Goal: Information Seeking & Learning: Learn about a topic

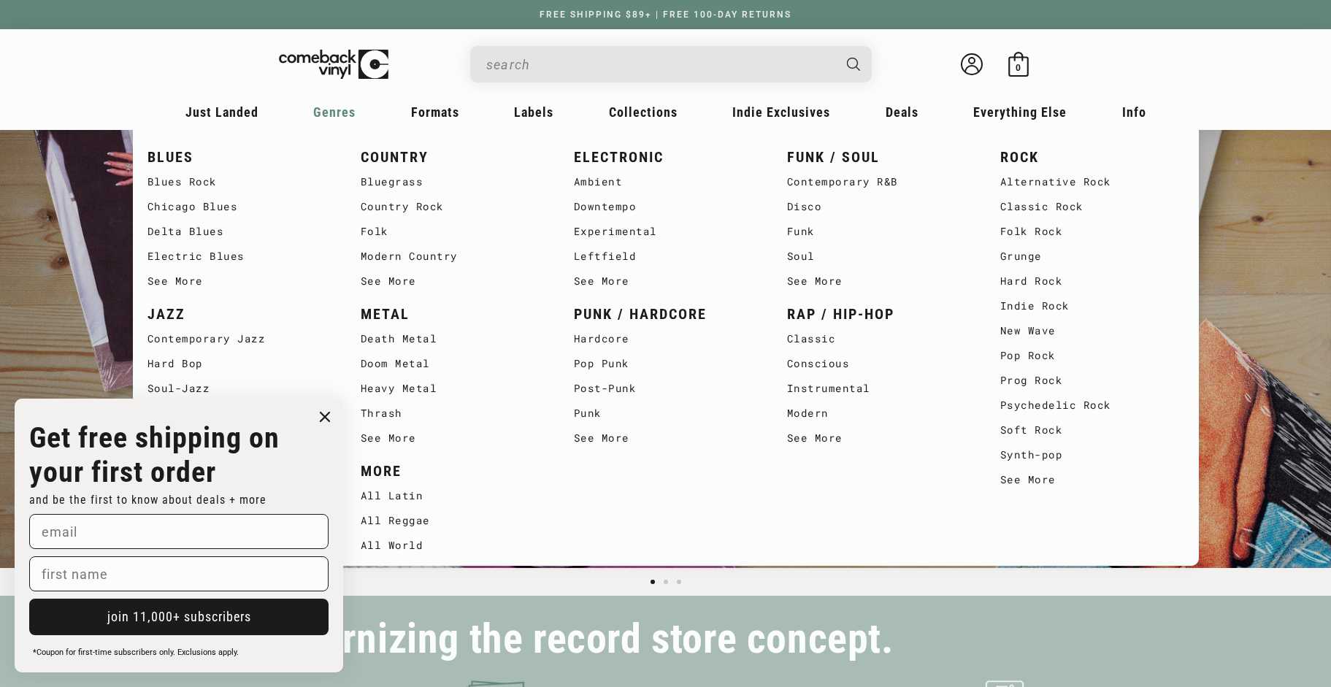
scroll to position [0, 1331]
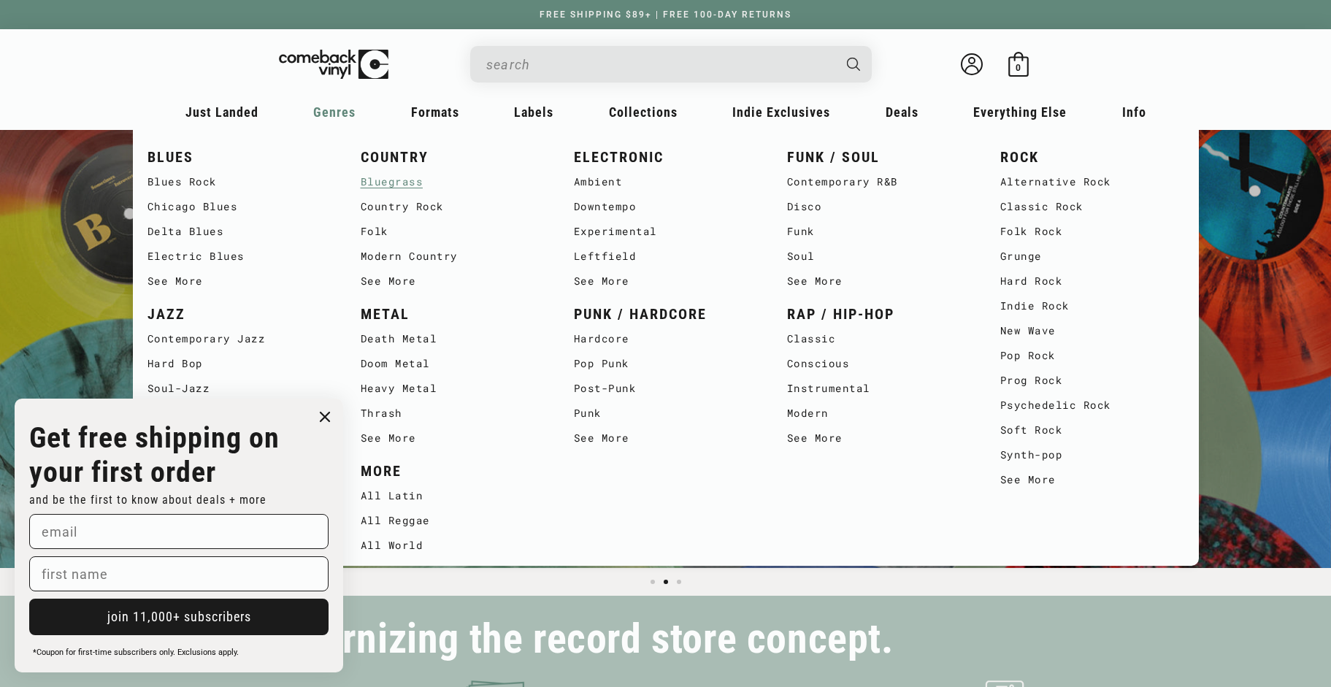
click at [391, 182] on link "Bluegrass" at bounding box center [453, 181] width 184 height 25
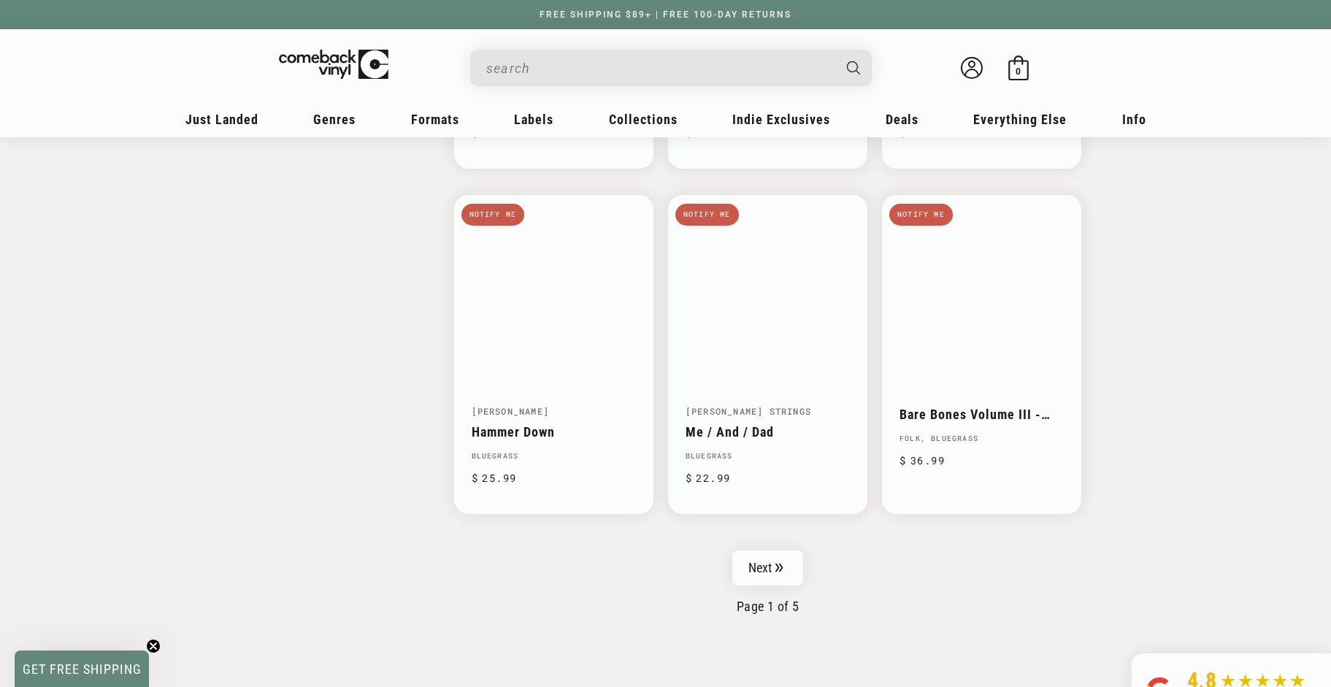
scroll to position [2220, 0]
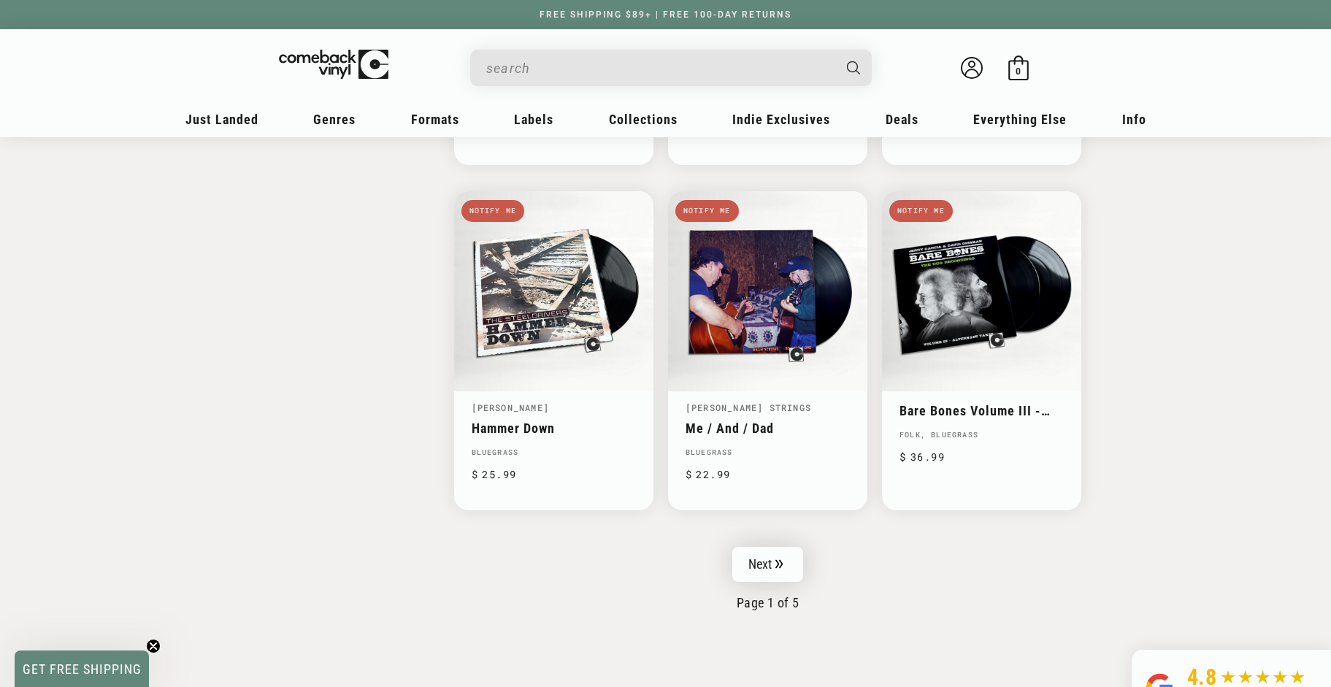
click at [783, 559] on icon "Pagination" at bounding box center [779, 563] width 8 height 9
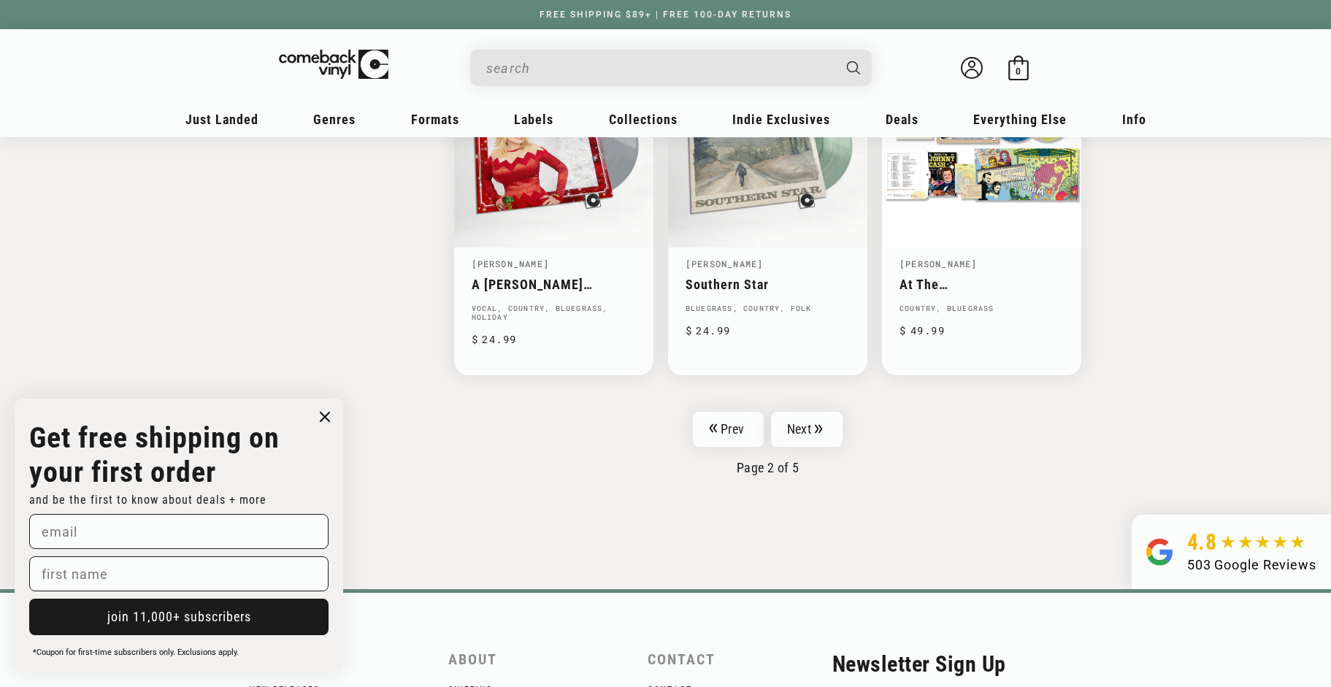
scroll to position [2413, 0]
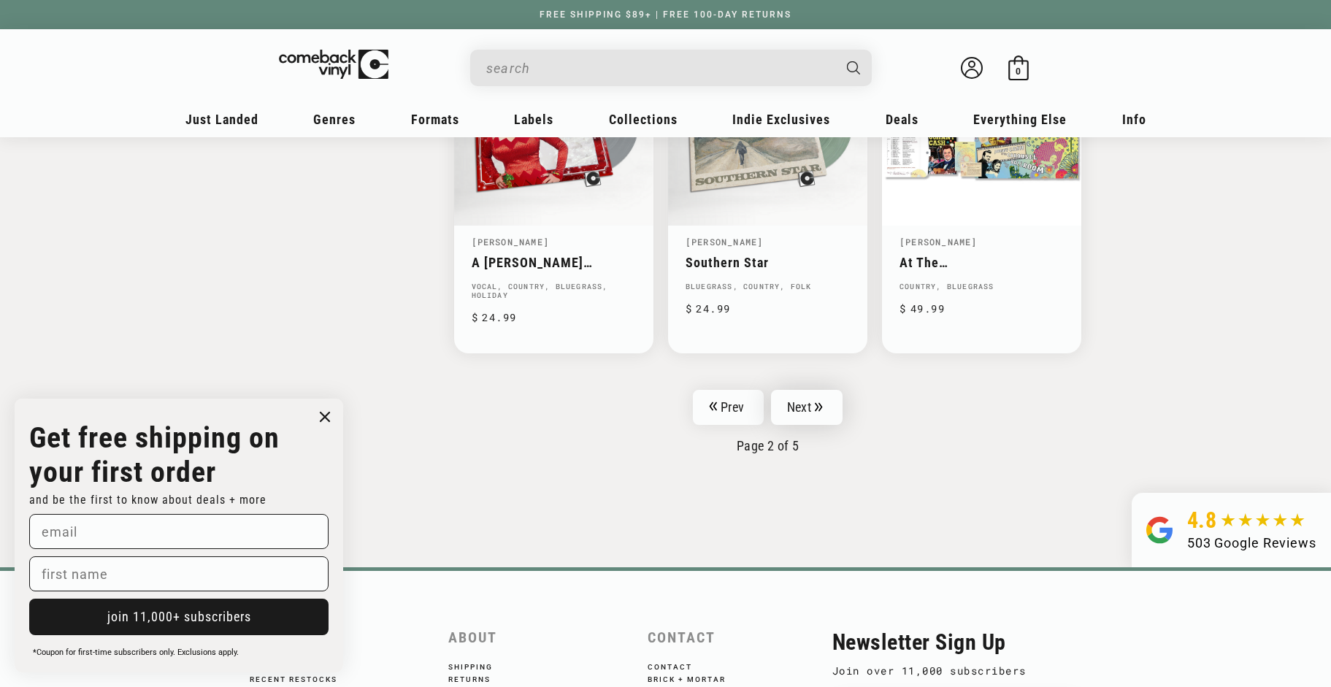
click at [810, 405] on link "Next" at bounding box center [807, 407] width 72 height 35
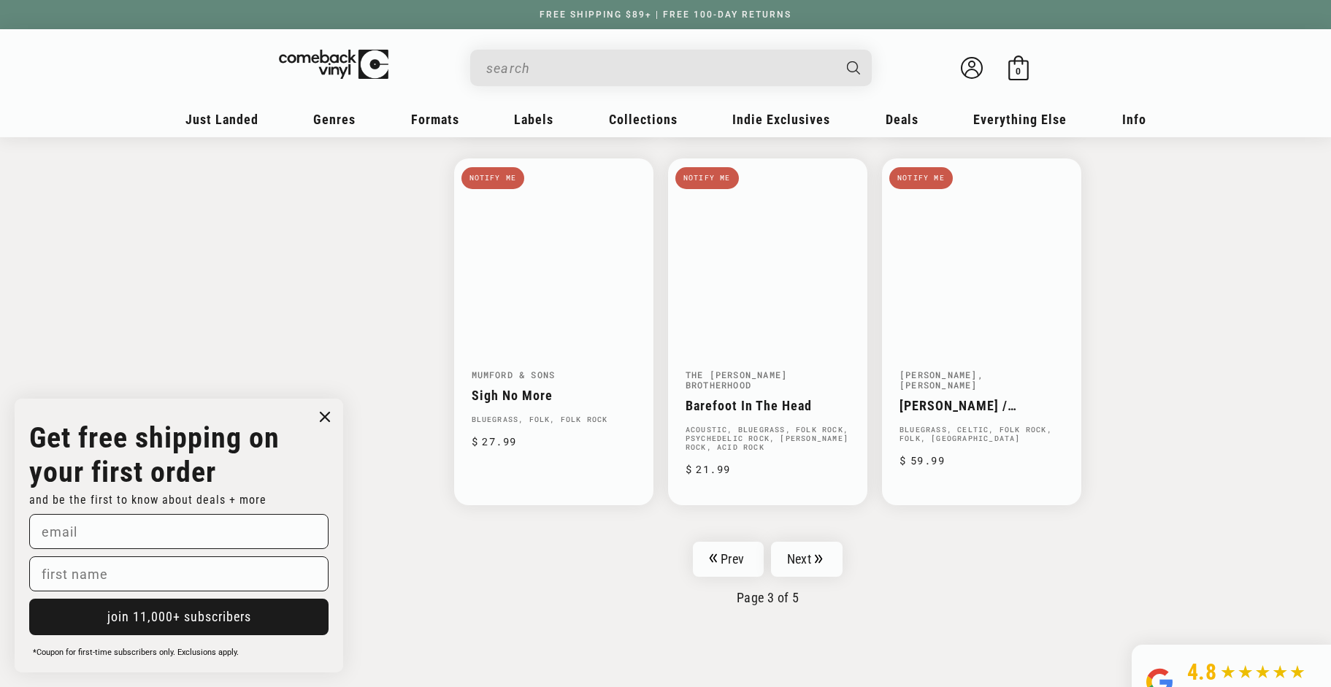
scroll to position [2275, 0]
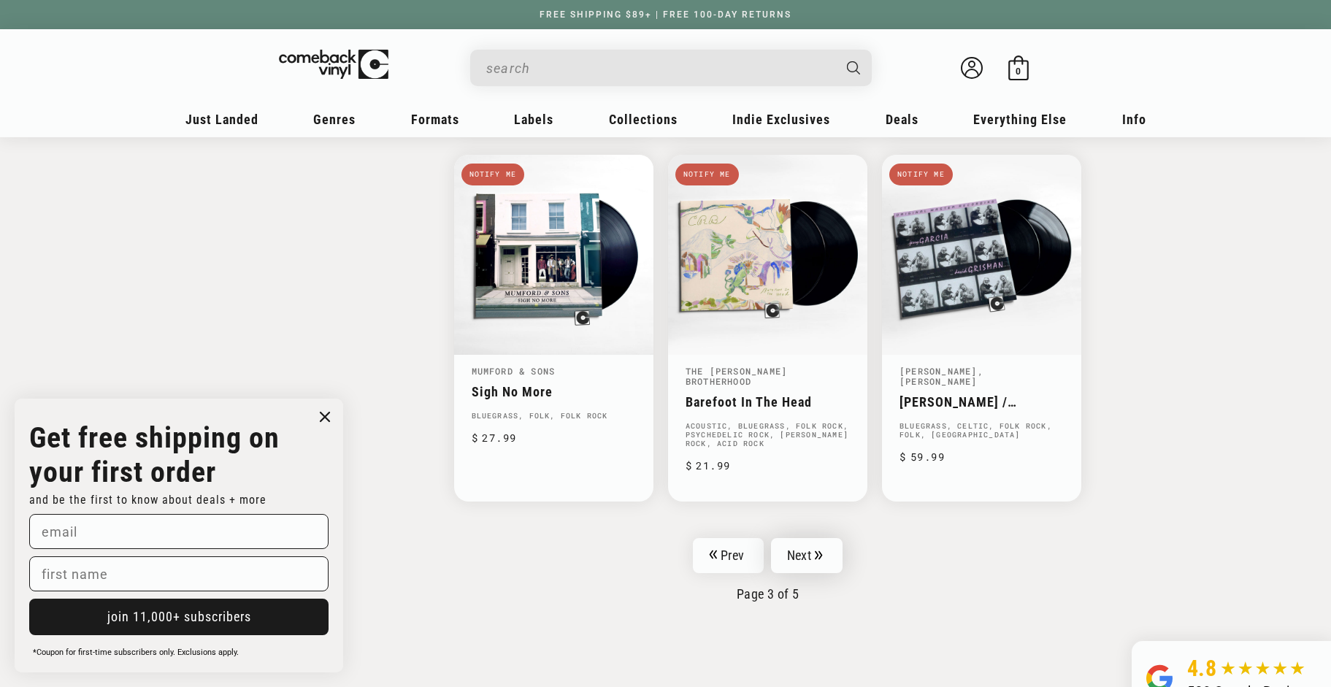
click at [810, 546] on link "Next" at bounding box center [807, 555] width 72 height 35
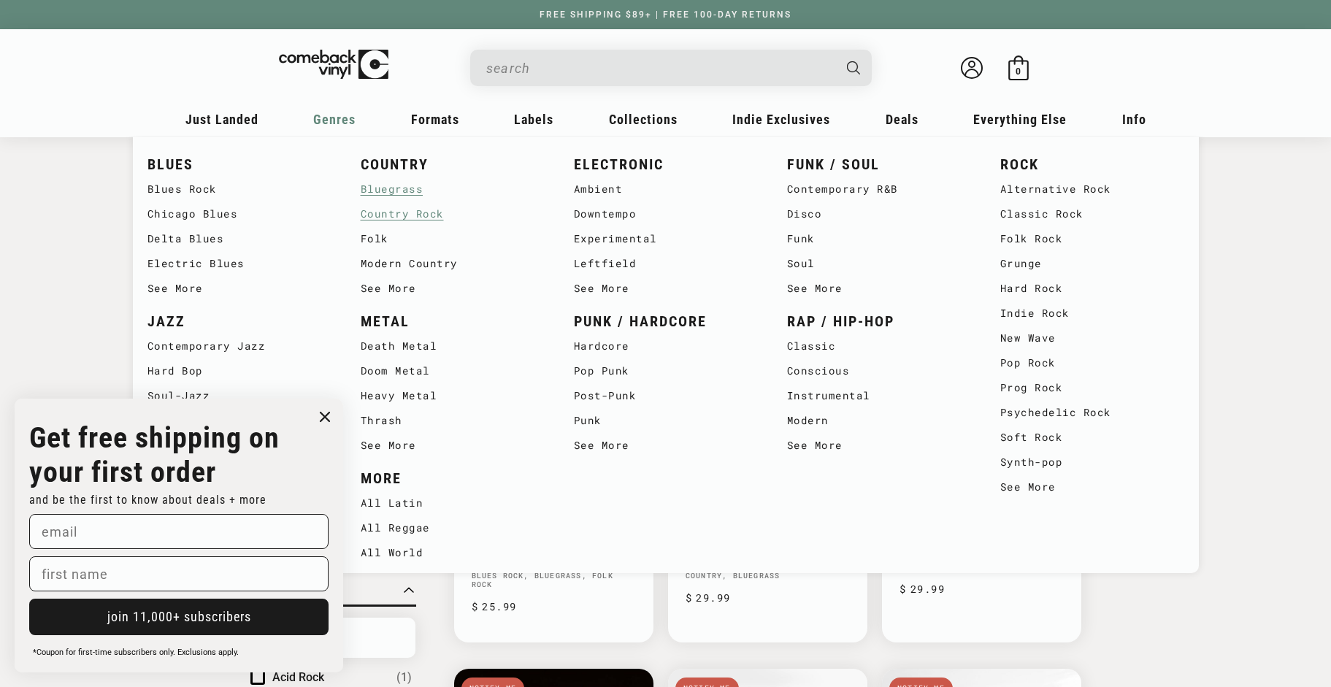
click at [385, 212] on link "Country Rock" at bounding box center [453, 213] width 184 height 25
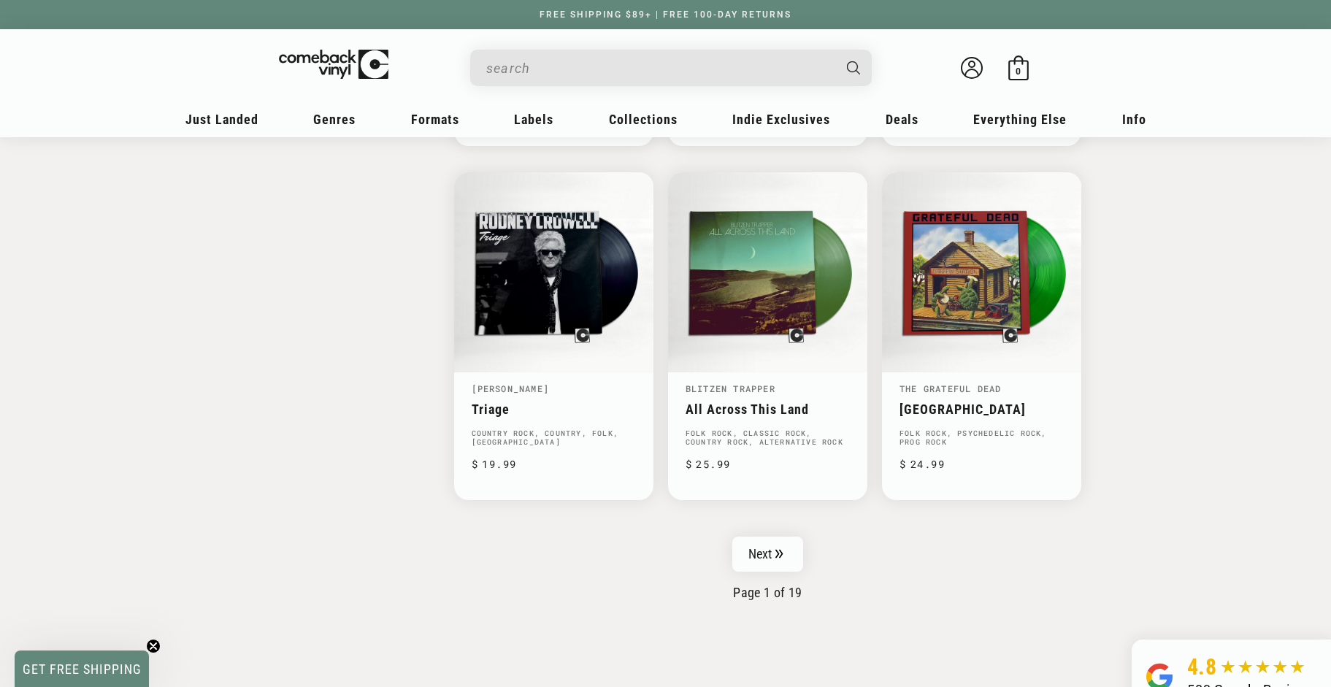
scroll to position [2272, 0]
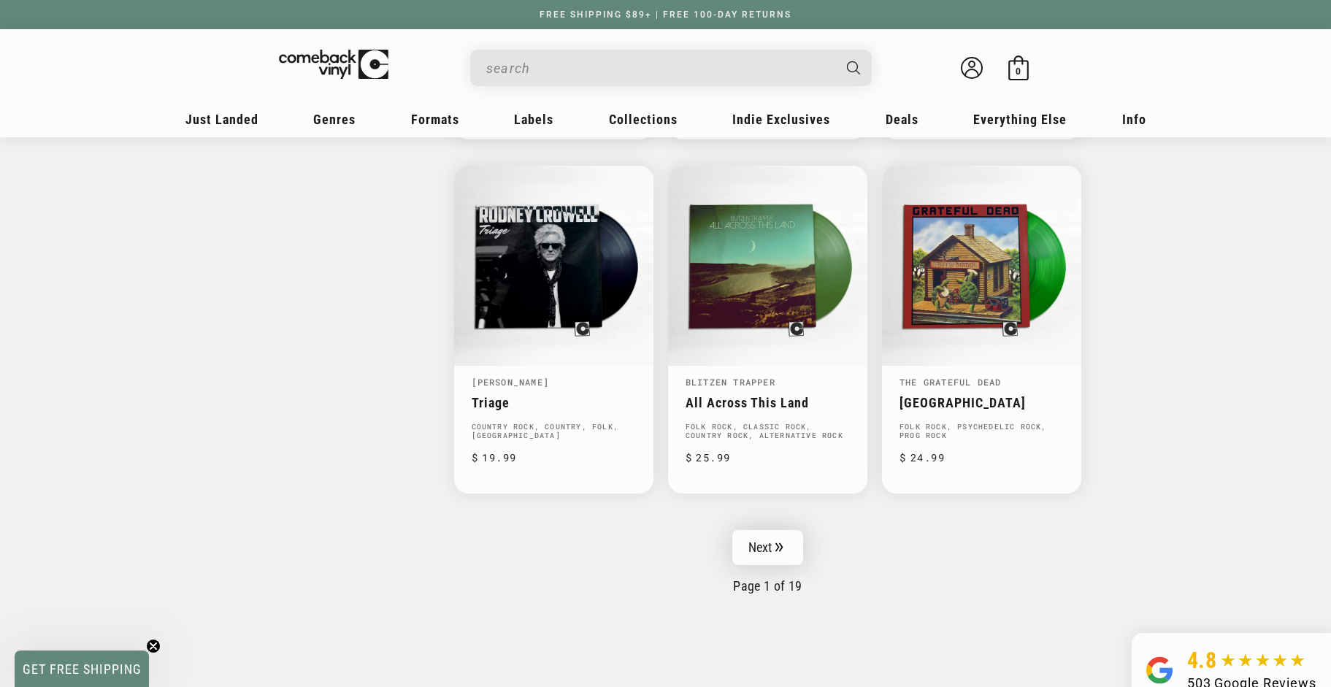
click at [760, 535] on link "Next" at bounding box center [768, 547] width 72 height 35
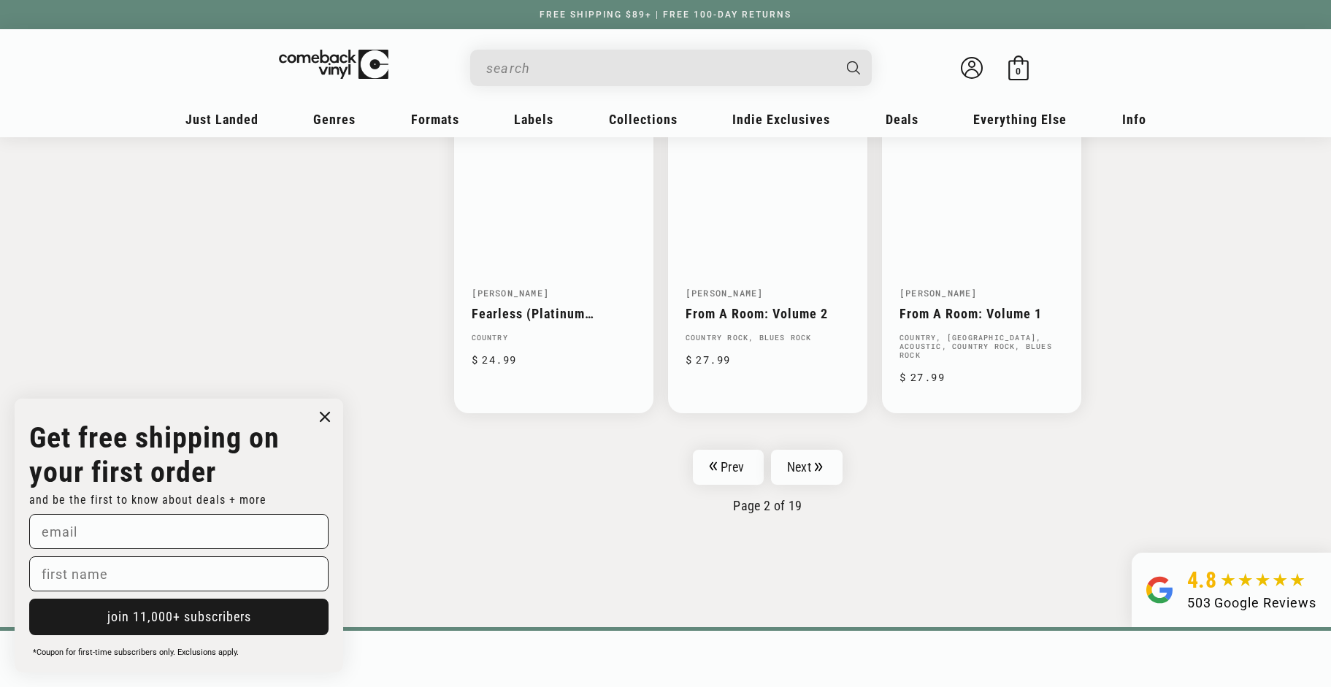
scroll to position [2335, 0]
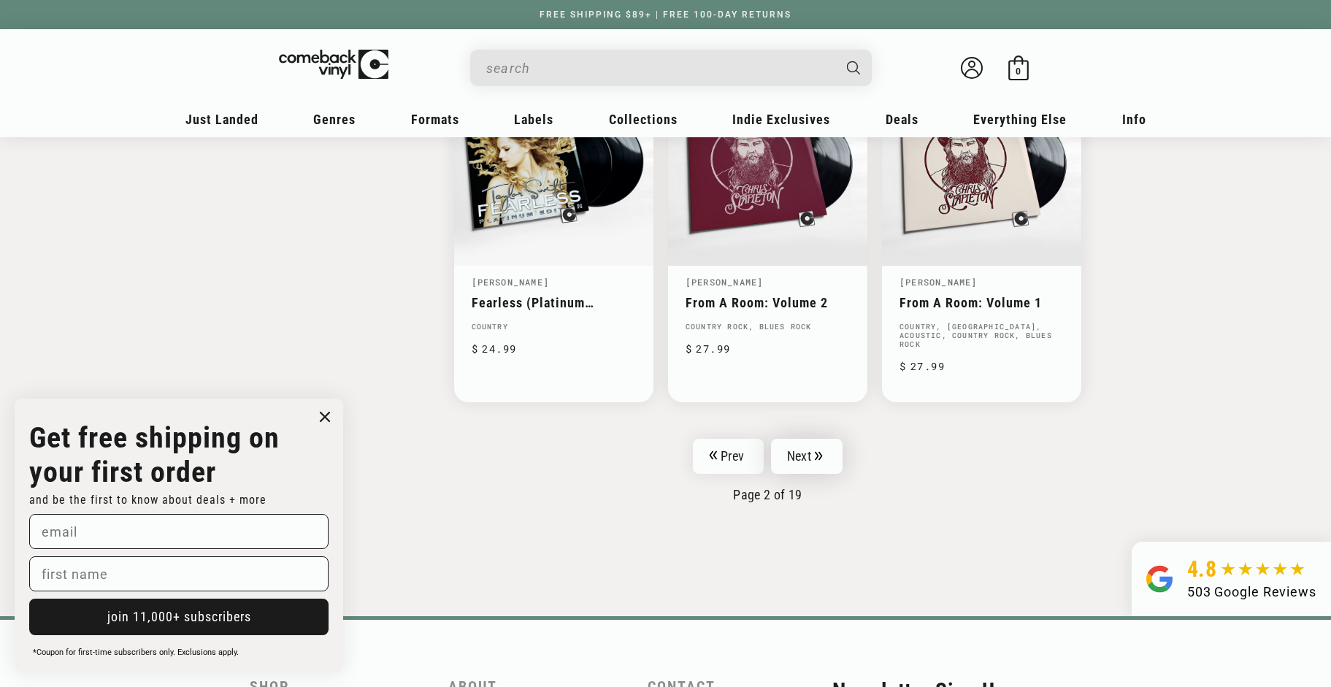
click at [802, 450] on link "Next" at bounding box center [807, 456] width 72 height 35
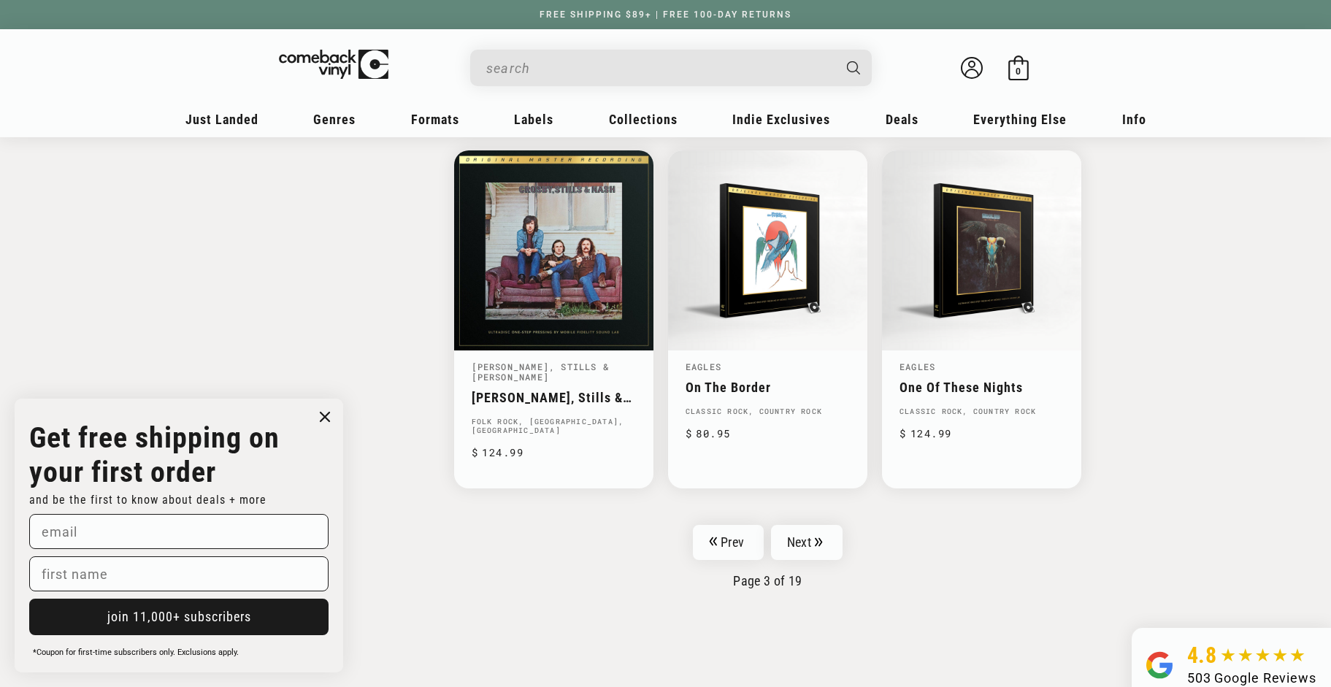
scroll to position [2310, 0]
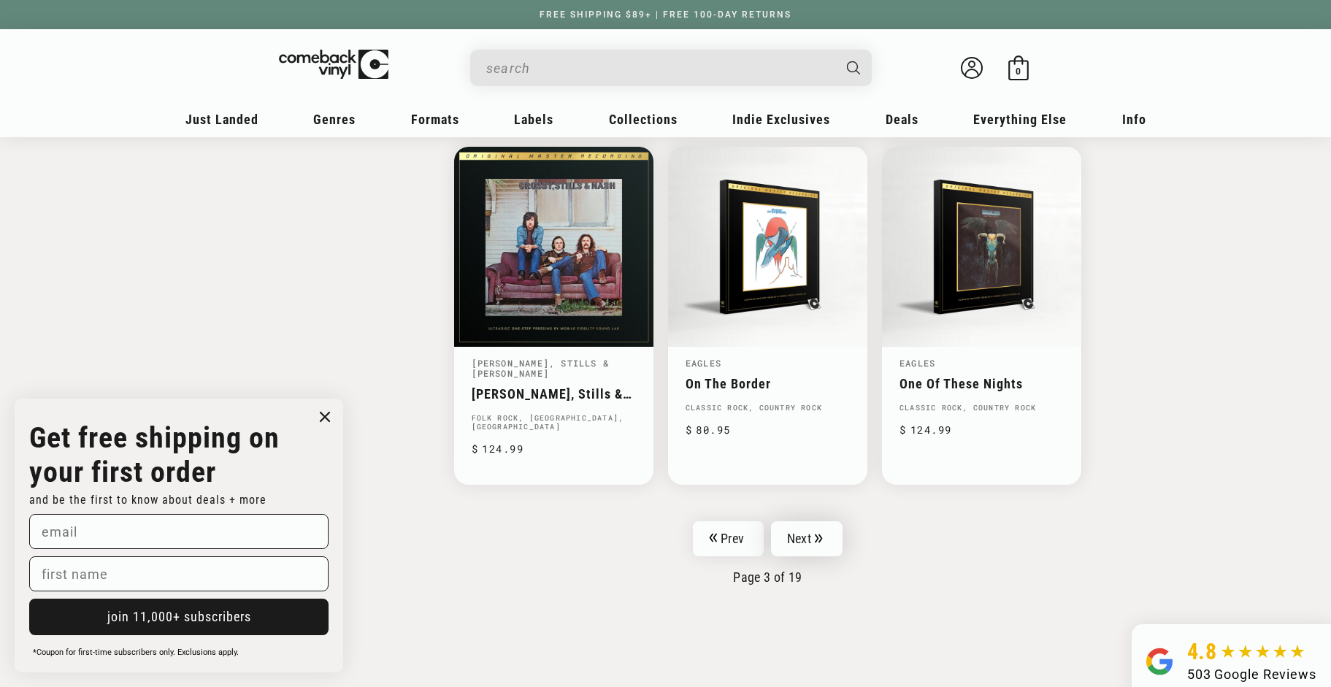
click at [799, 521] on link "Next" at bounding box center [807, 538] width 72 height 35
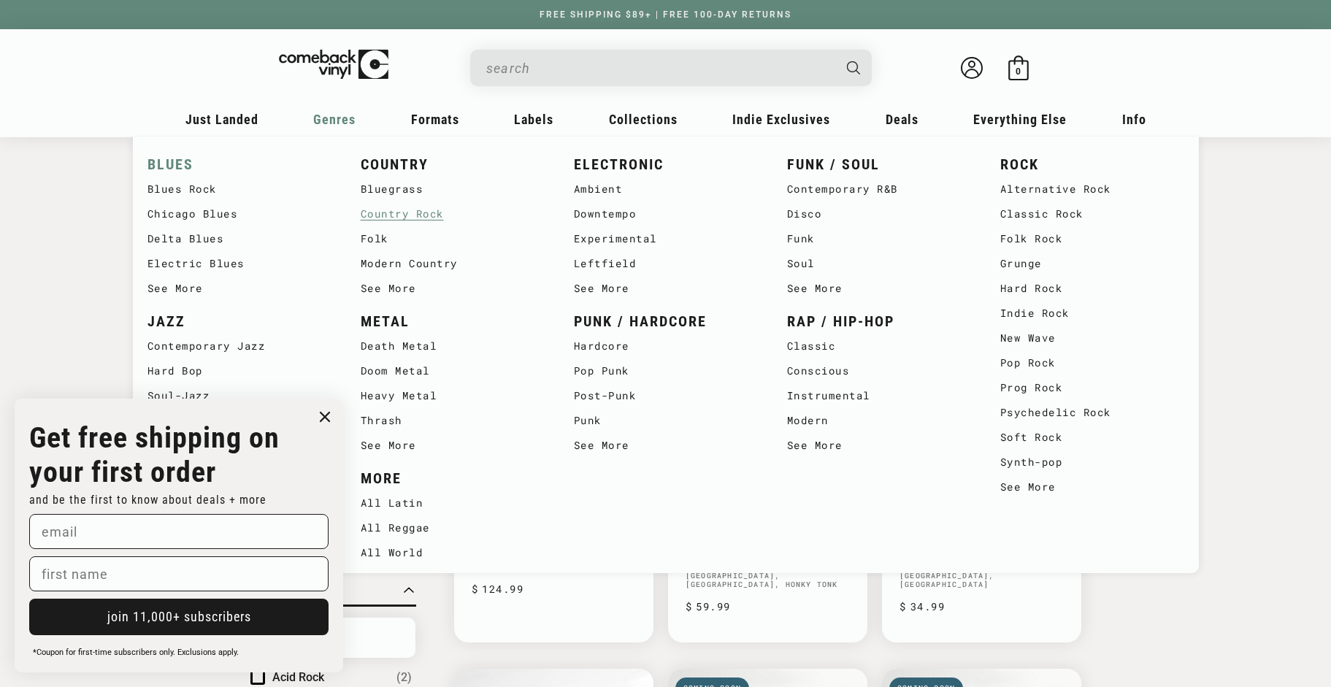
click at [171, 162] on link "BLUES" at bounding box center [239, 165] width 184 height 24
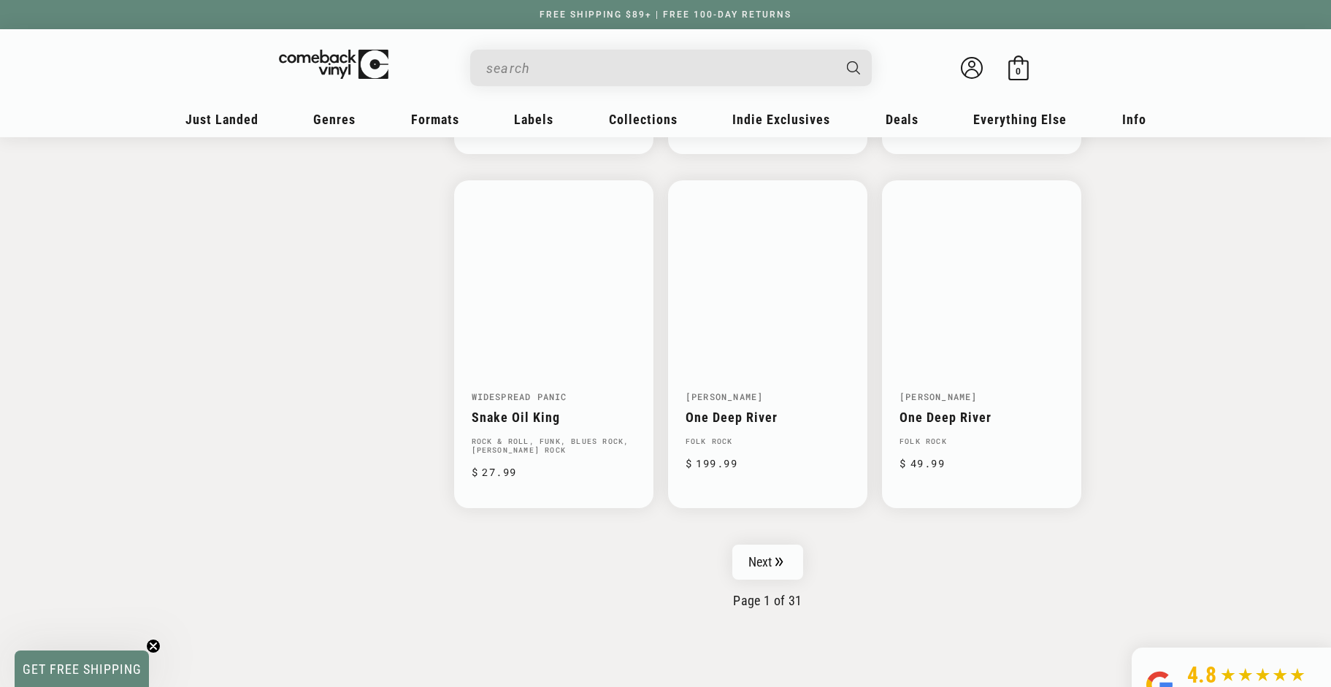
scroll to position [2242, 0]
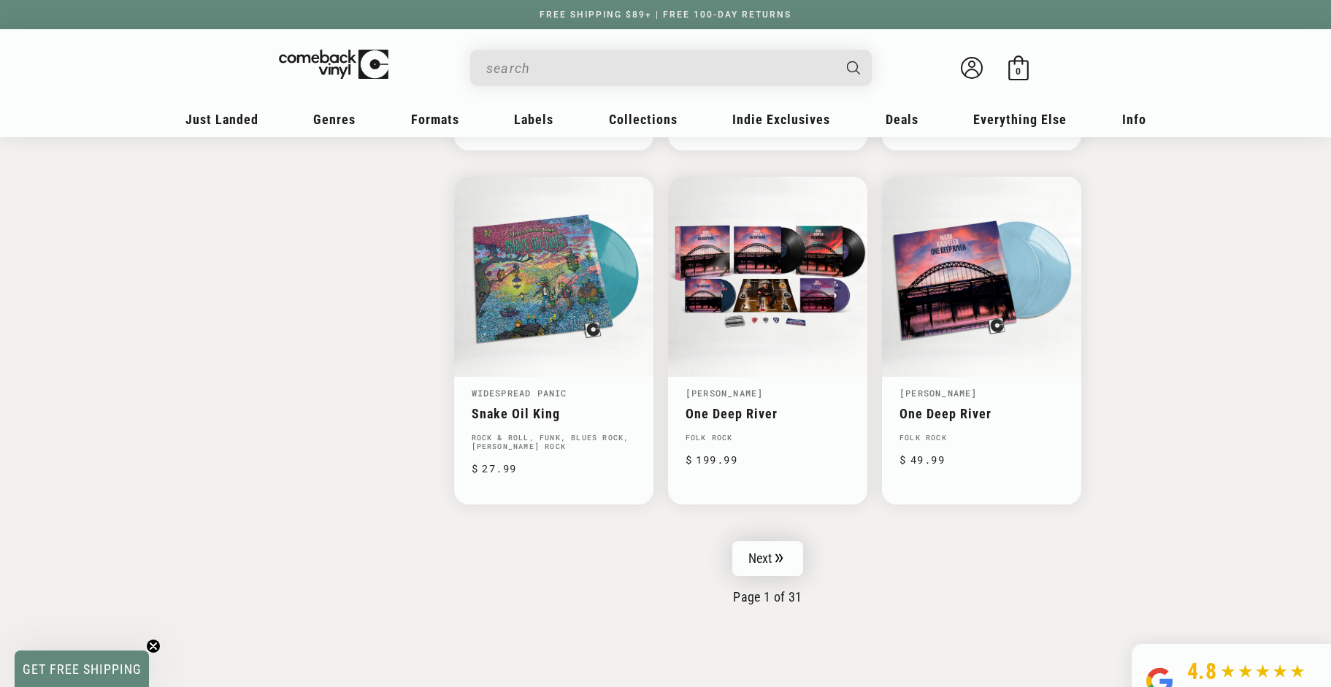
click at [770, 551] on link "Next" at bounding box center [768, 558] width 72 height 35
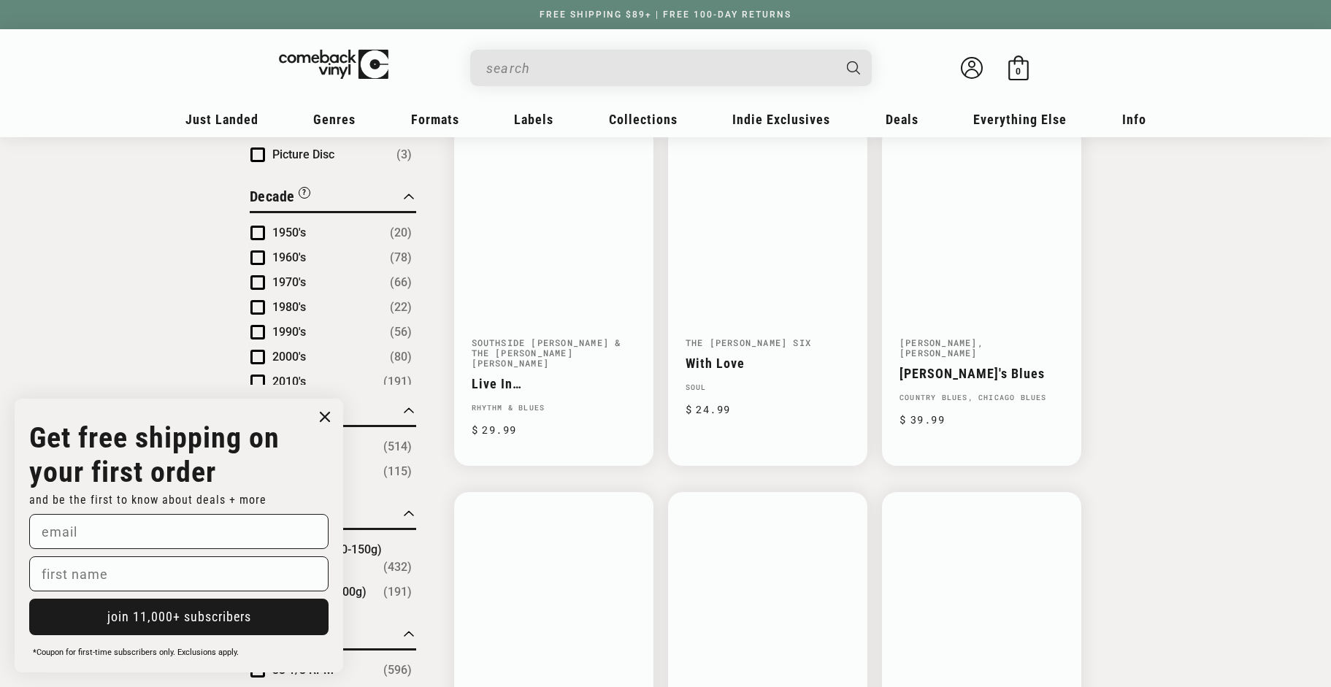
scroll to position [882, 0]
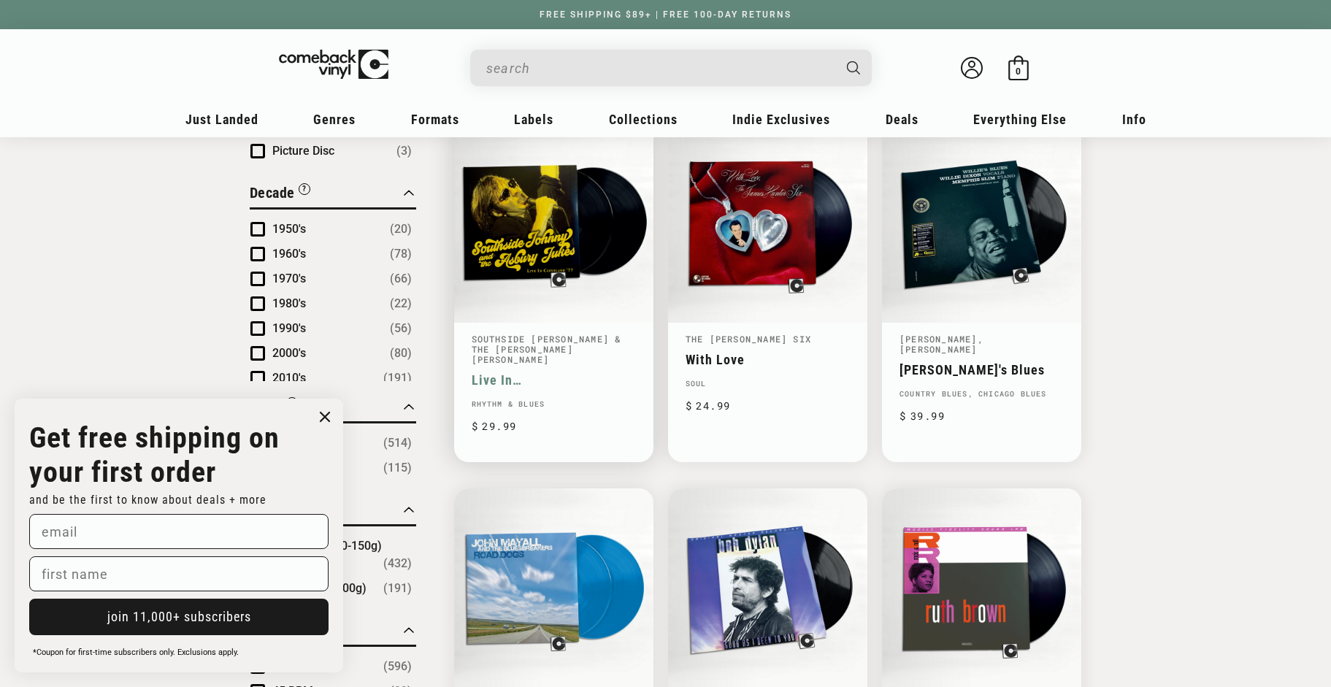
click at [510, 372] on link "Live In [GEOGRAPHIC_DATA] ‘77" at bounding box center [554, 379] width 164 height 15
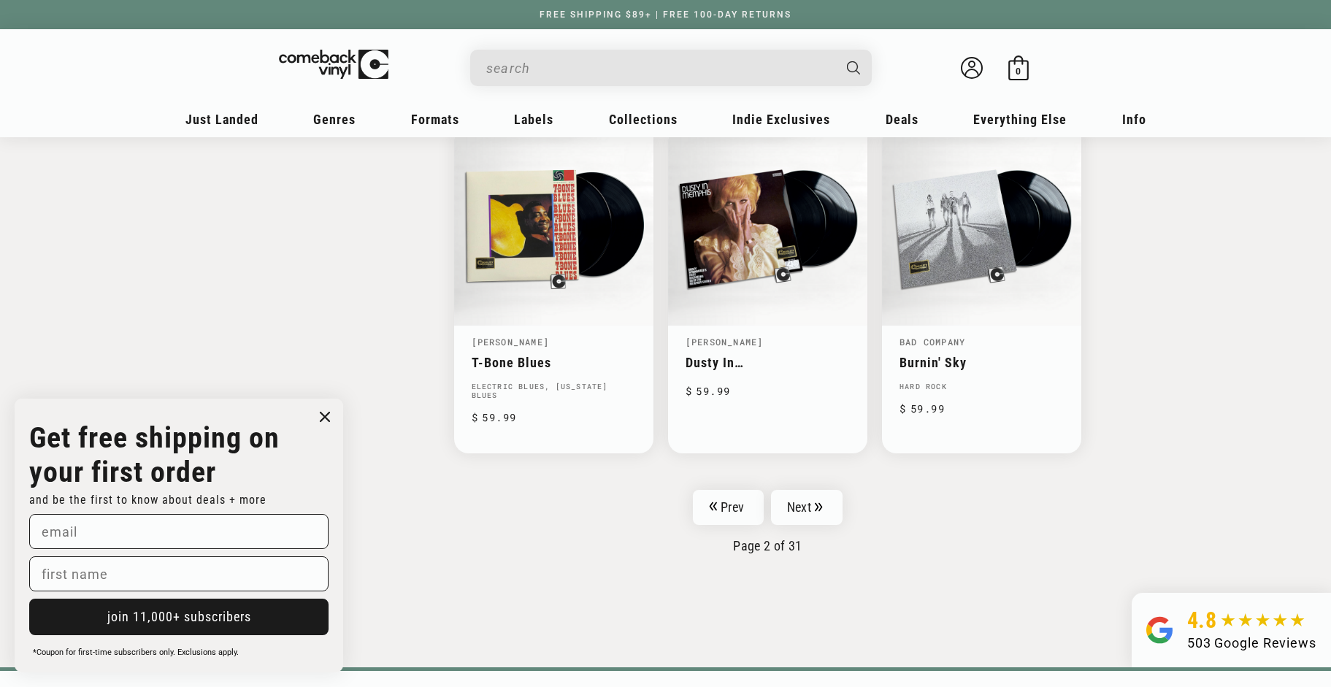
scroll to position [2292, 0]
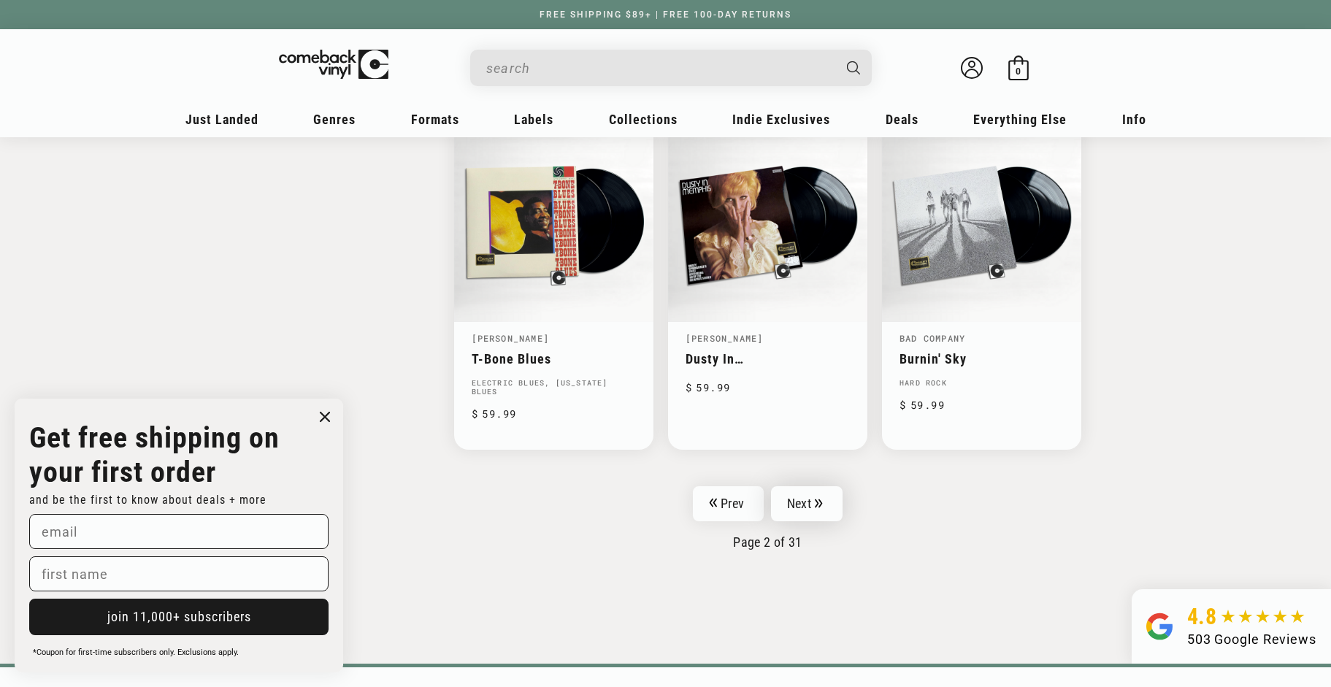
click at [815, 499] on icon "Pagination" at bounding box center [819, 503] width 8 height 9
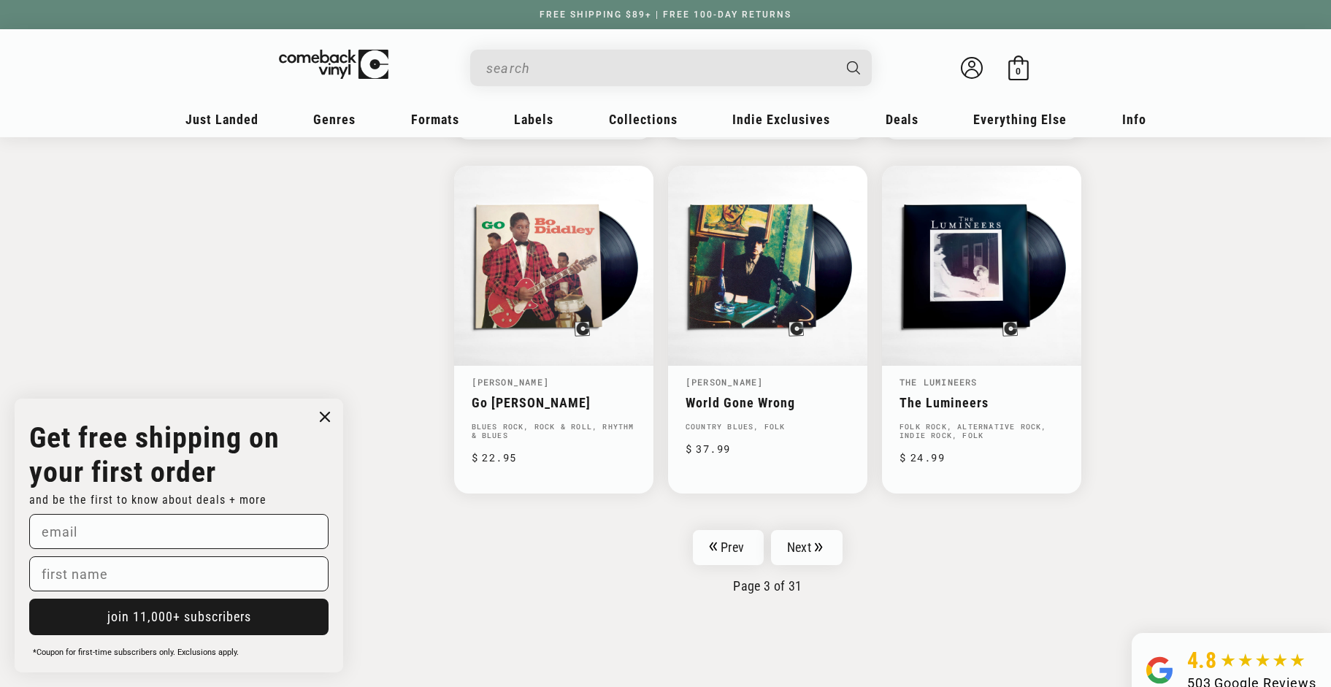
scroll to position [2240, 0]
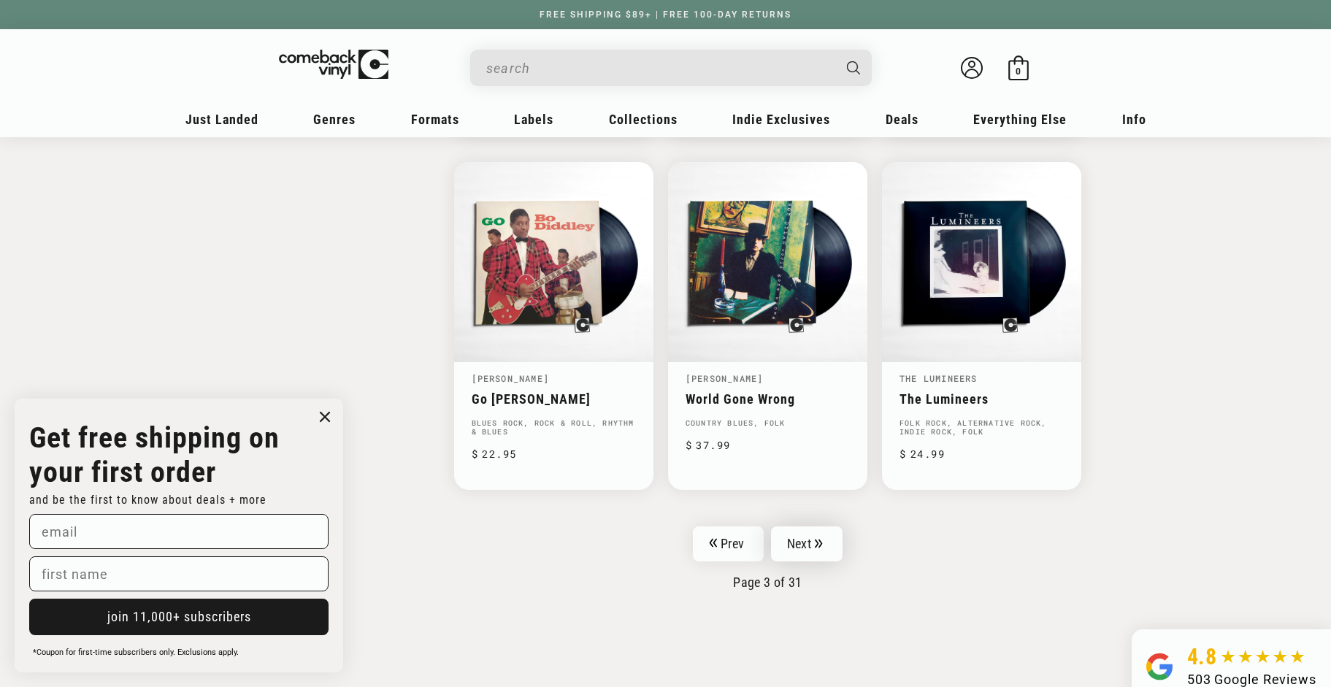
click at [798, 530] on link "Next" at bounding box center [807, 543] width 72 height 35
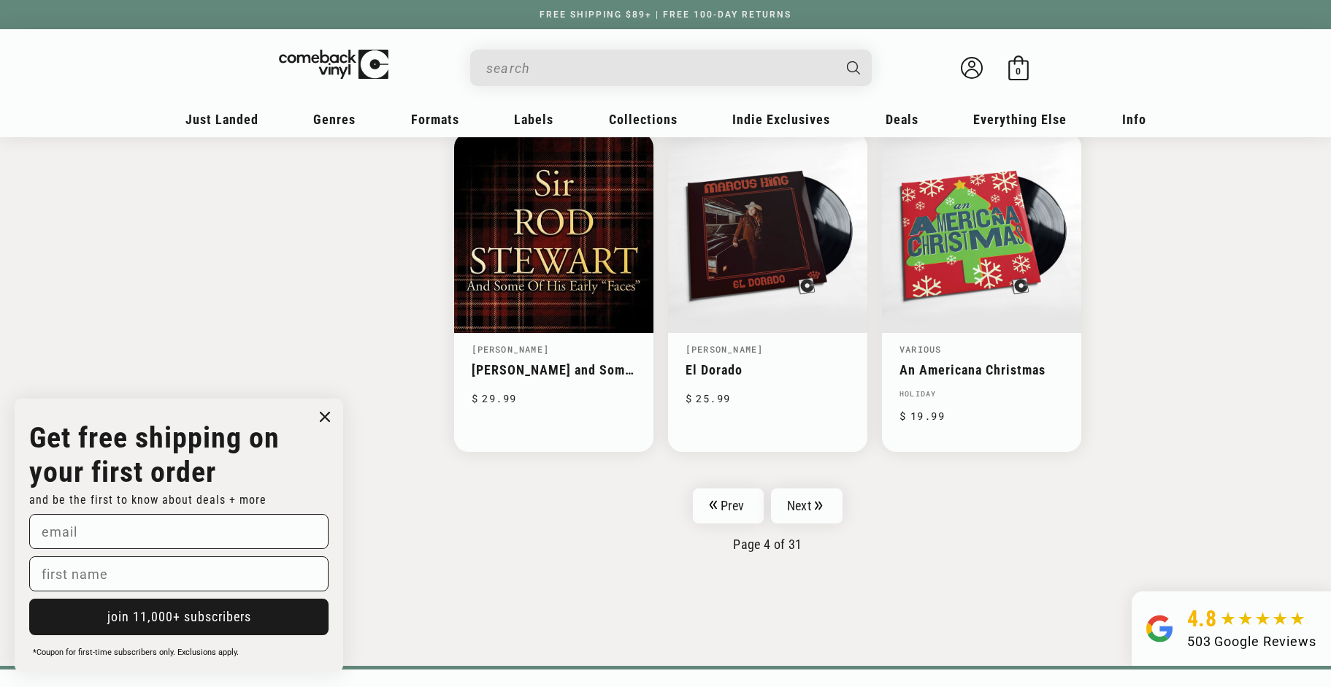
scroll to position [2273, 0]
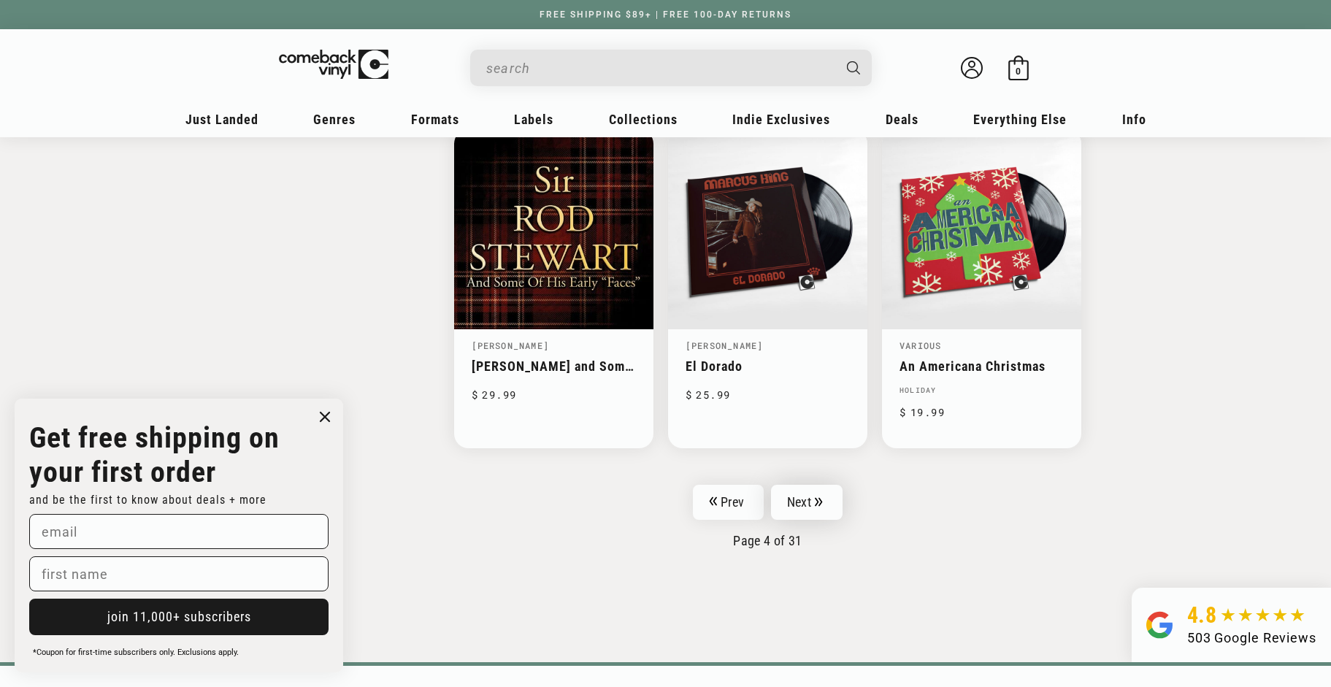
click at [804, 501] on link "Next" at bounding box center [807, 502] width 72 height 35
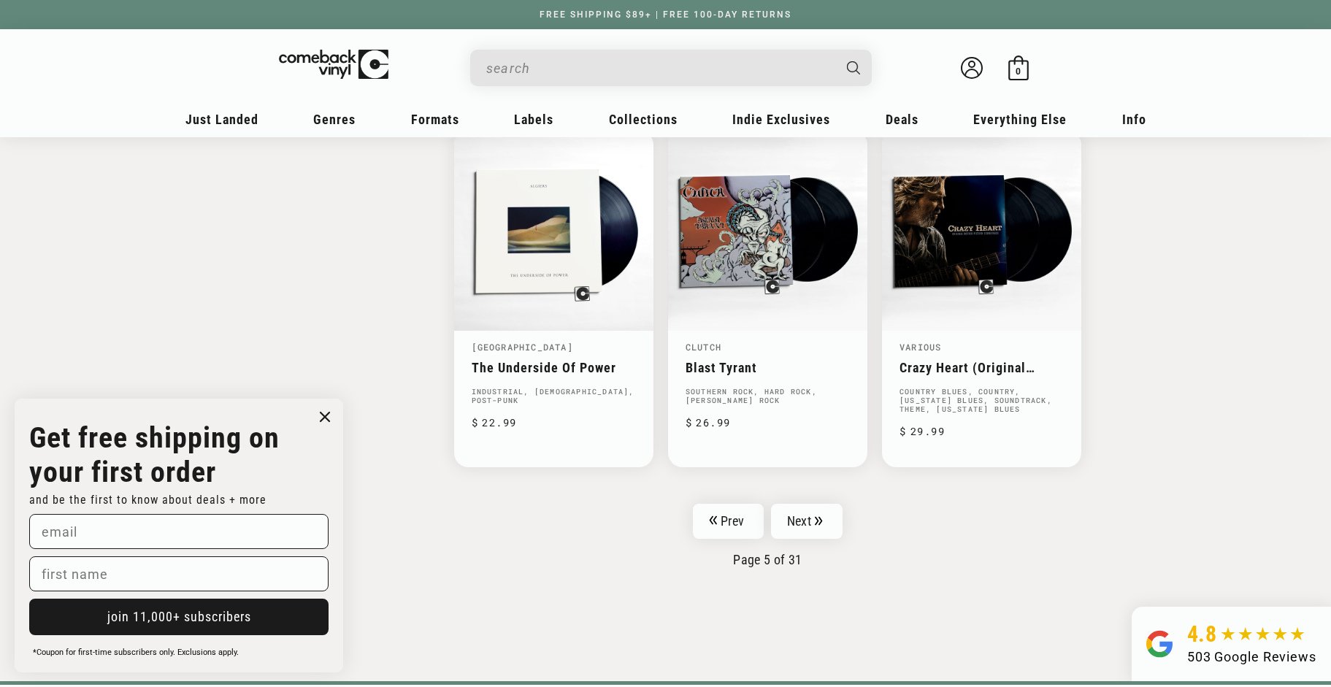
scroll to position [2279, 0]
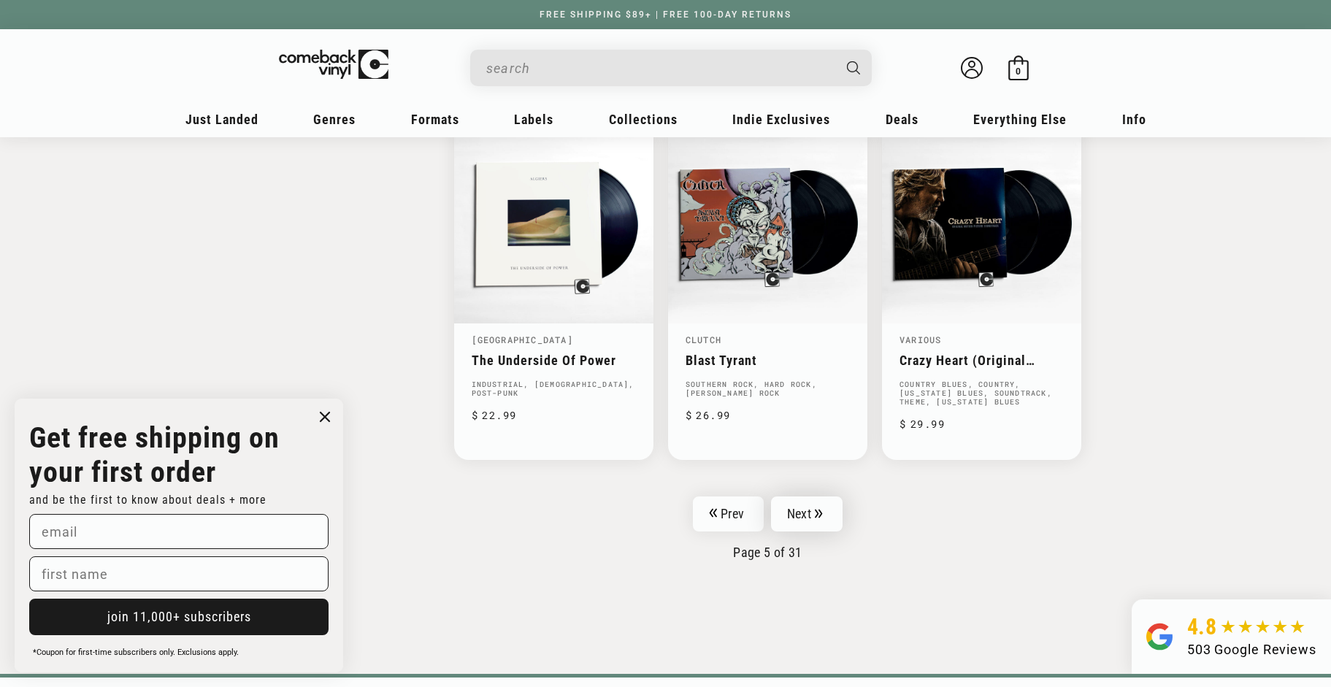
click at [807, 510] on link "Next" at bounding box center [807, 513] width 72 height 35
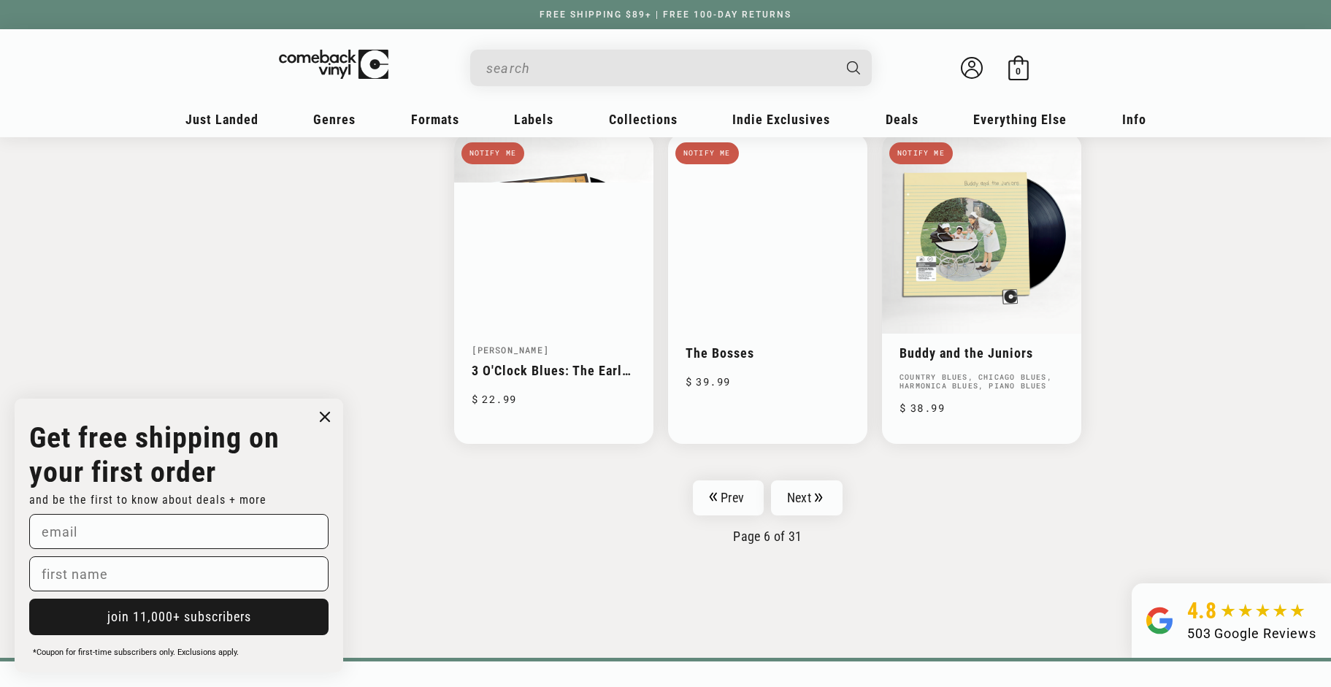
scroll to position [2334, 0]
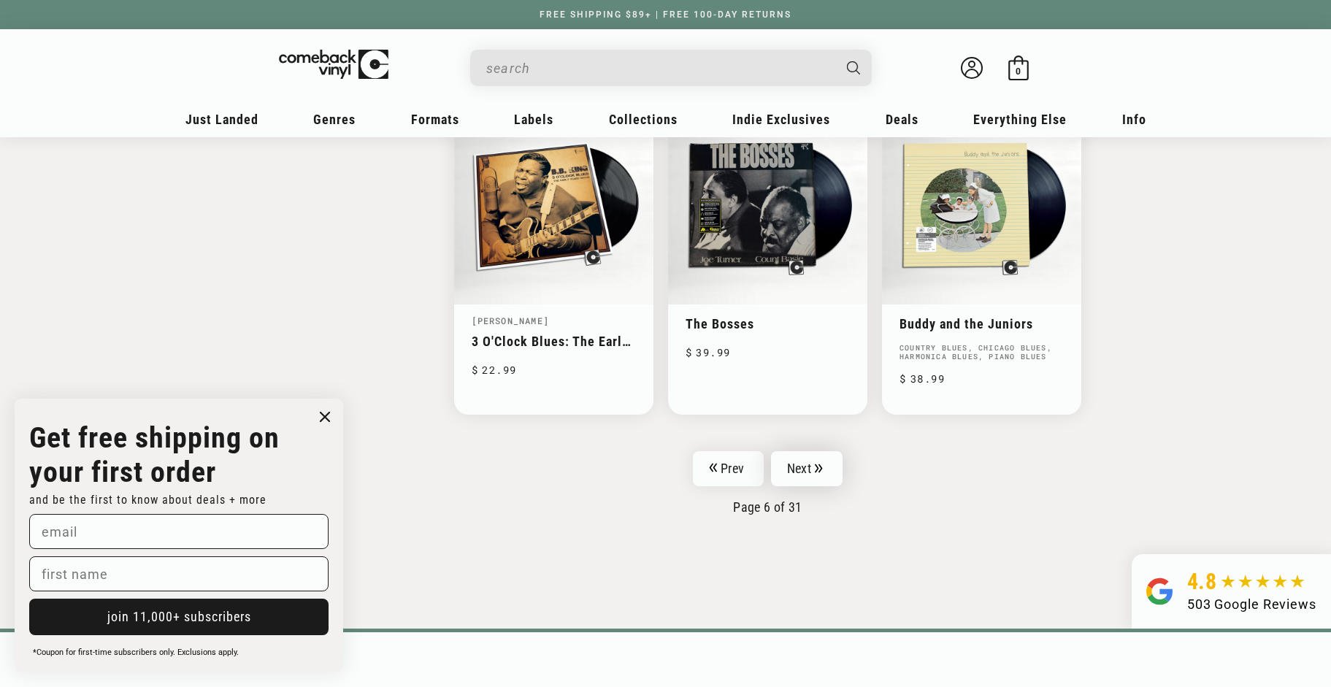
click at [804, 460] on link "Next" at bounding box center [807, 468] width 72 height 35
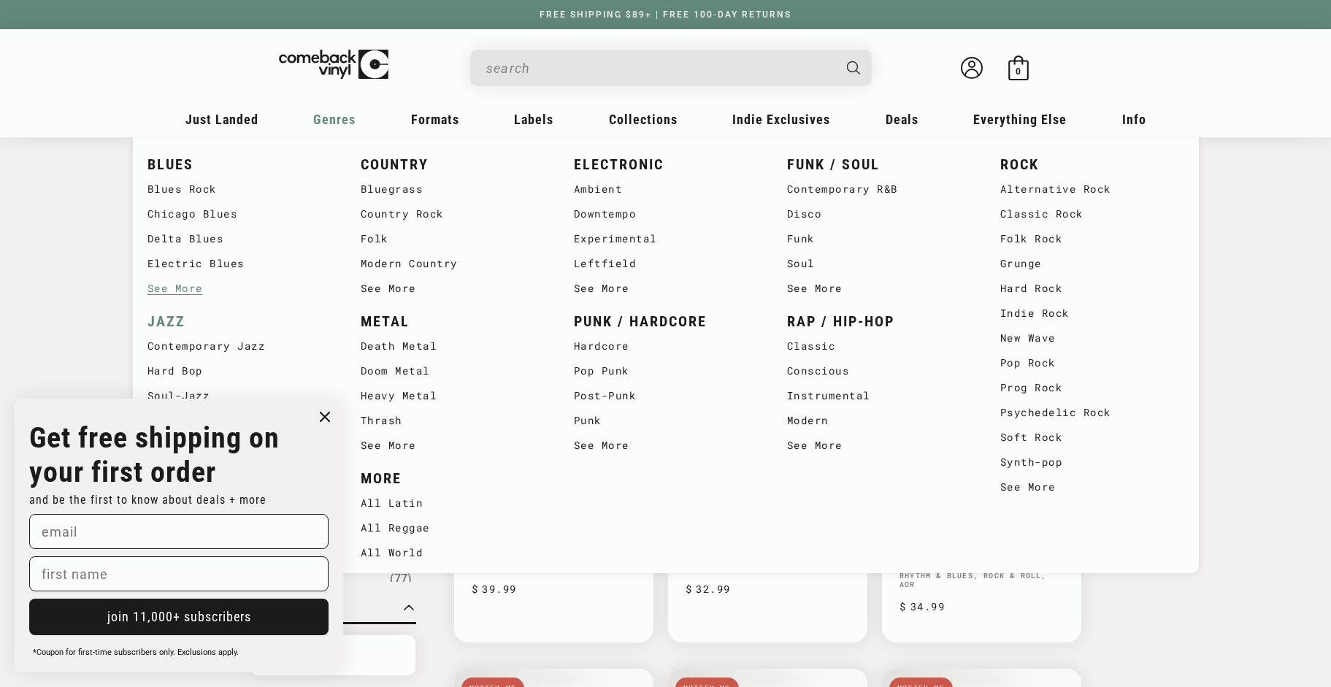
click at [166, 317] on link "JAZZ" at bounding box center [239, 322] width 184 height 24
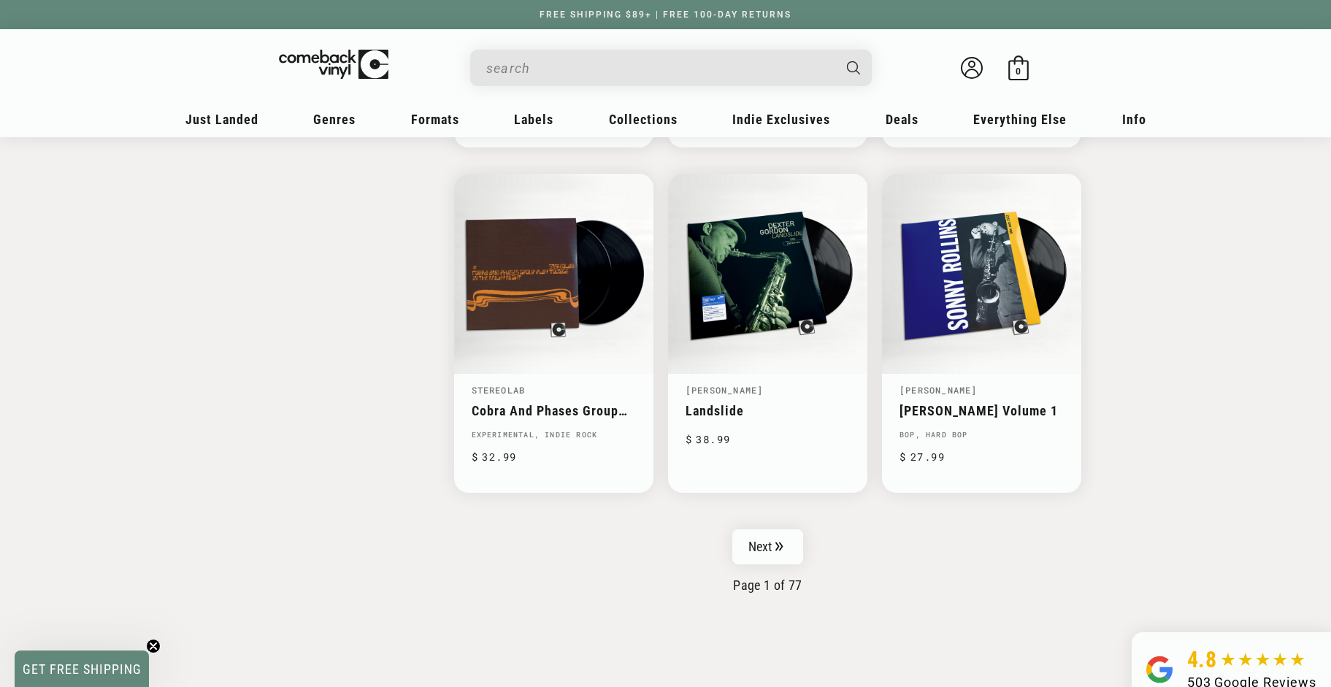
scroll to position [2213, 0]
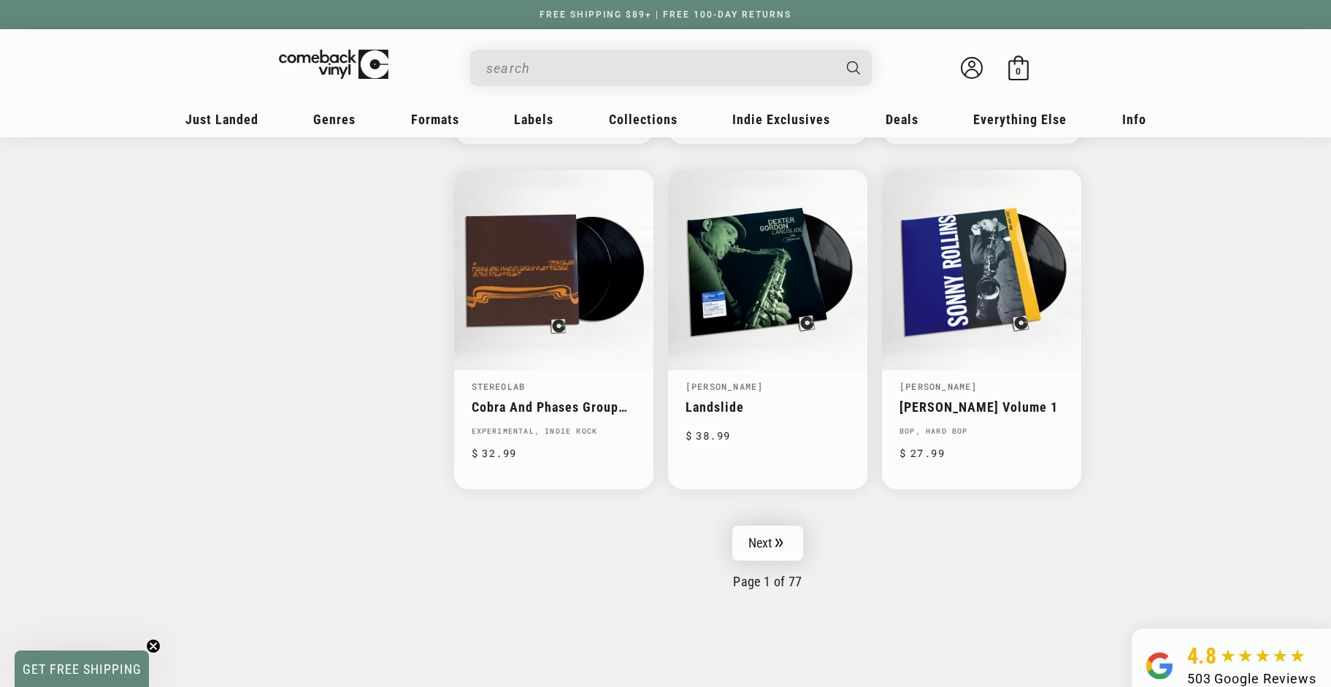
click at [764, 542] on link "Next" at bounding box center [768, 543] width 72 height 35
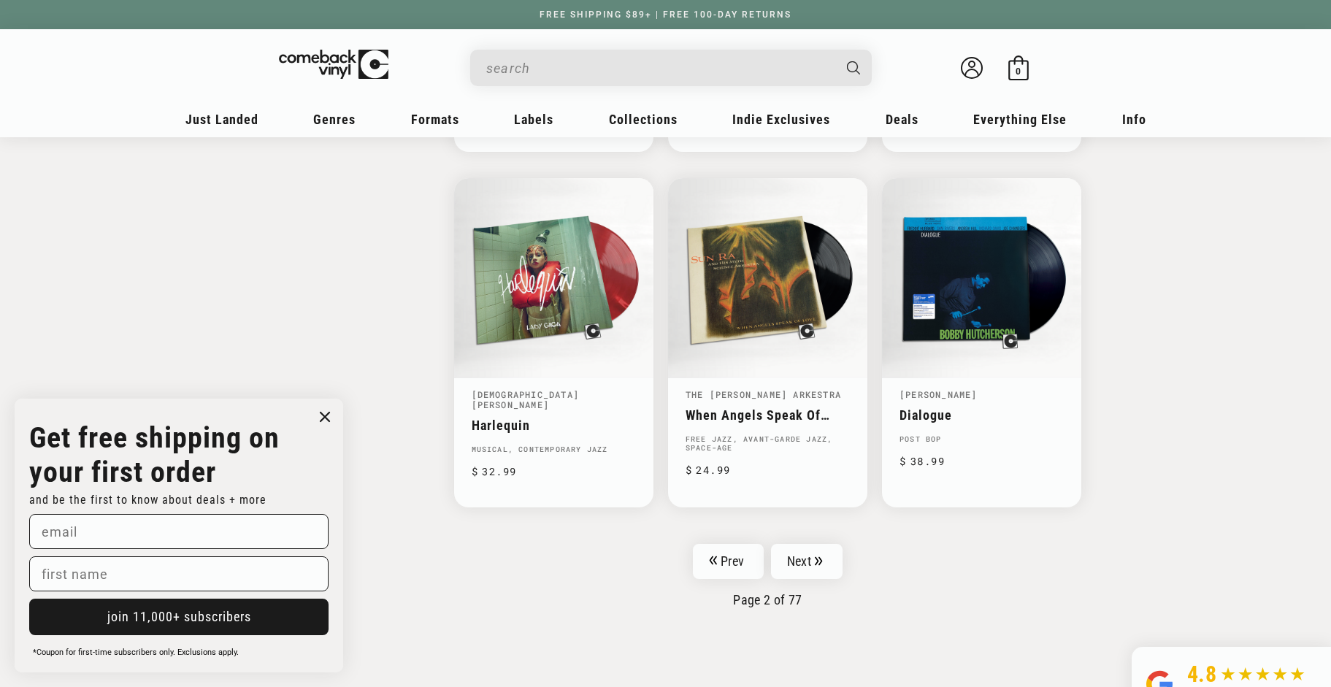
scroll to position [2231, 0]
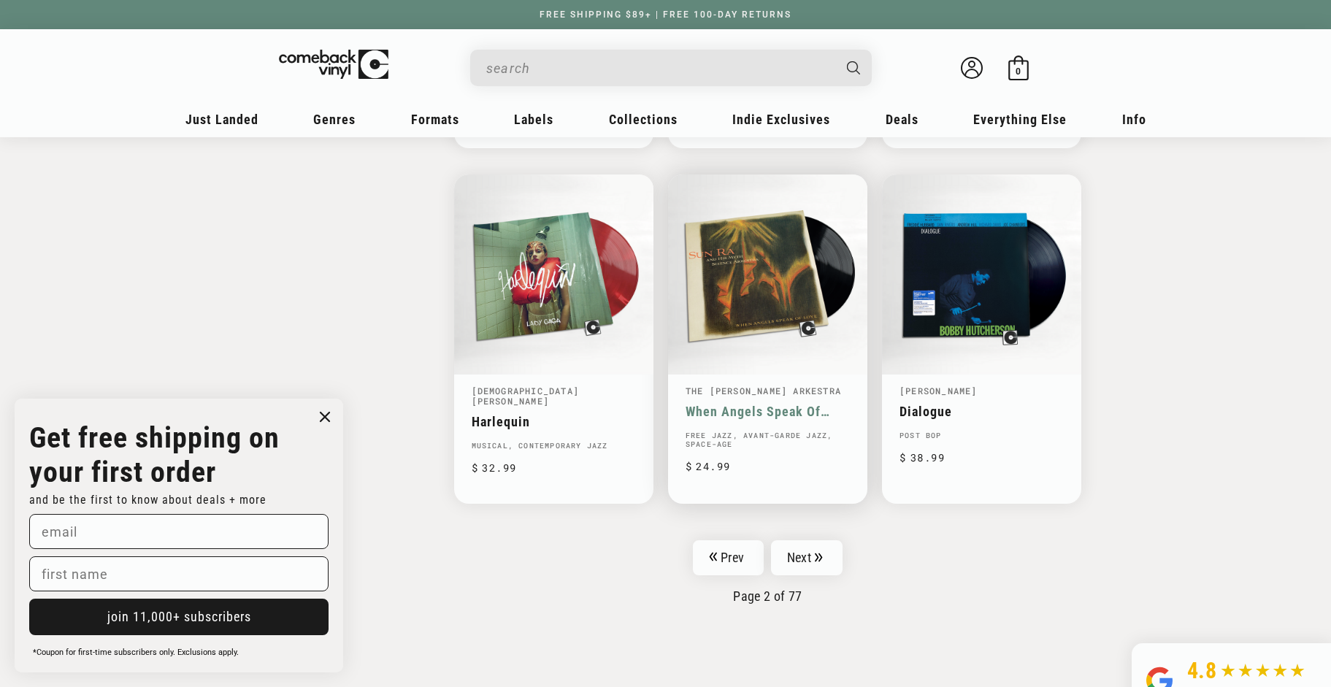
click at [760, 404] on link "When Angels Speak Of Love" at bounding box center [767, 411] width 164 height 15
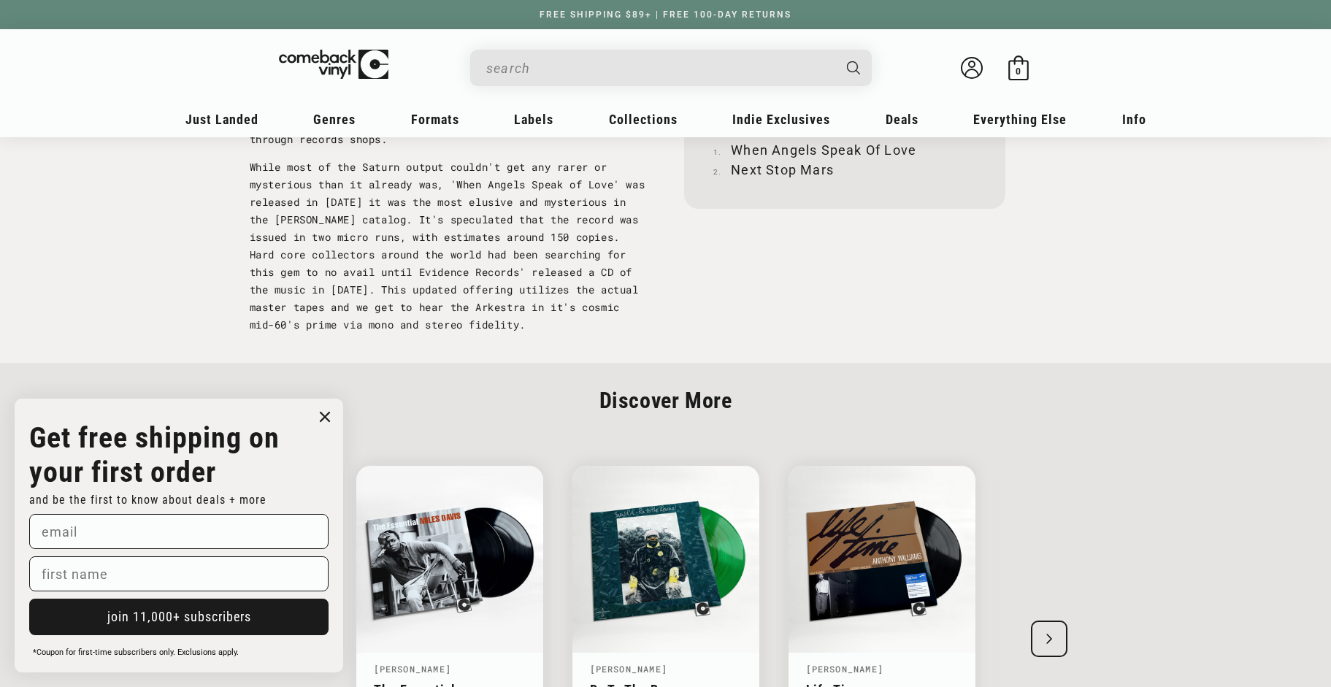
scroll to position [1672, 0]
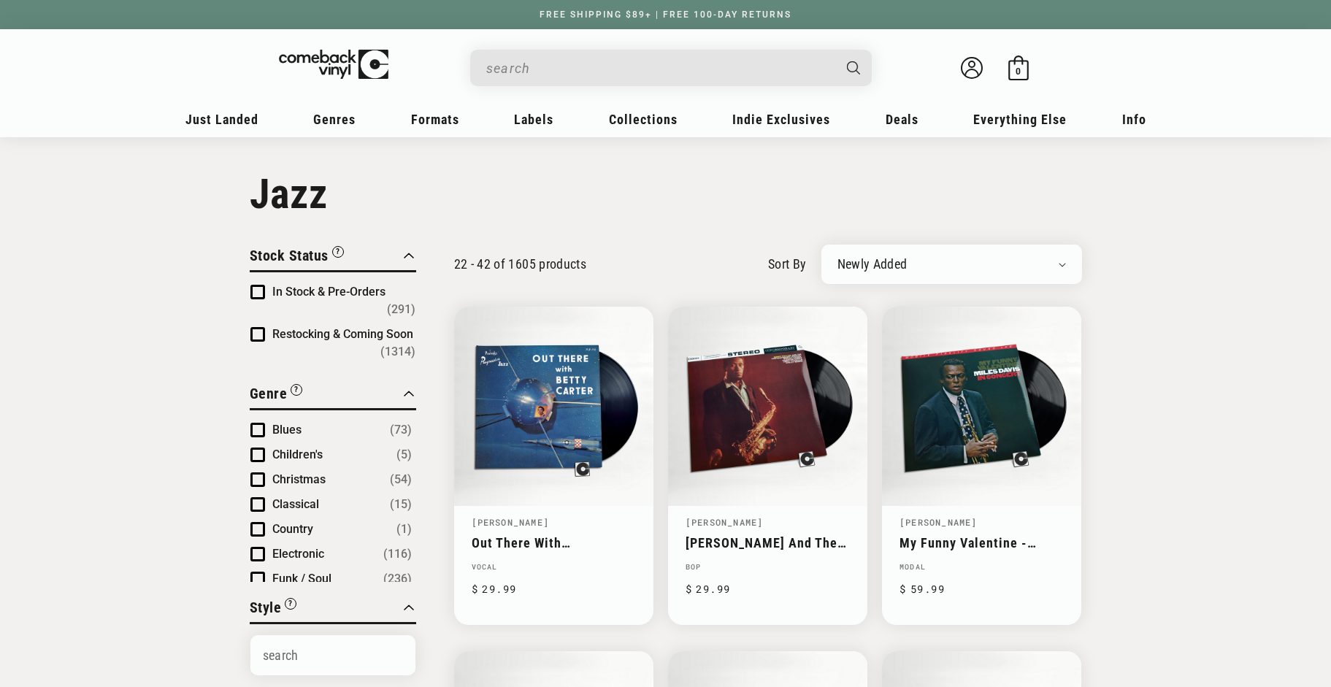
scroll to position [2231, 0]
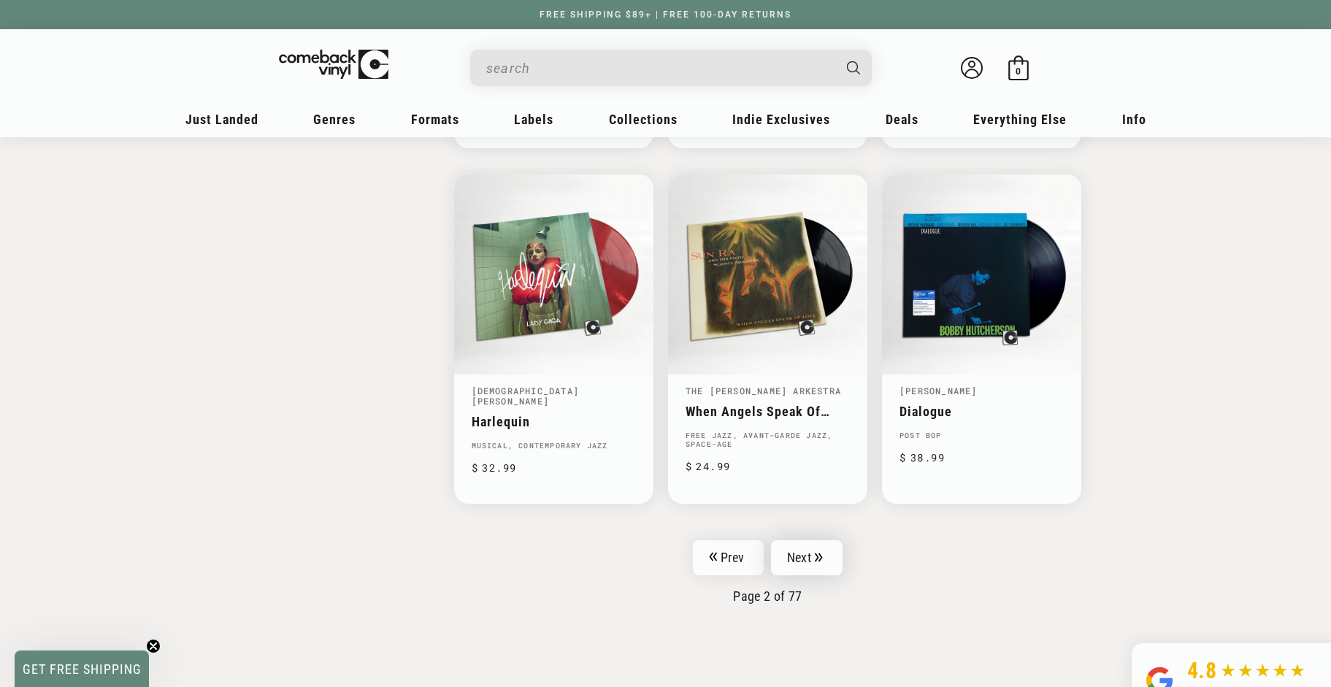
click at [807, 556] on link "Next" at bounding box center [807, 557] width 72 height 35
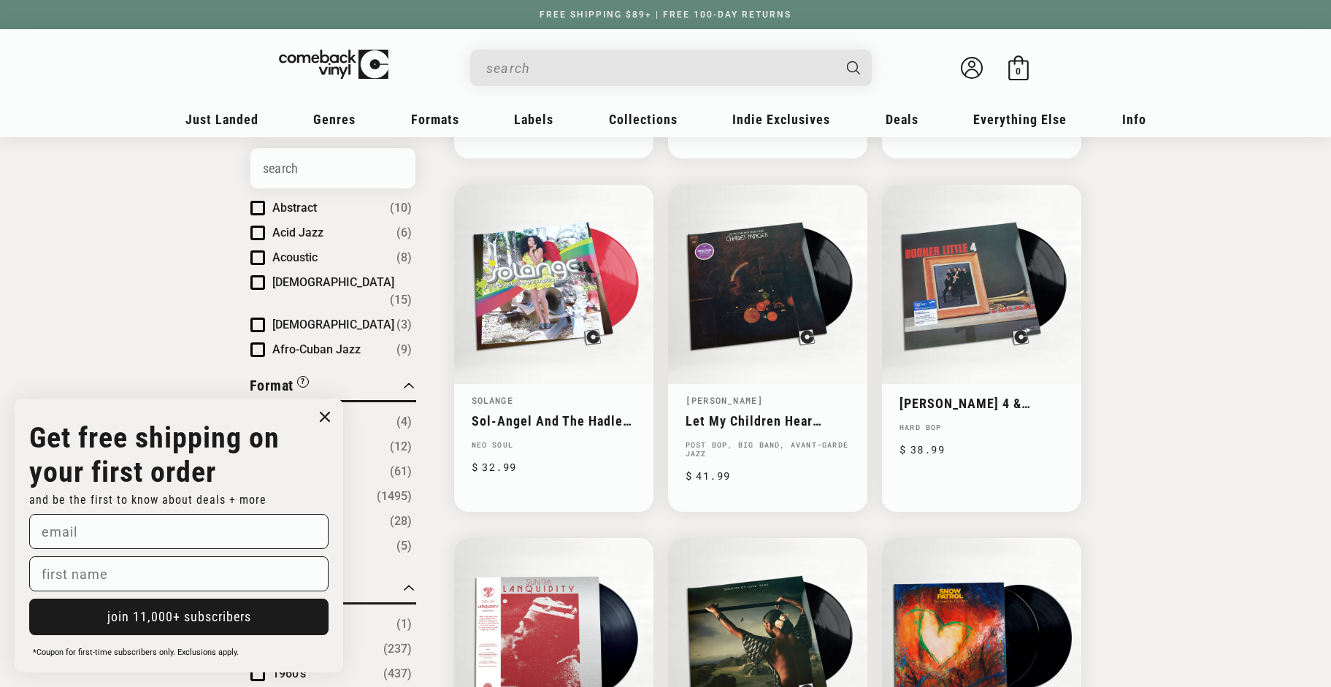
scroll to position [483, 0]
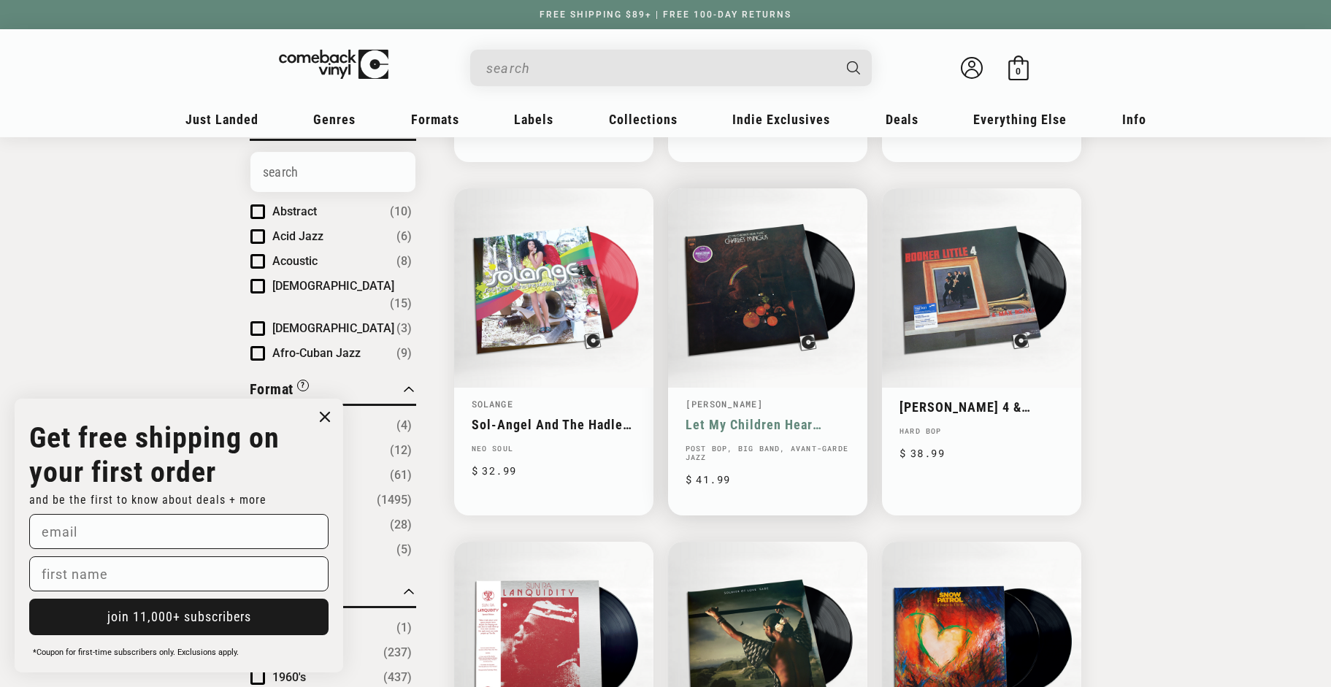
click at [751, 417] on link "Let My Children Hear Music" at bounding box center [767, 424] width 164 height 15
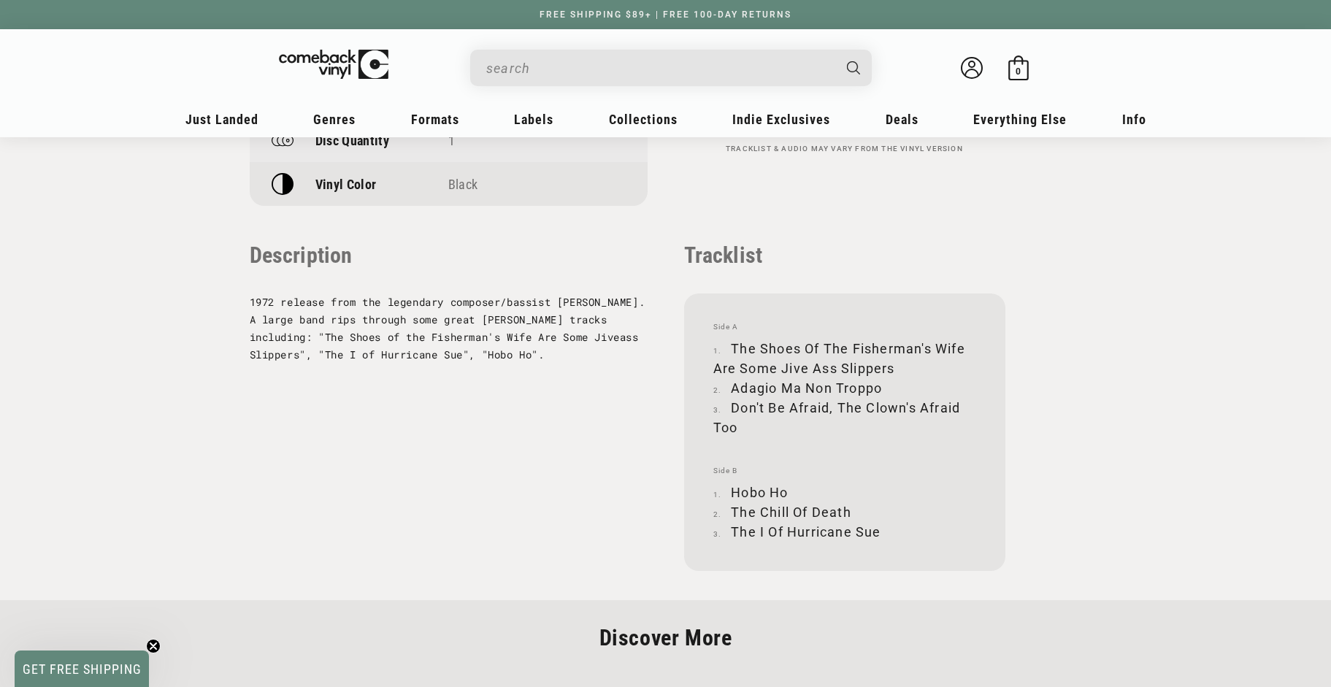
scroll to position [1422, 0]
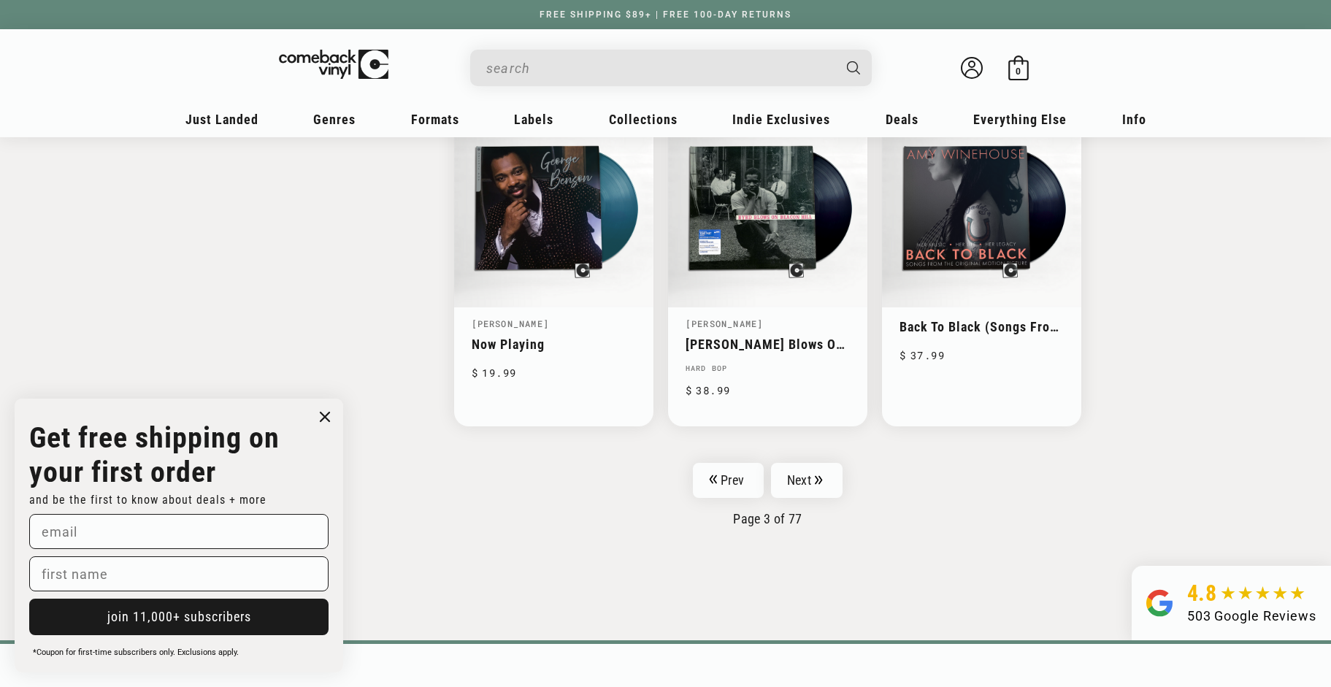
scroll to position [2319, 0]
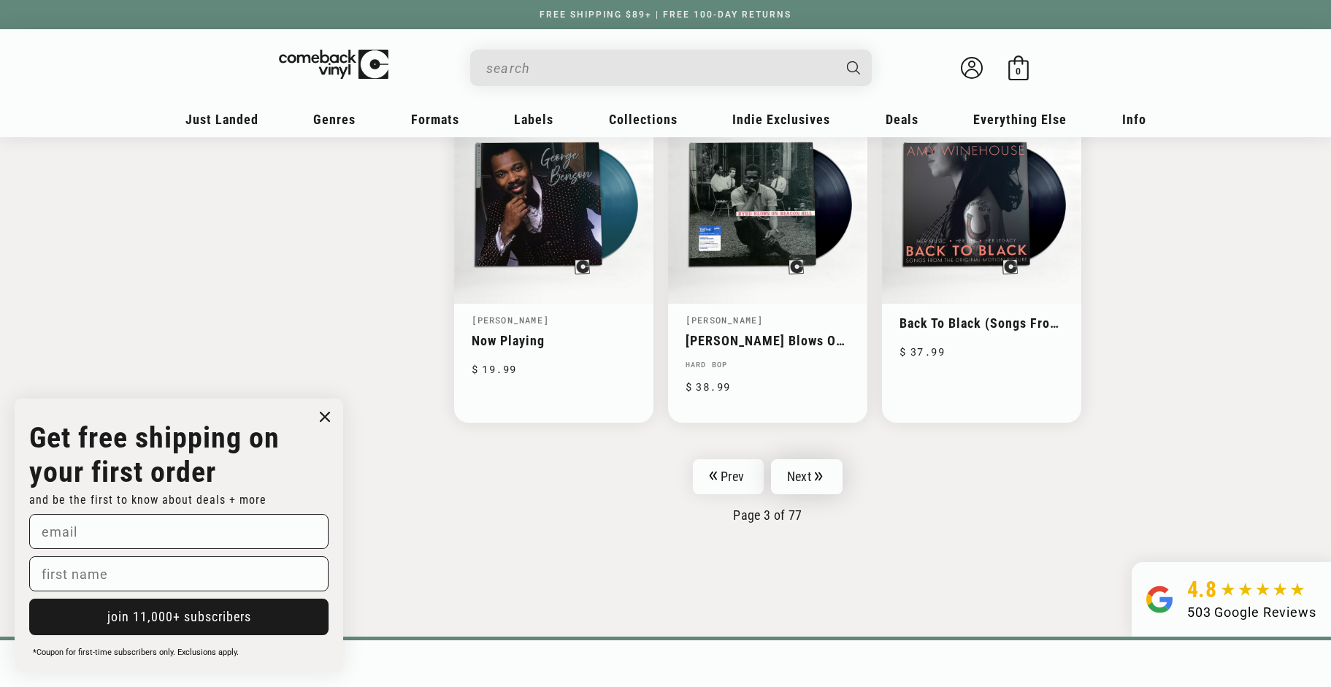
click at [793, 463] on link "Next" at bounding box center [807, 476] width 72 height 35
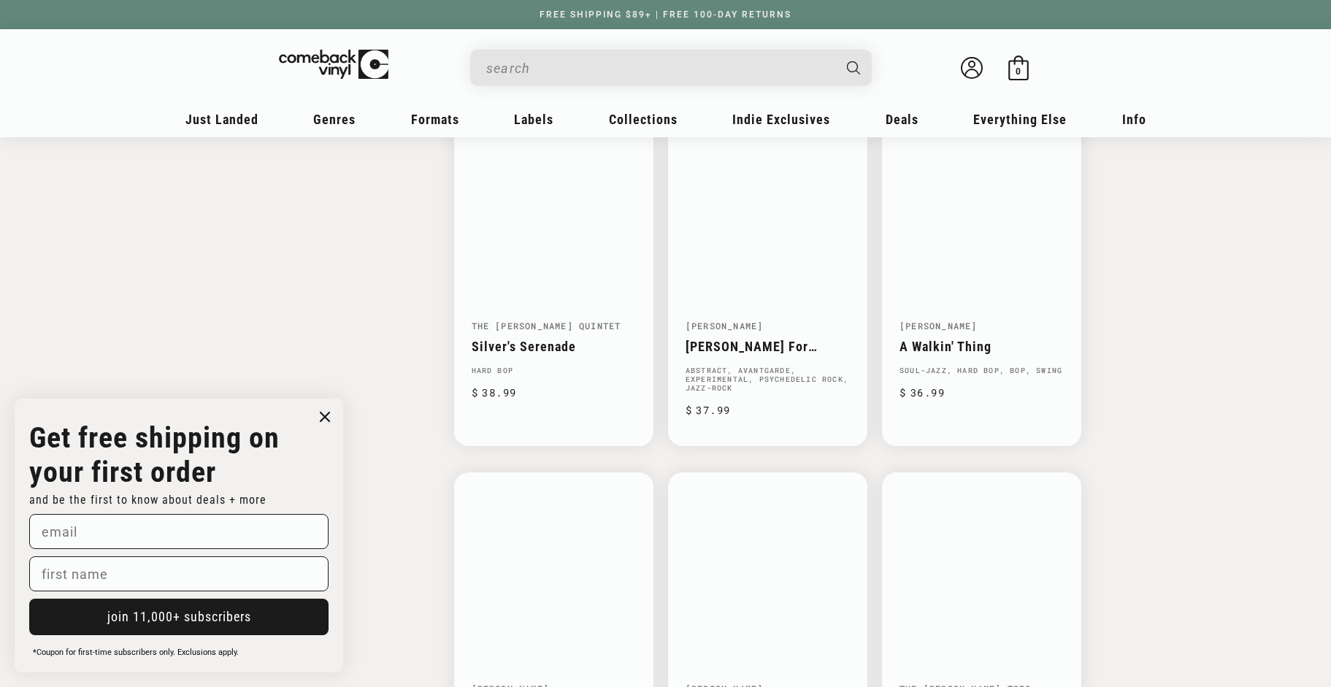
scroll to position [1906, 0]
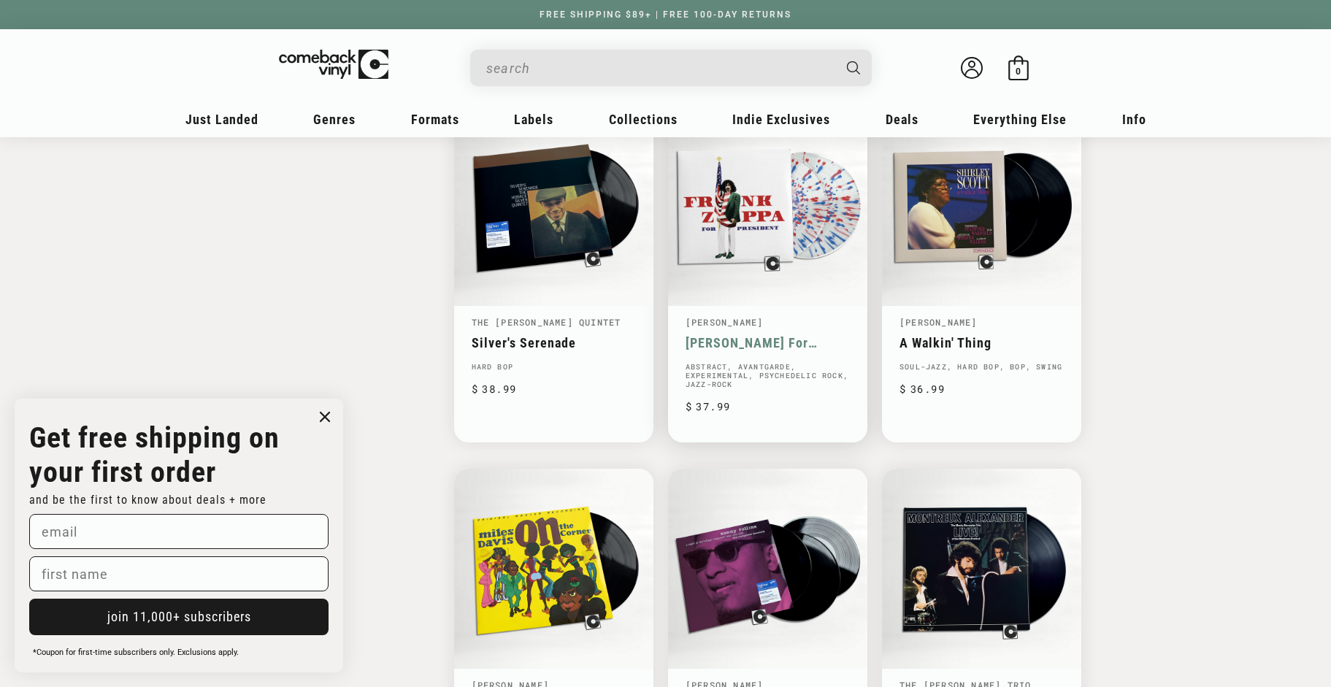
click at [739, 335] on link "[PERSON_NAME] For President" at bounding box center [767, 342] width 164 height 15
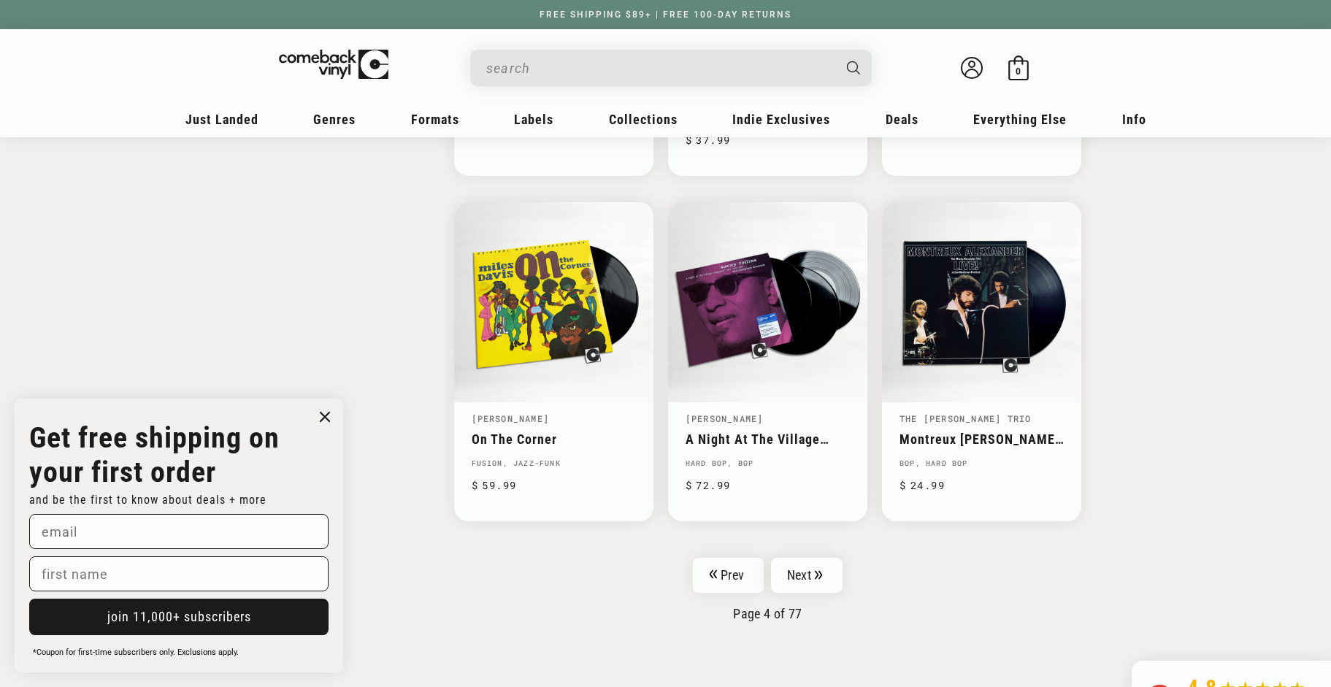
scroll to position [2175, 0]
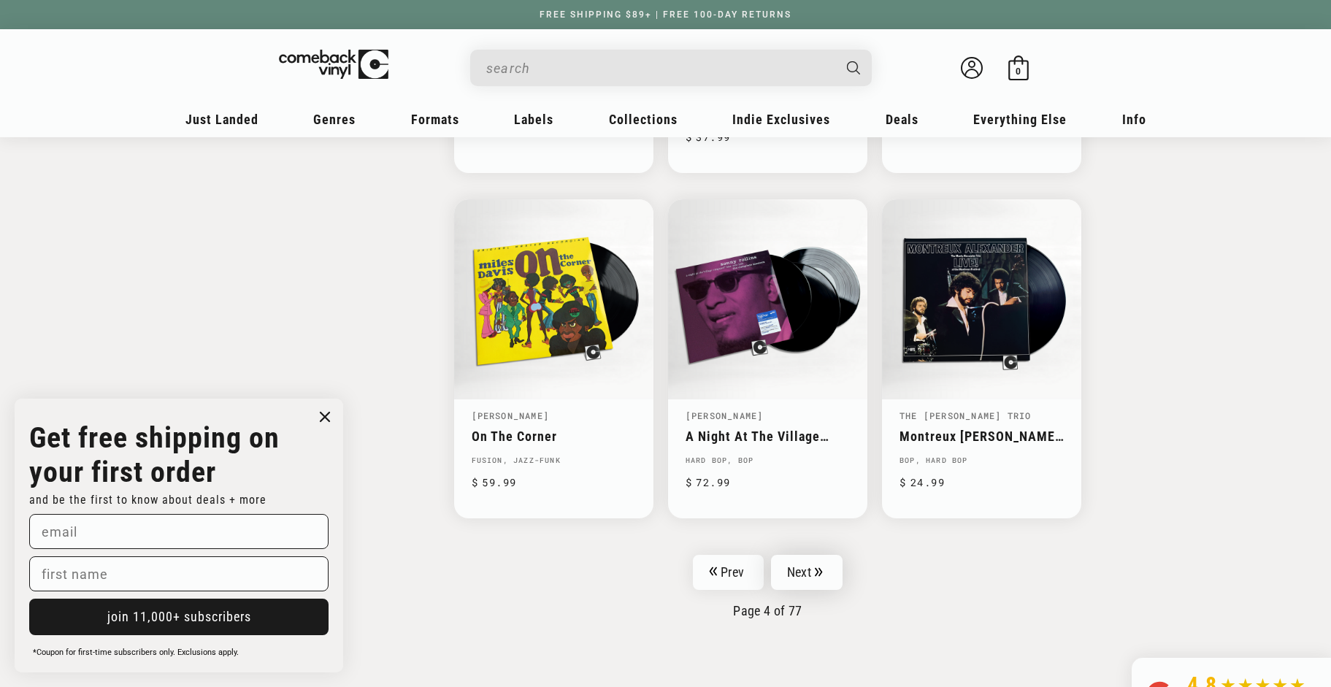
click at [807, 577] on link "Next" at bounding box center [807, 572] width 72 height 35
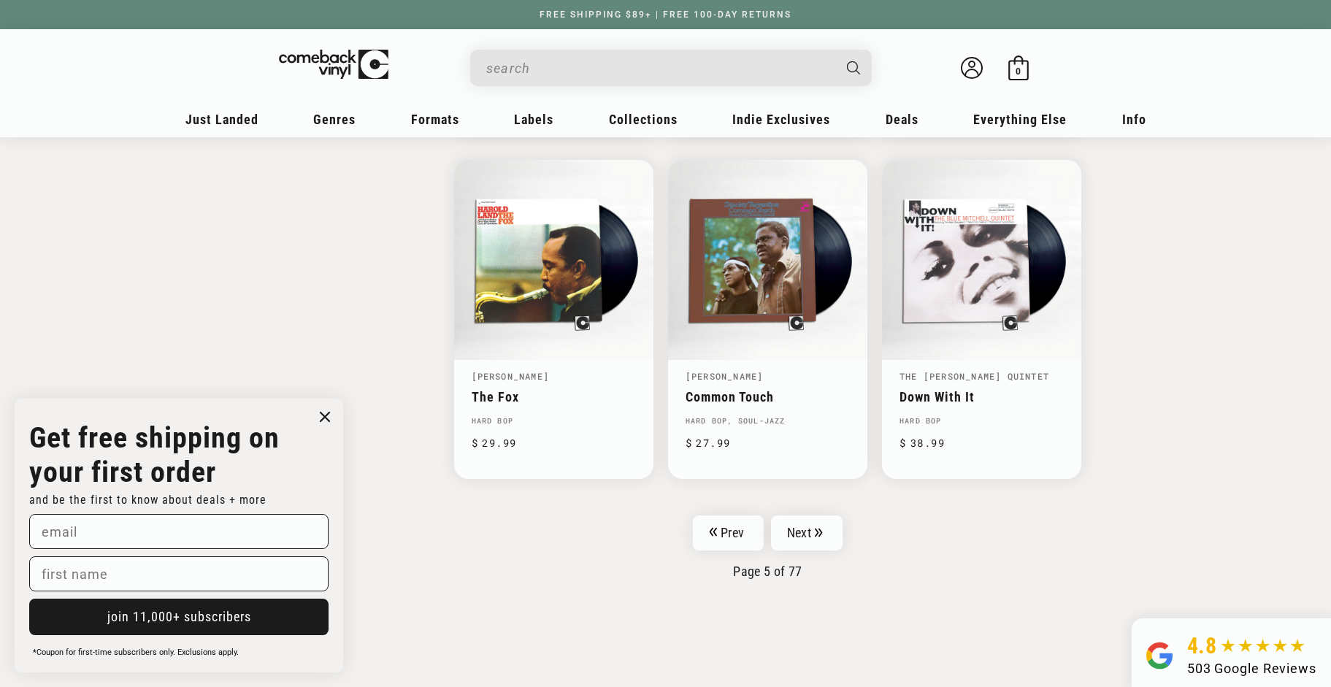
scroll to position [2241, 0]
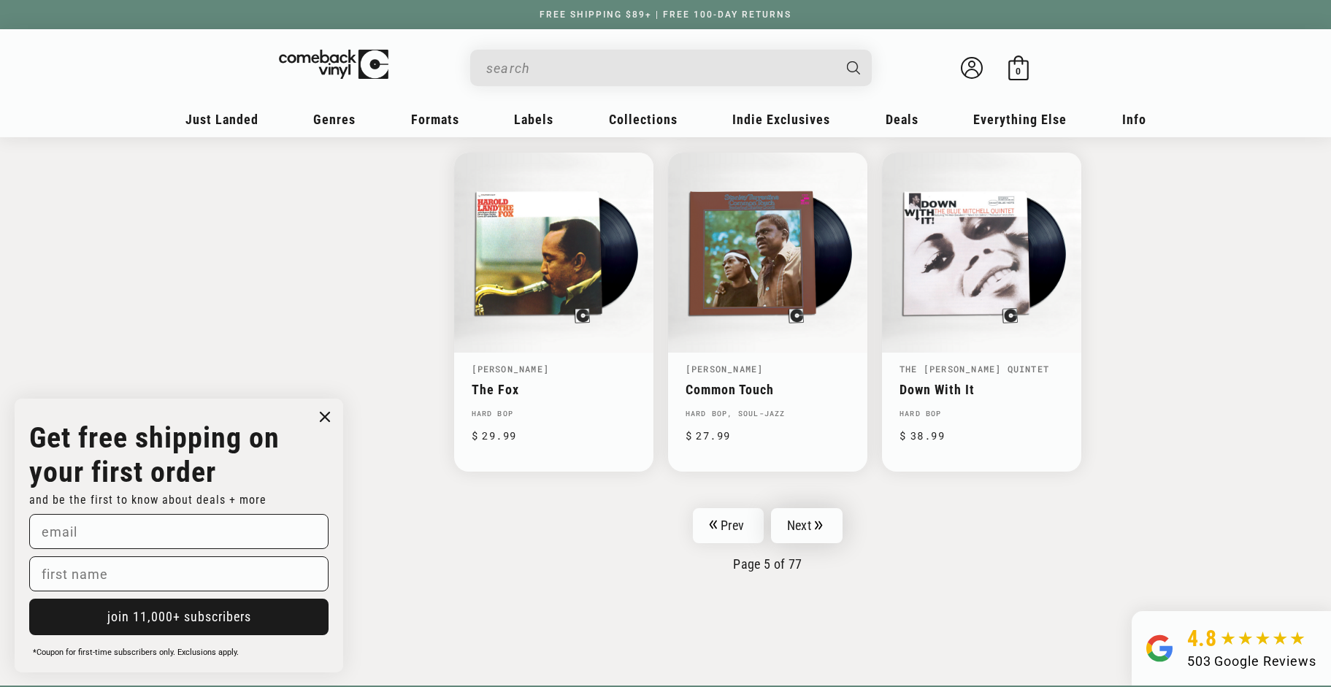
click at [805, 520] on link "Next" at bounding box center [807, 525] width 72 height 35
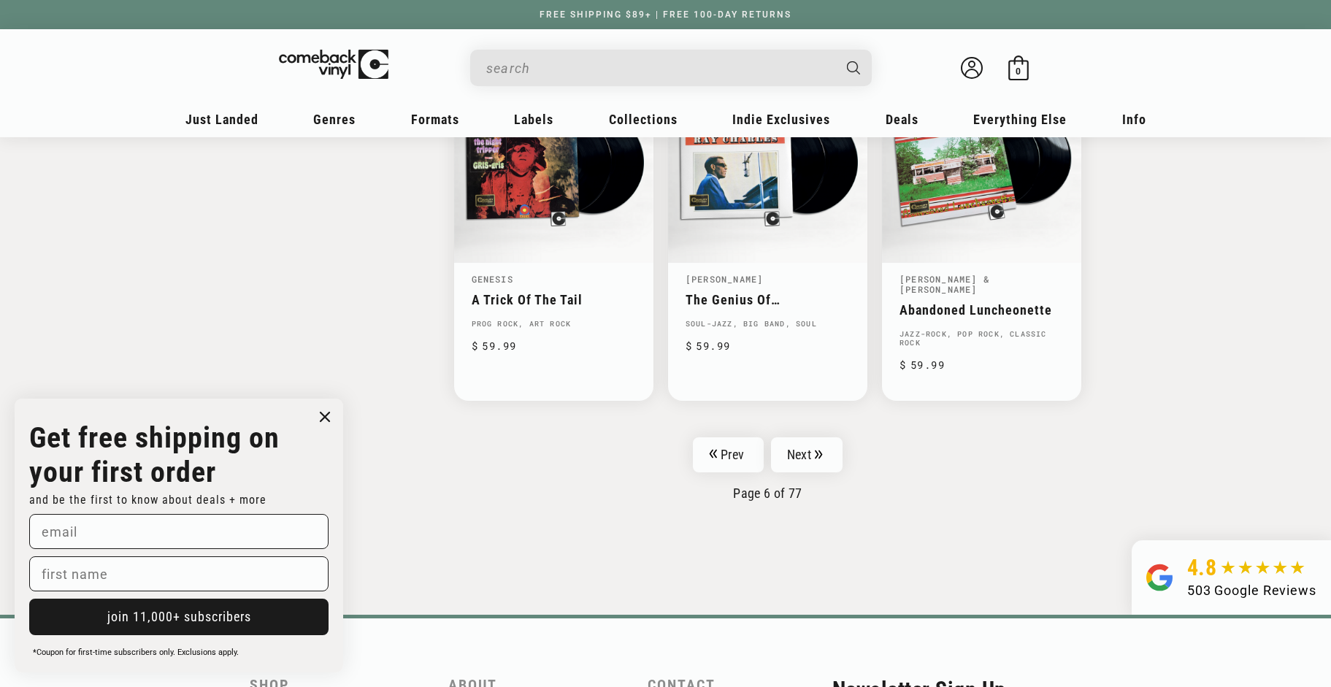
scroll to position [2324, 0]
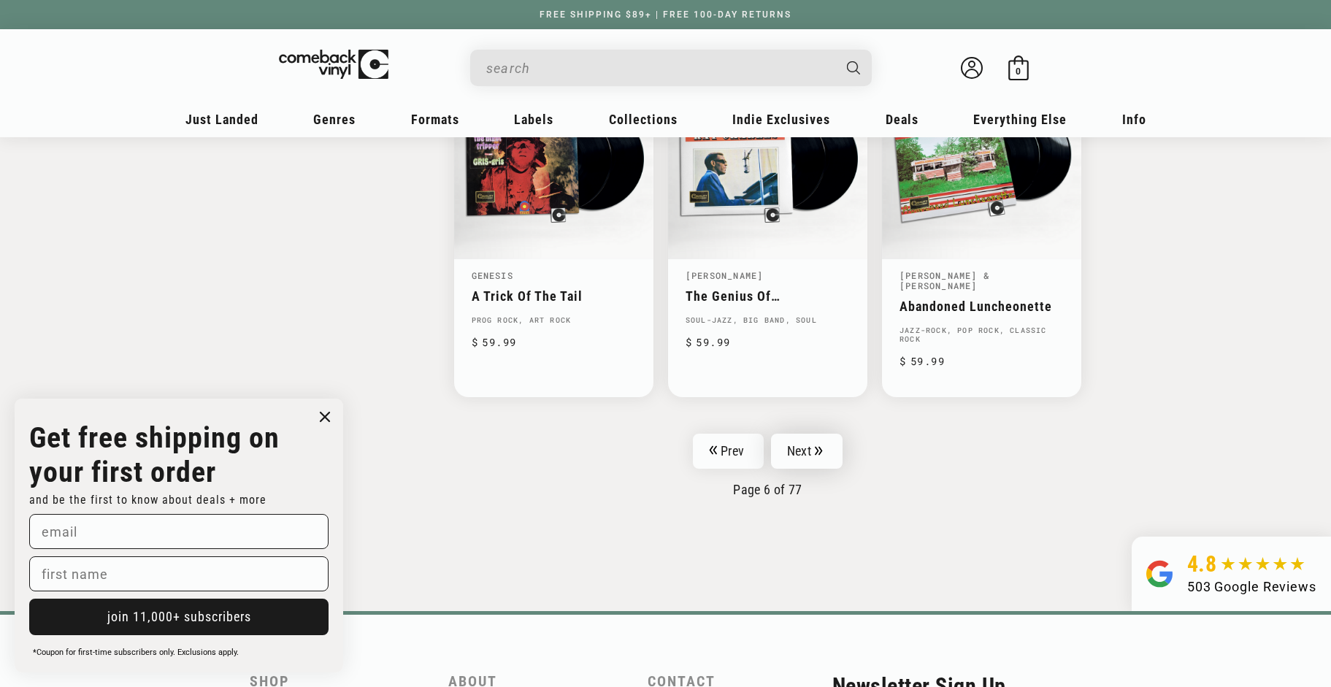
click at [798, 434] on link "Next" at bounding box center [807, 451] width 72 height 35
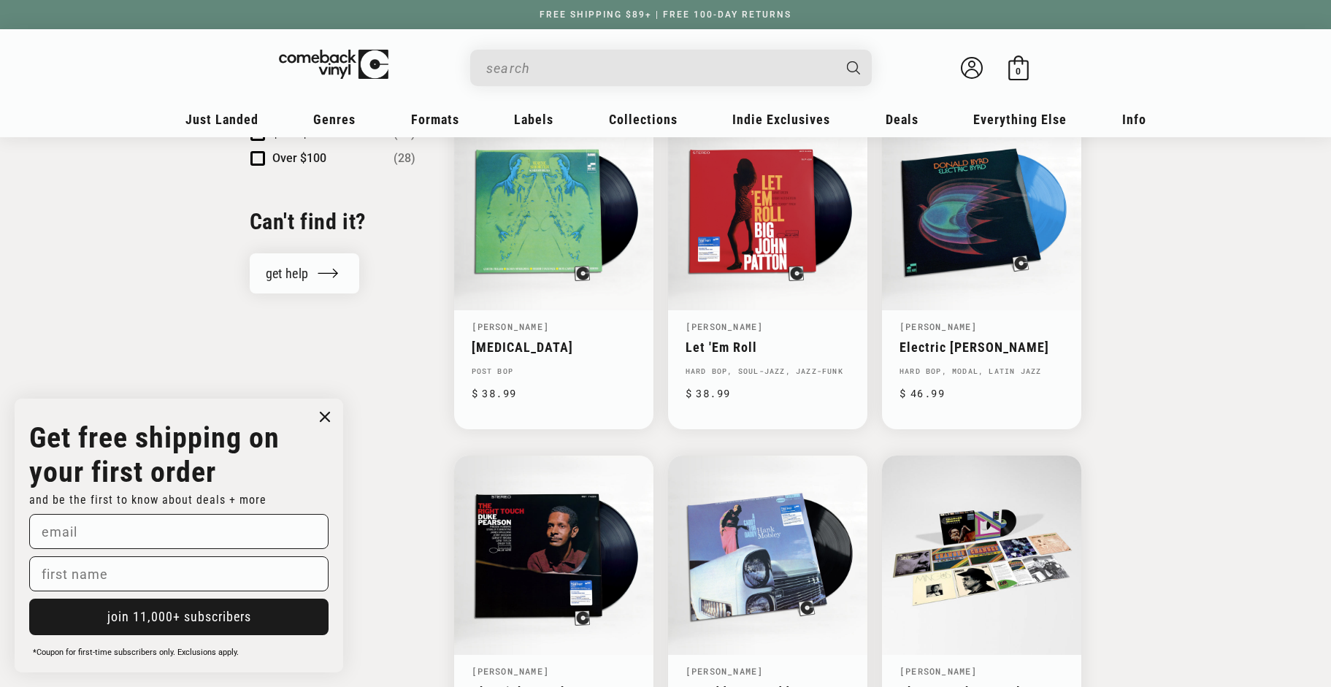
scroll to position [1596, 0]
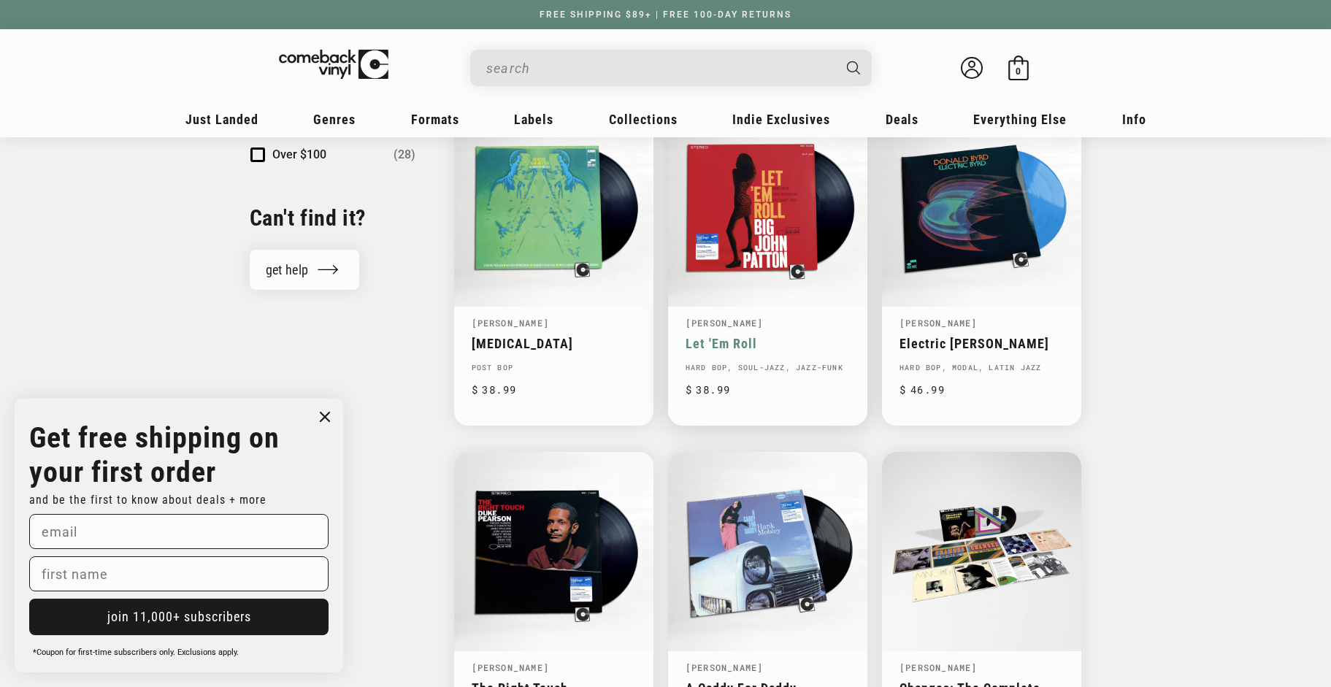
click at [756, 336] on link "Let 'Em Roll" at bounding box center [767, 343] width 164 height 15
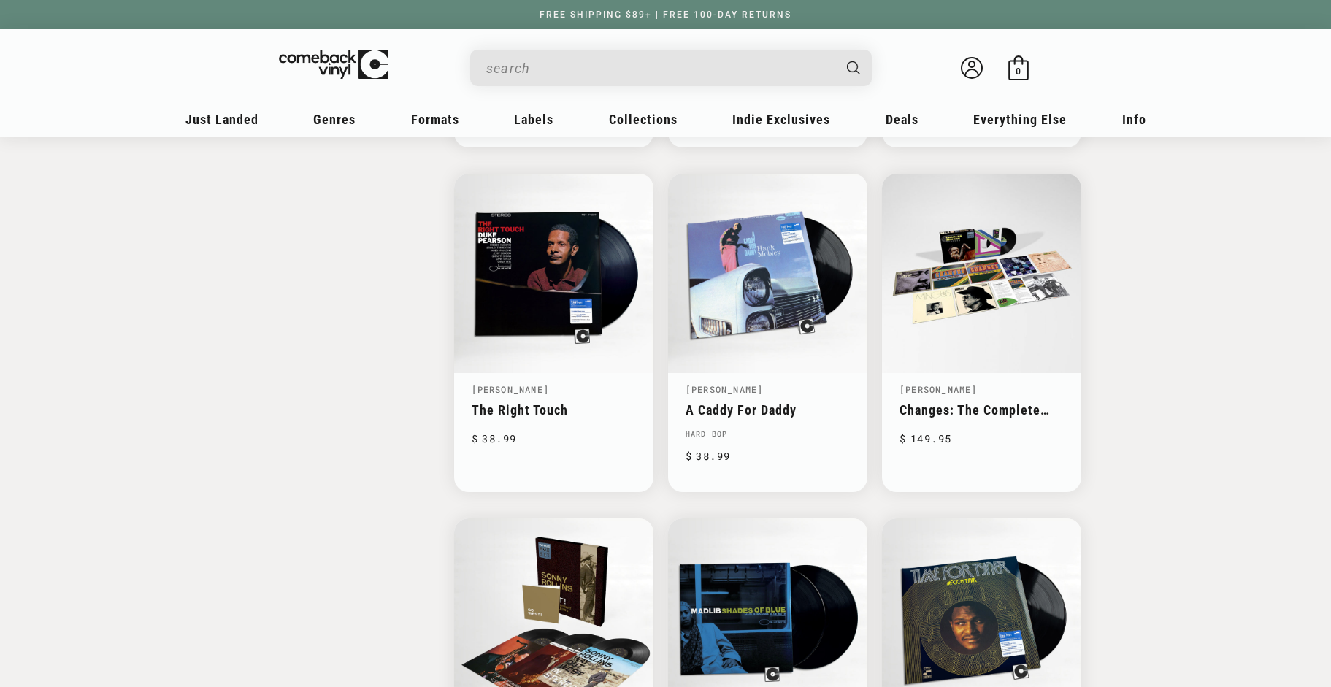
scroll to position [1881, 0]
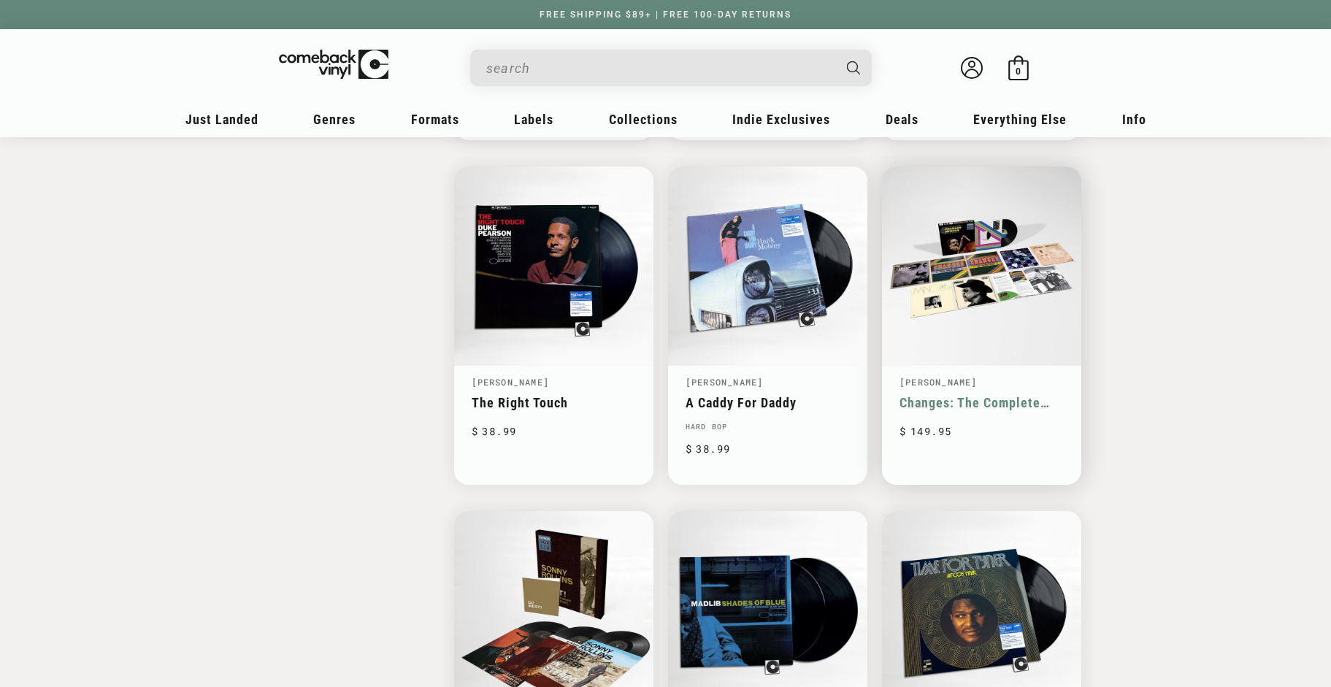
click at [989, 400] on link "Changes: The Complete 1970s Atlantic Studio Recordings" at bounding box center [981, 402] width 164 height 15
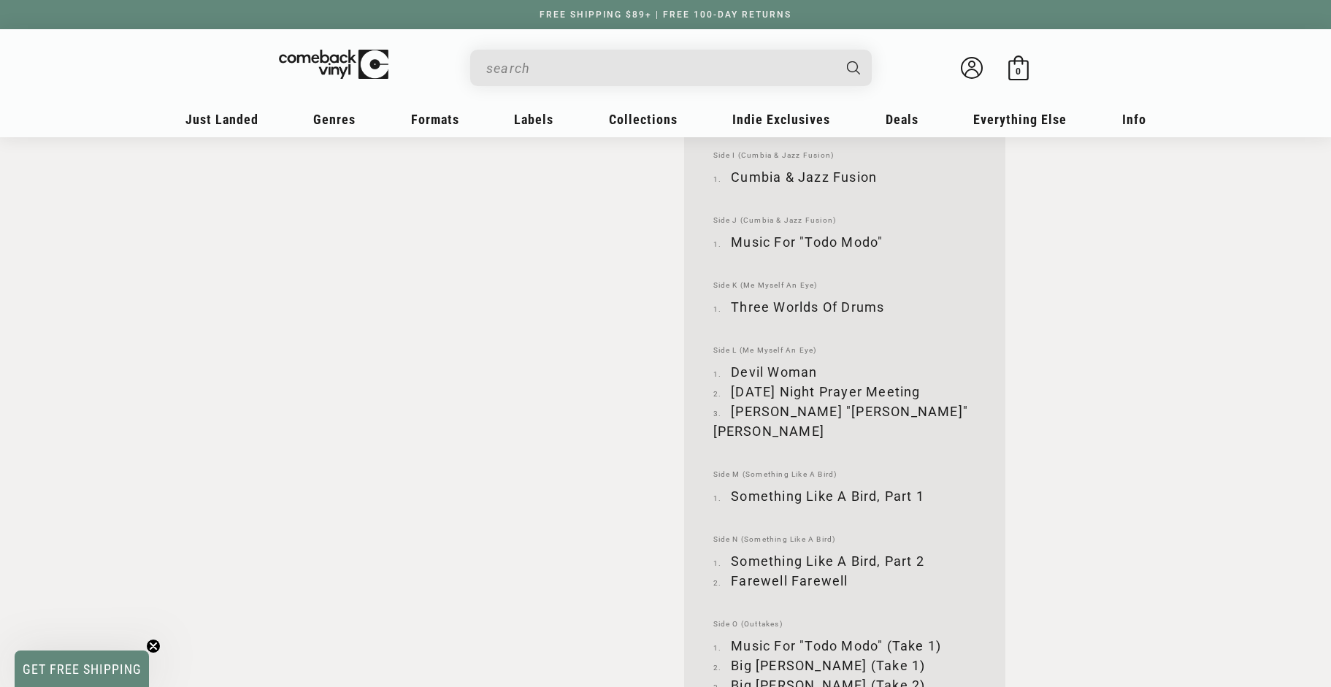
scroll to position [2425, 0]
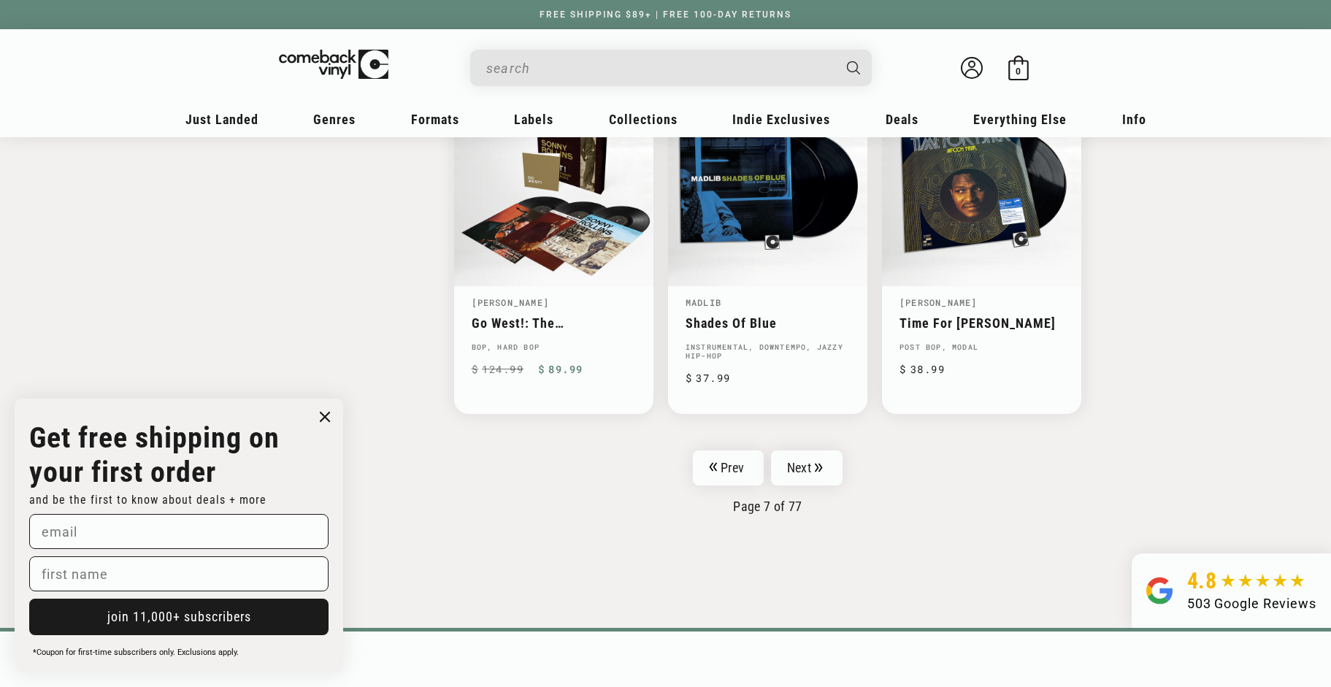
scroll to position [2324, 0]
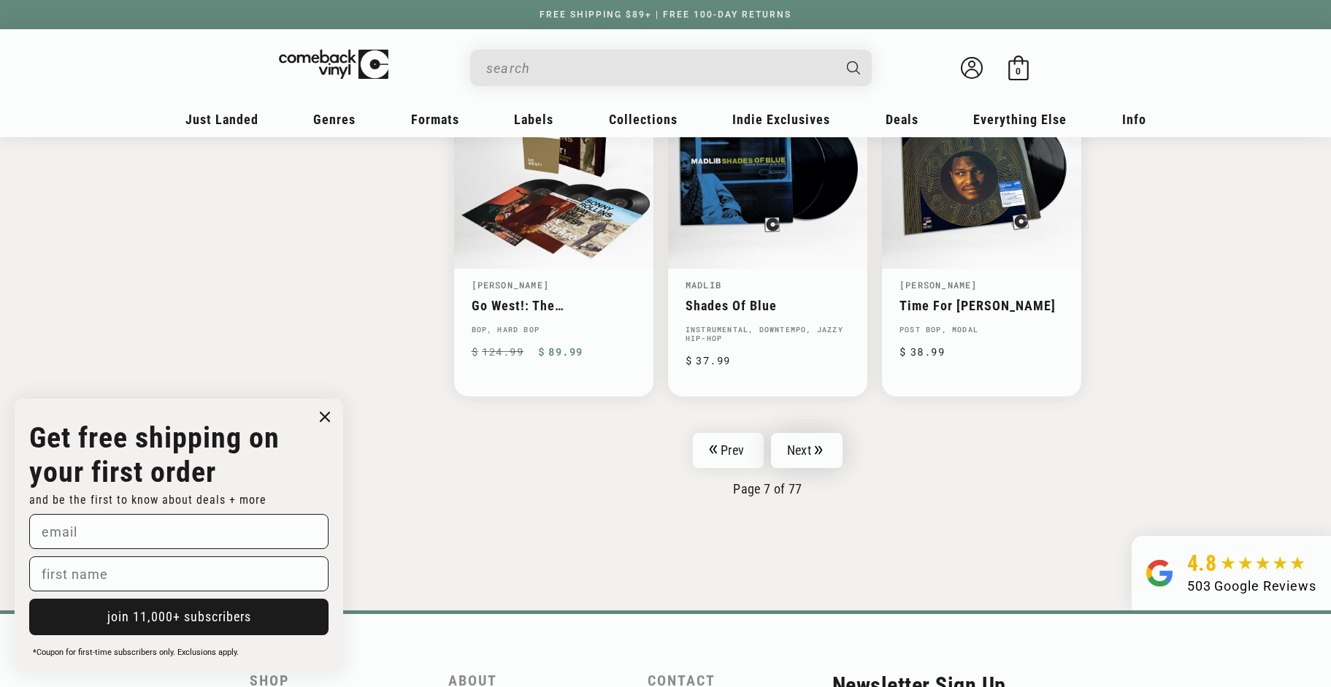
click at [810, 448] on link "Next" at bounding box center [807, 450] width 72 height 35
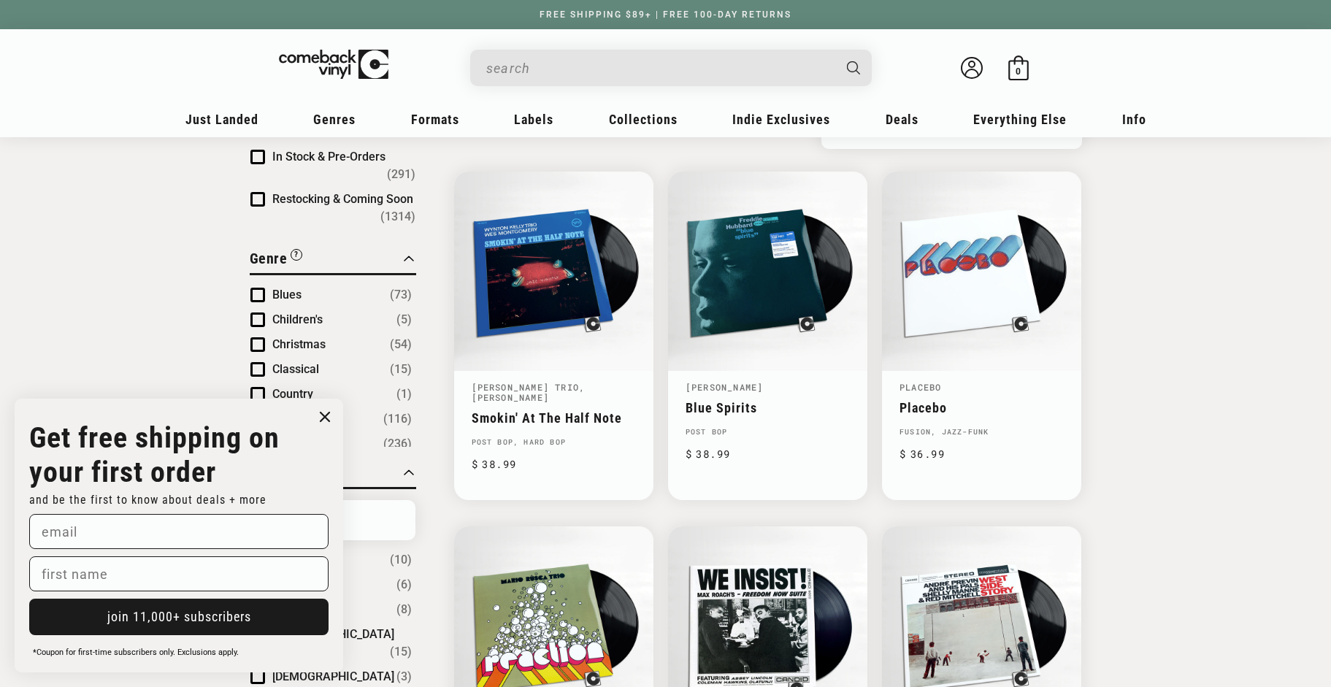
scroll to position [110, 0]
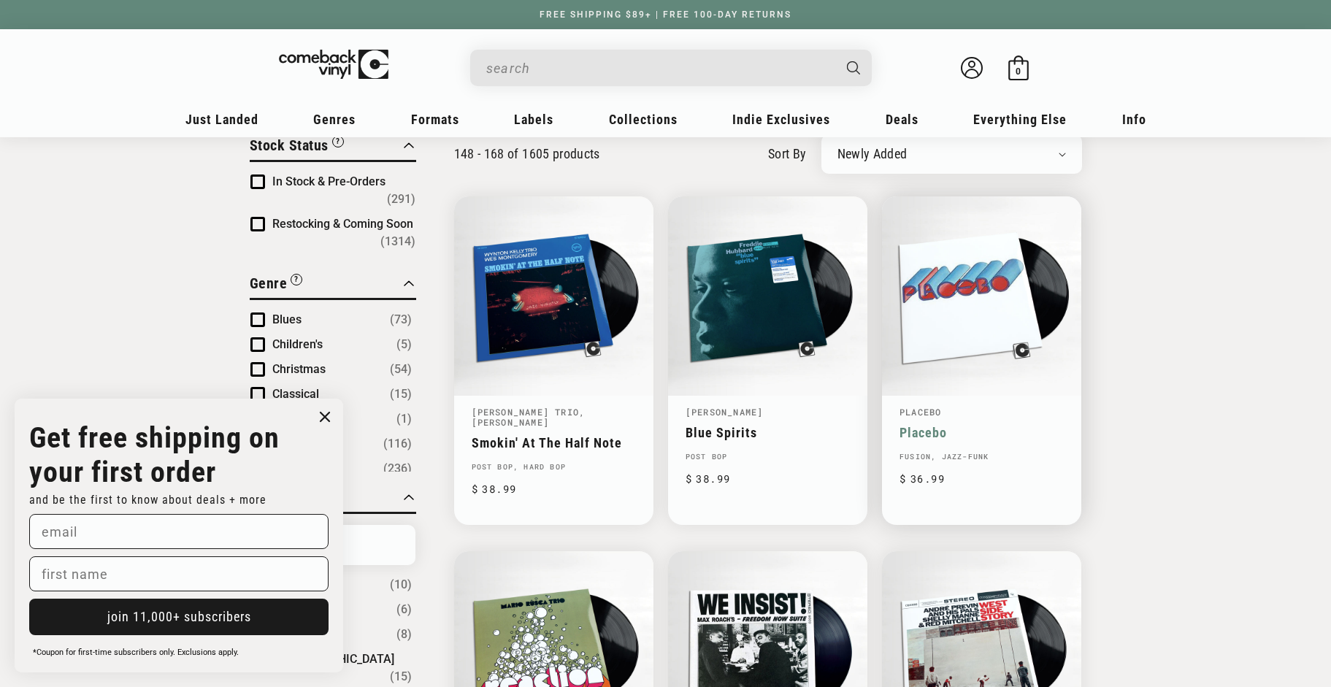
click at [983, 425] on link "Placebo" at bounding box center [981, 432] width 164 height 15
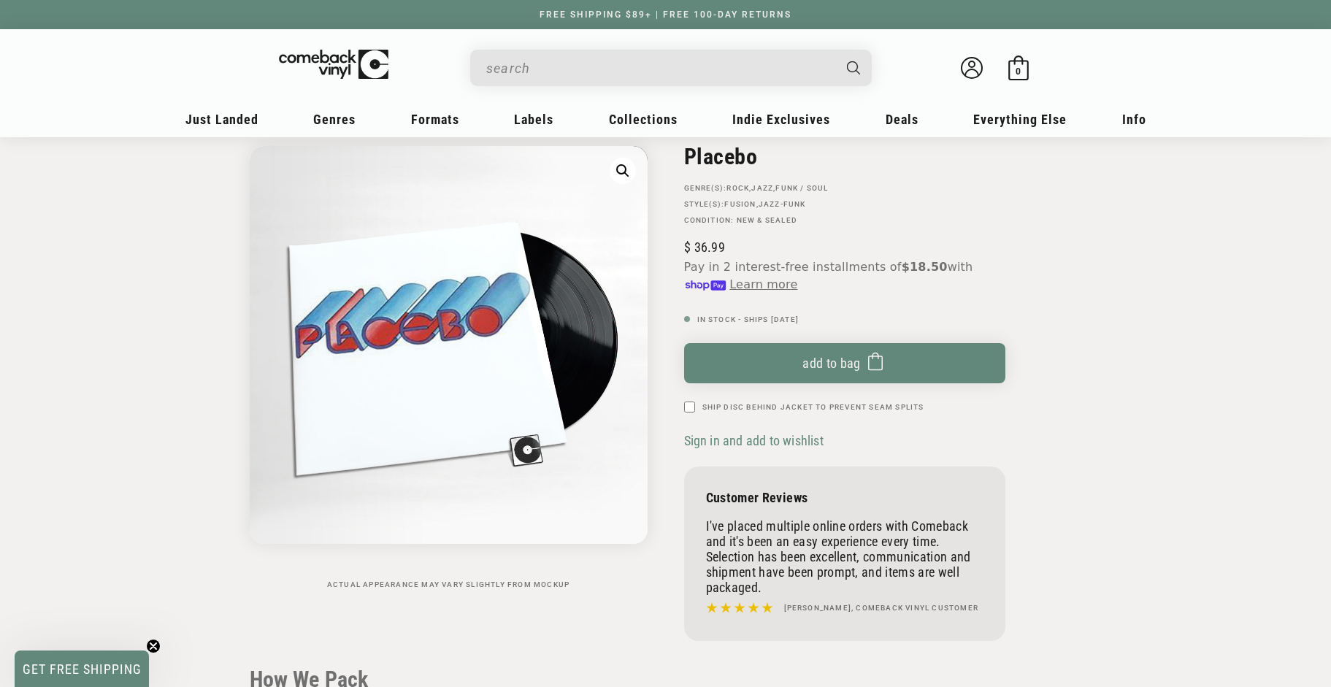
scroll to position [36, 0]
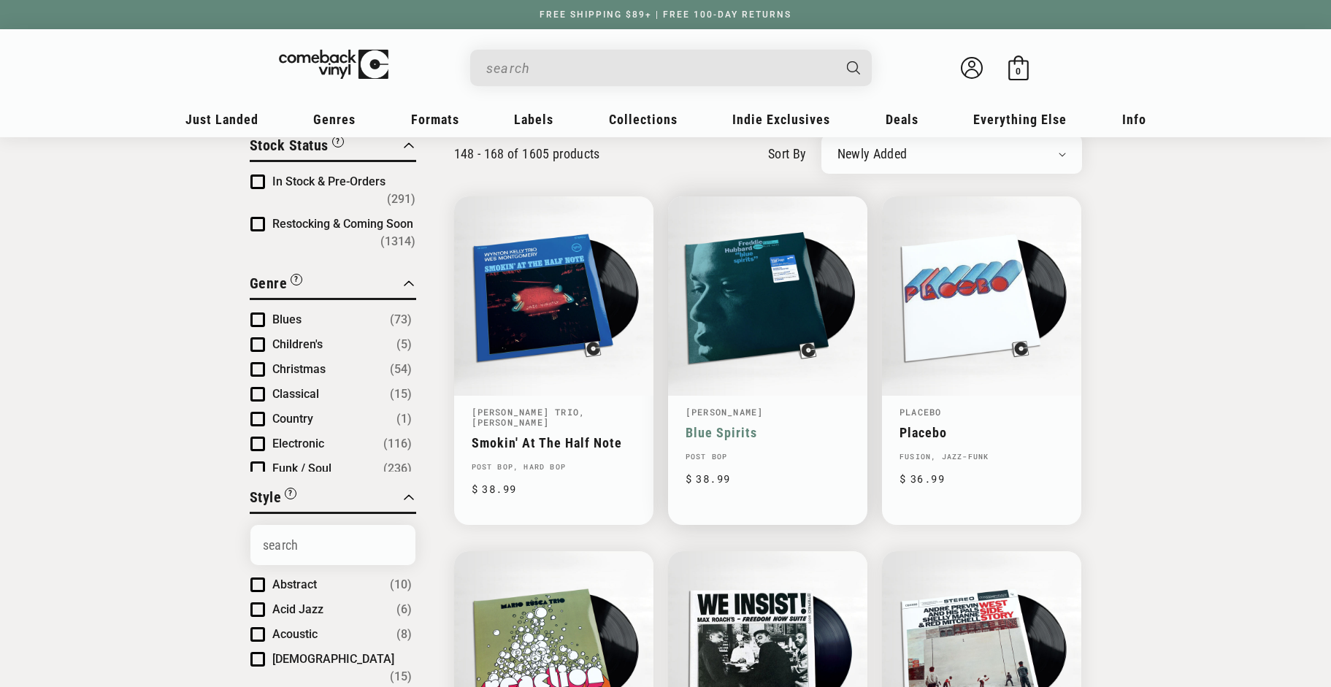
scroll to position [110, 0]
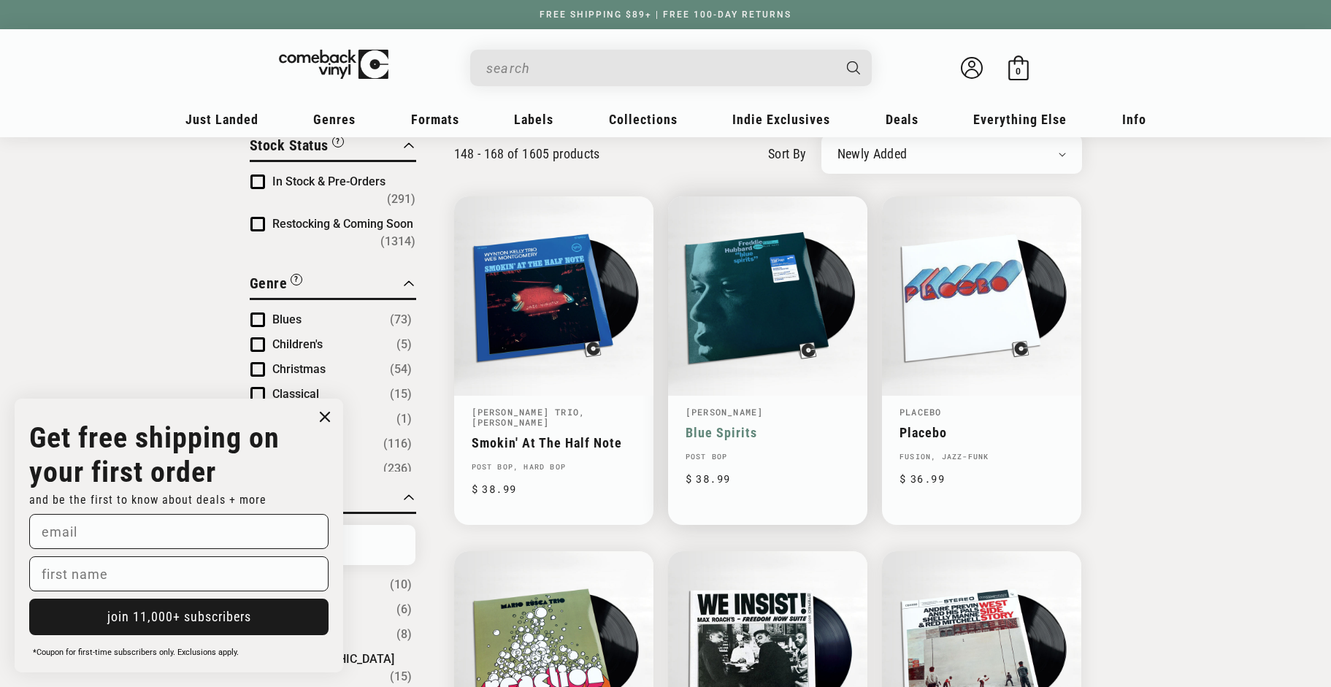
click at [756, 413] on link "[PERSON_NAME]" at bounding box center [724, 412] width 78 height 12
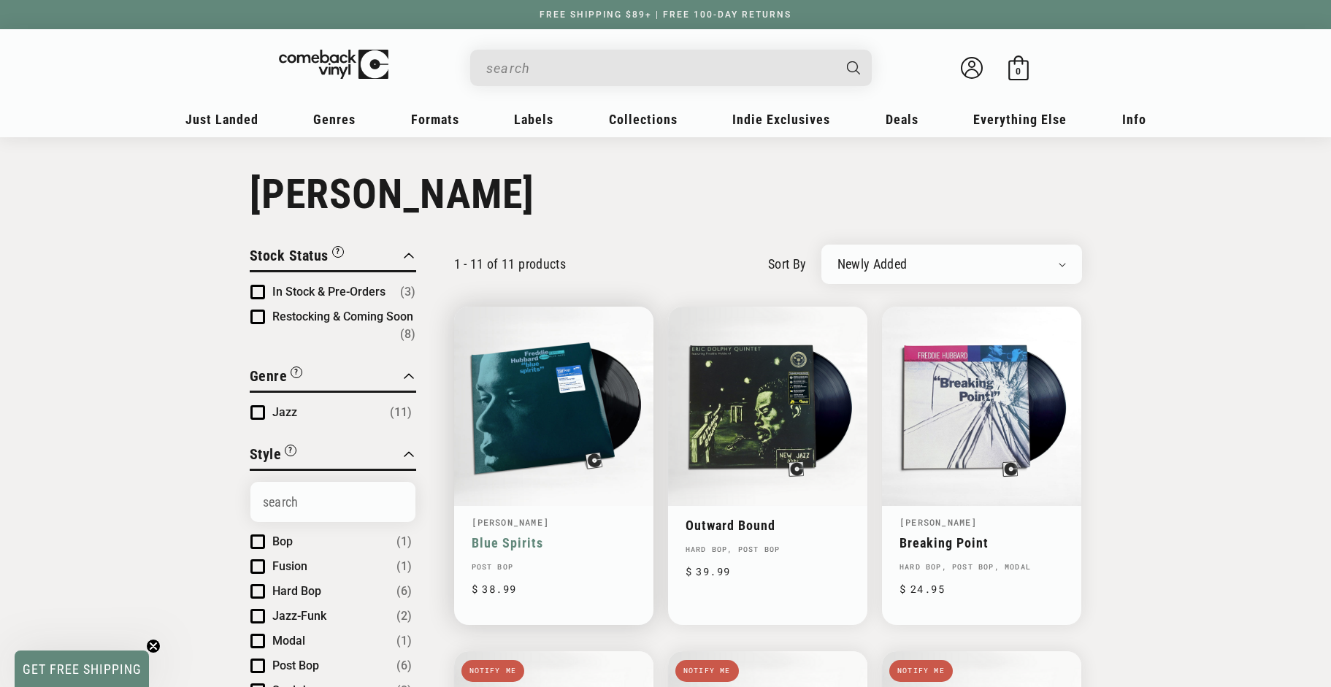
click at [572, 535] on link "Blue Spirits" at bounding box center [554, 542] width 164 height 15
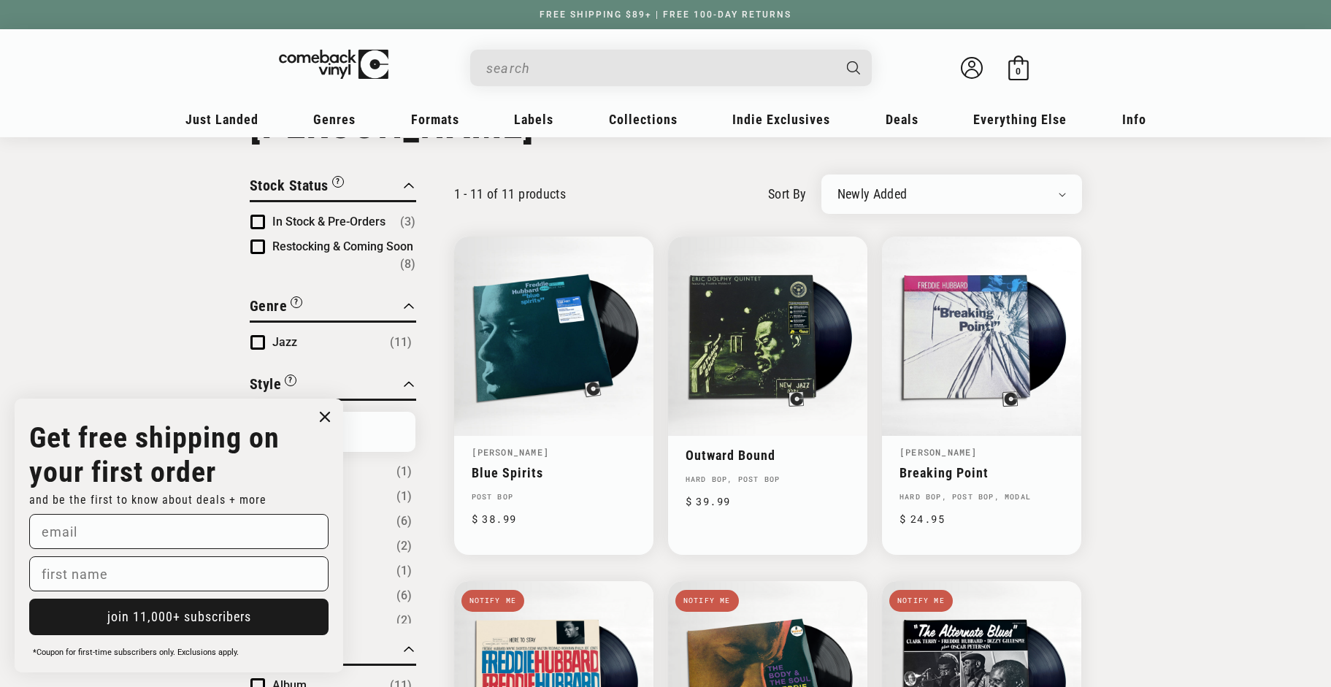
scroll to position [77, 0]
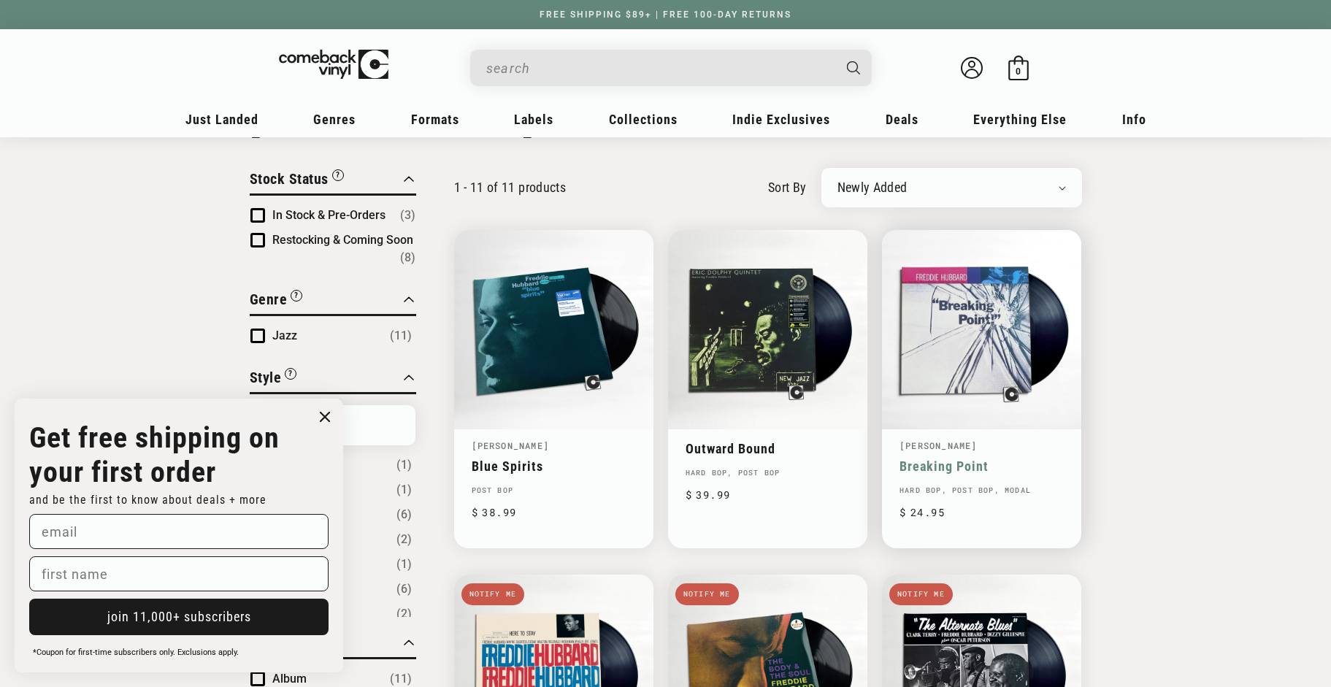
click at [966, 458] on link "Breaking Point" at bounding box center [981, 465] width 164 height 15
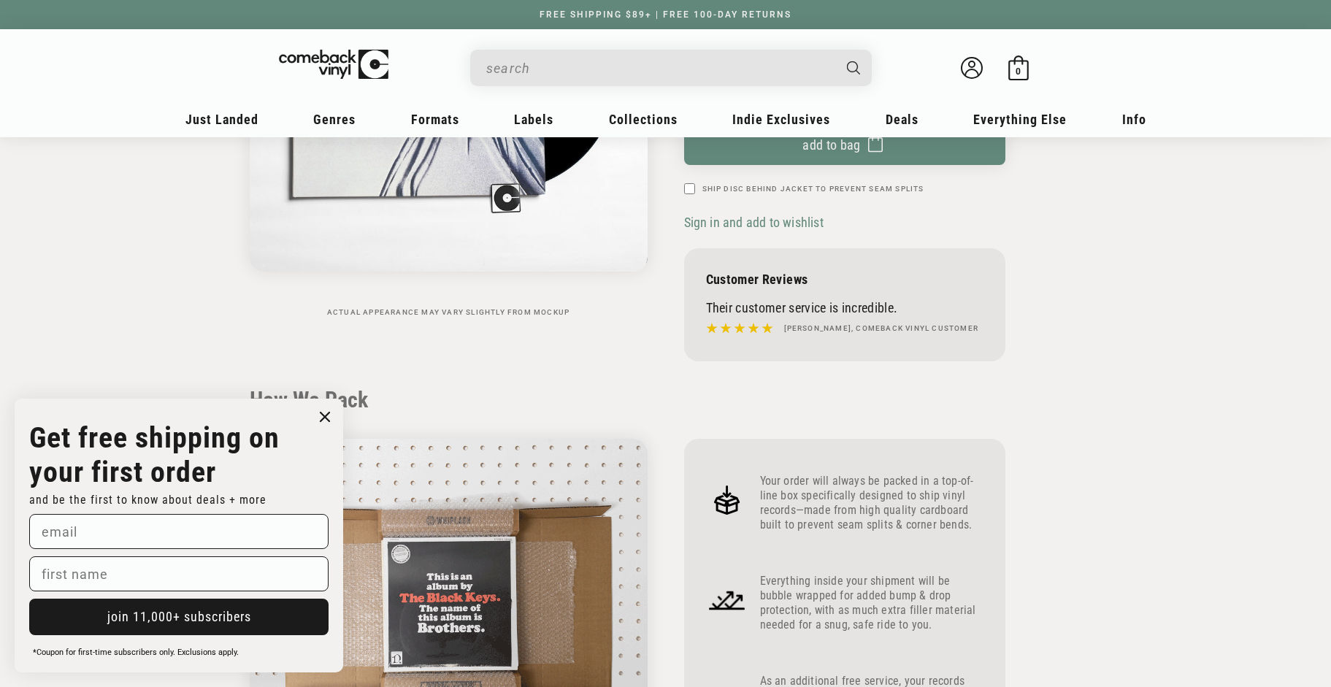
scroll to position [324, 0]
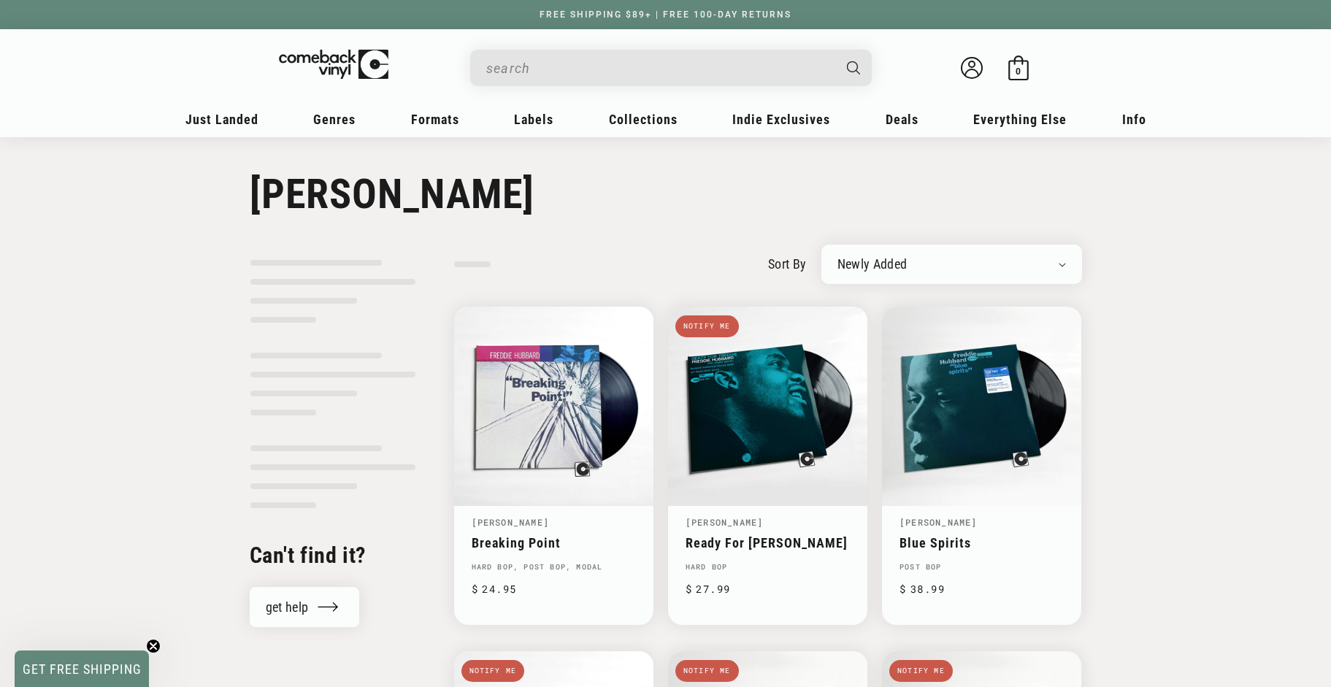
scroll to position [77, 0]
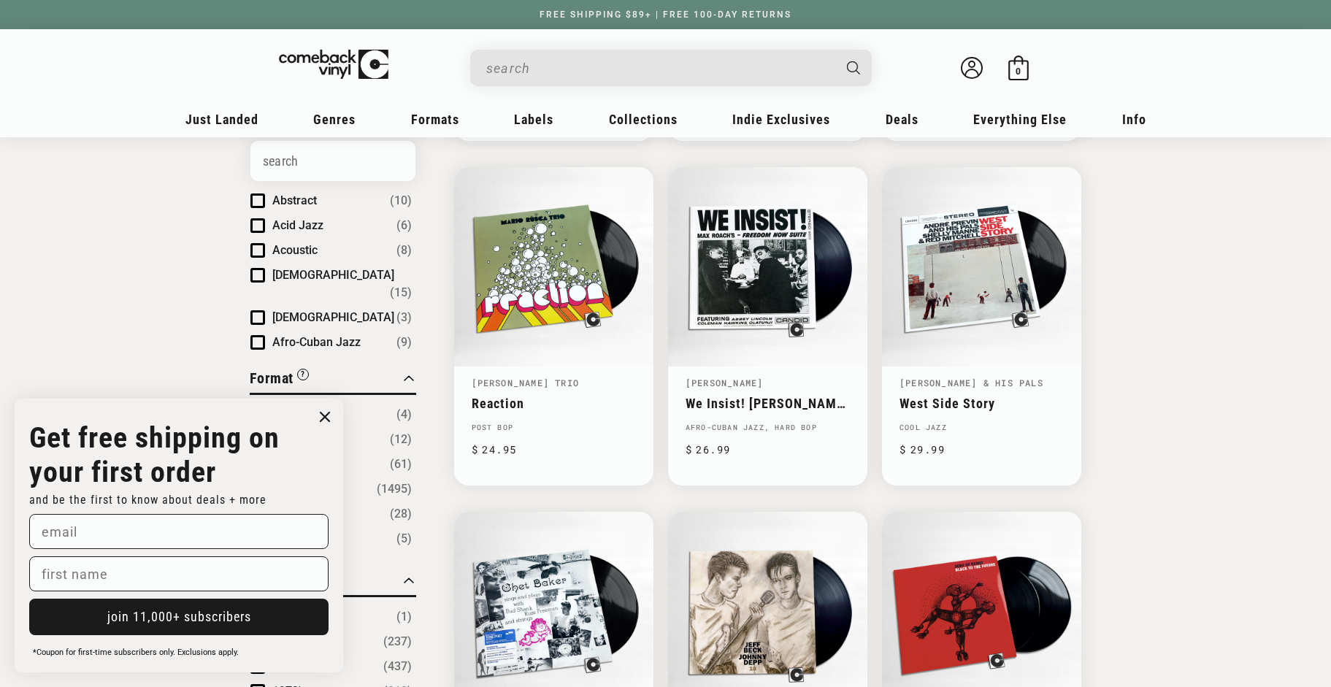
scroll to position [498, 0]
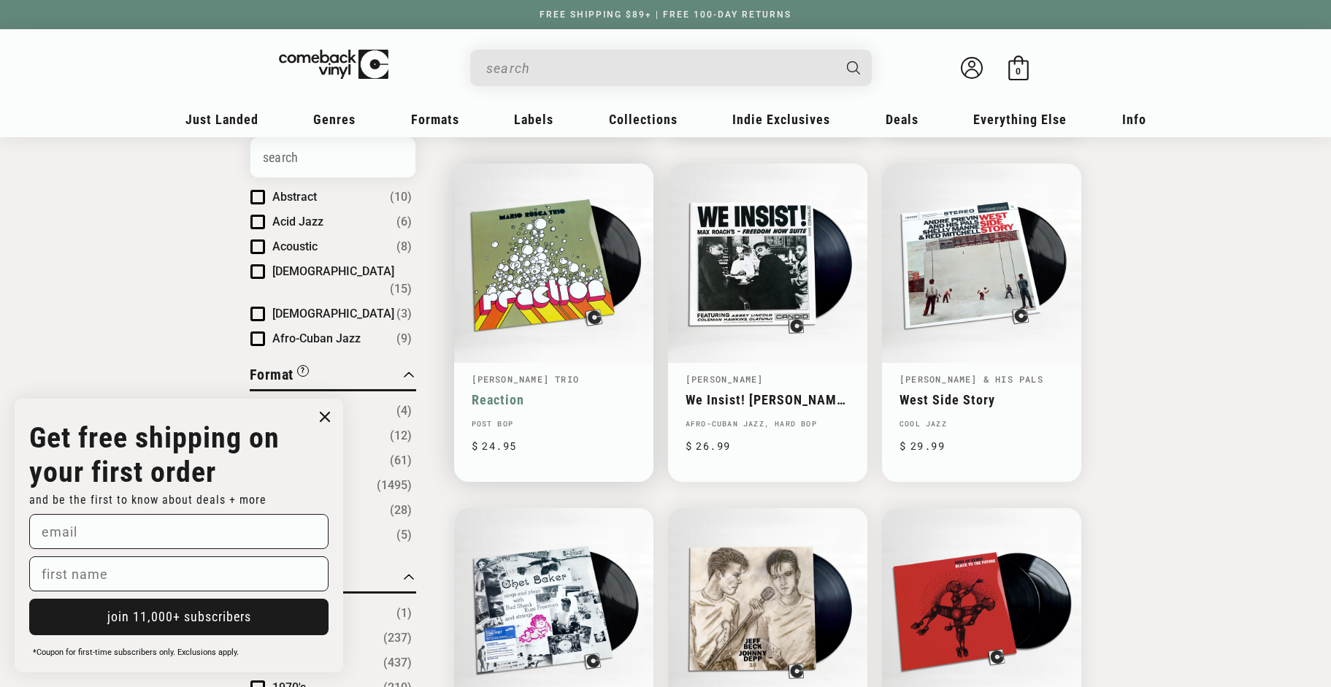
click at [528, 392] on link "Reaction" at bounding box center [554, 399] width 164 height 15
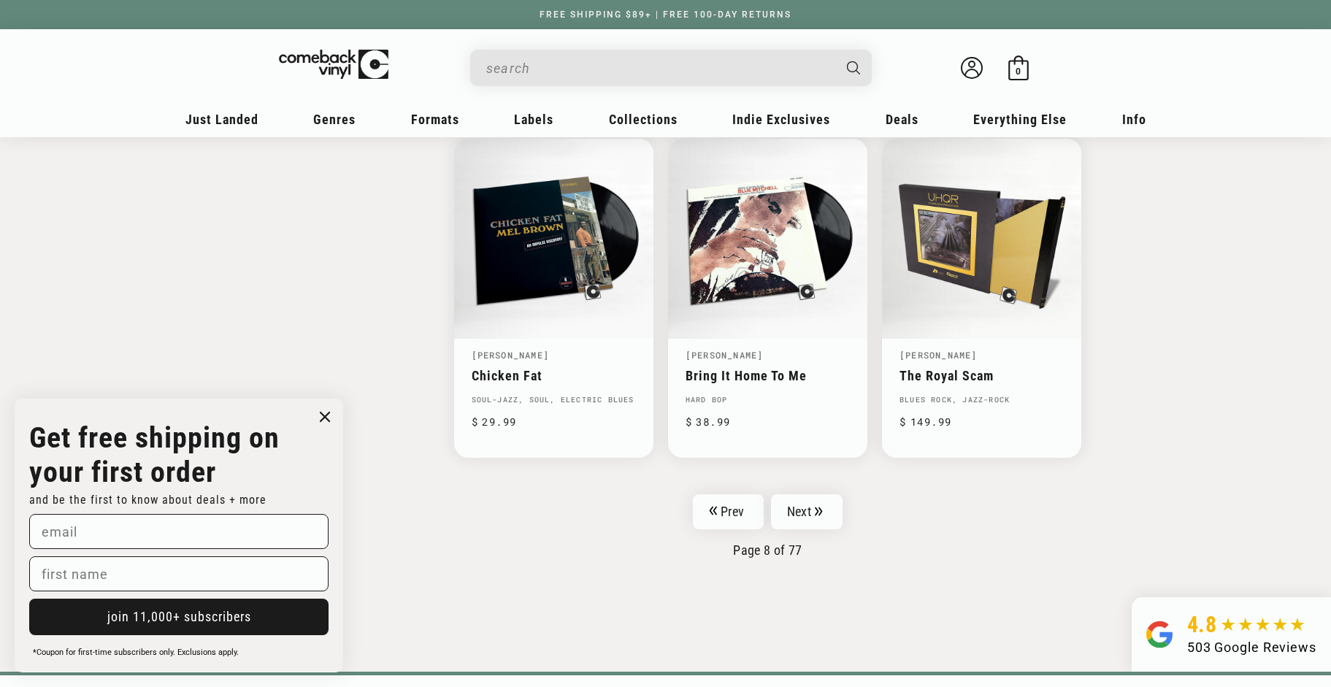
scroll to position [2276, 0]
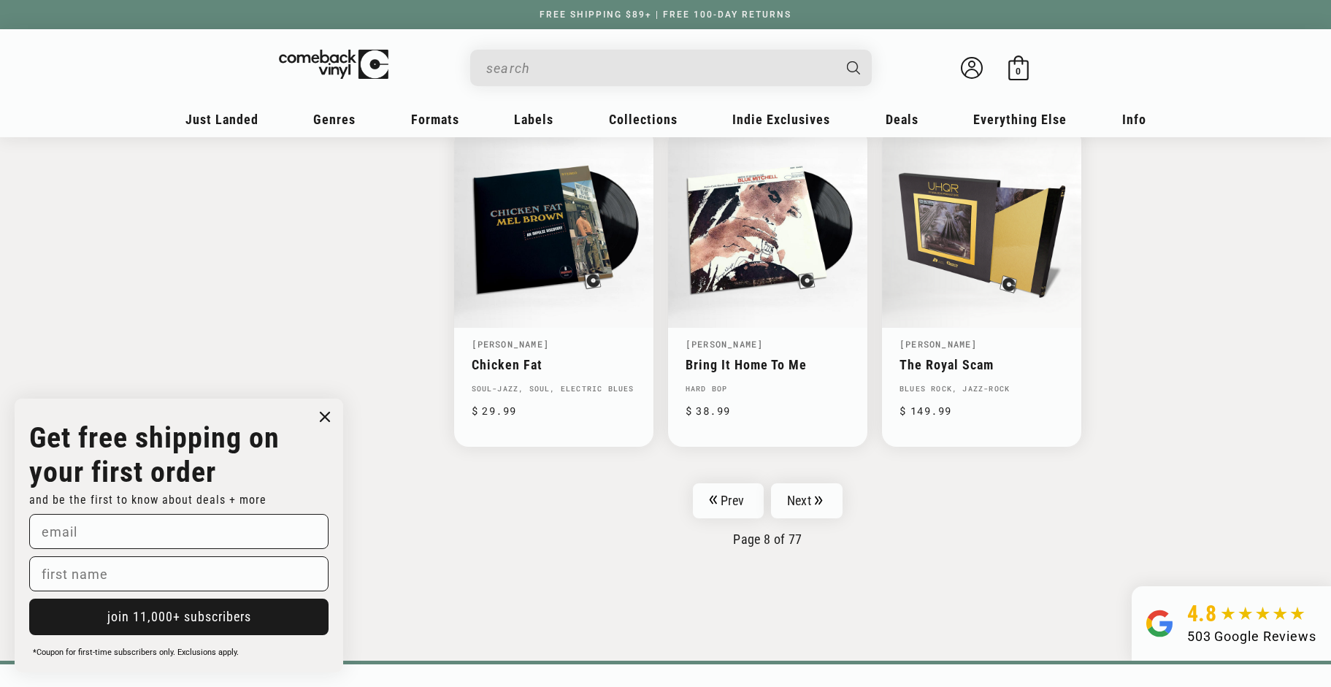
click at [807, 492] on link "Next" at bounding box center [807, 500] width 72 height 35
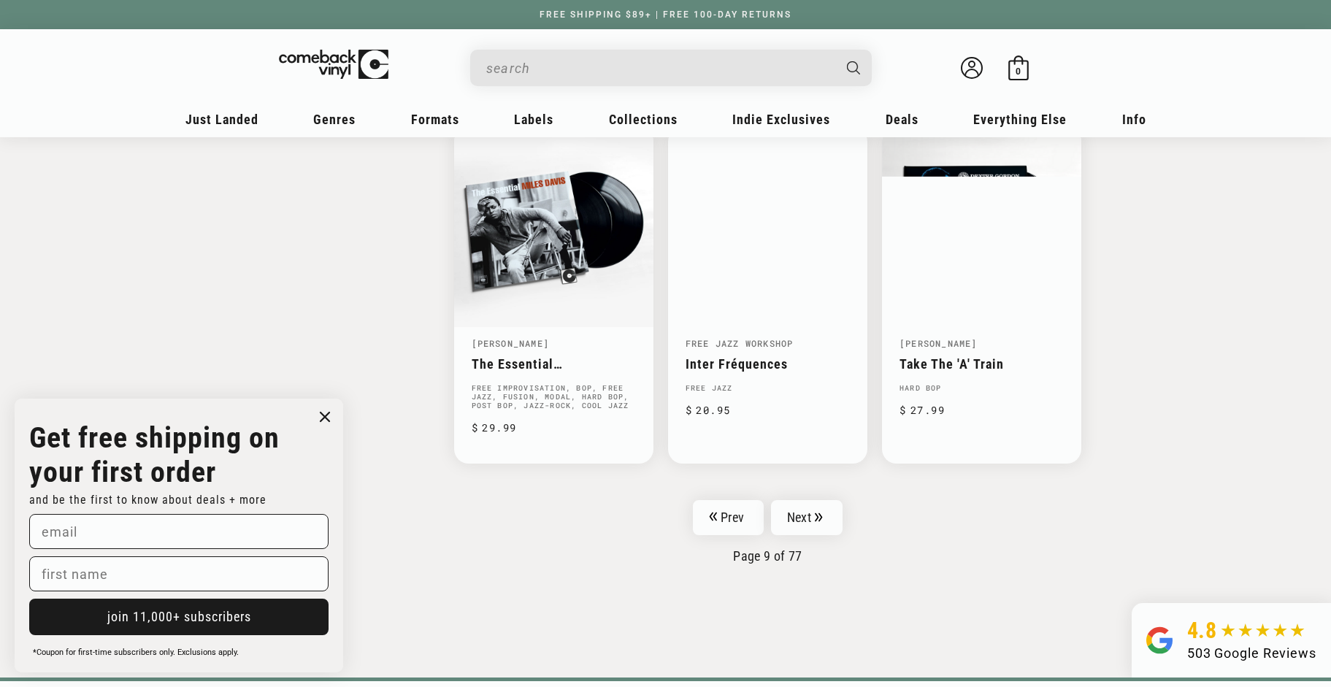
scroll to position [2278, 0]
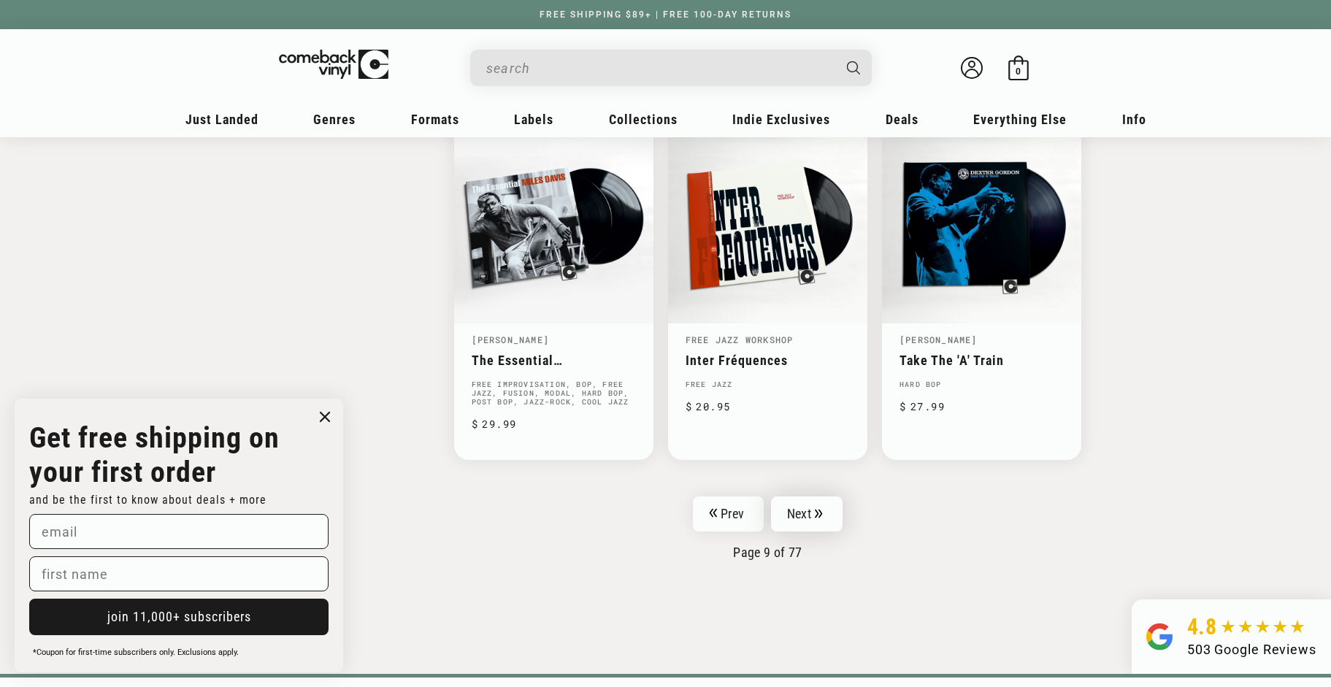
click at [808, 521] on link "Next" at bounding box center [807, 513] width 72 height 35
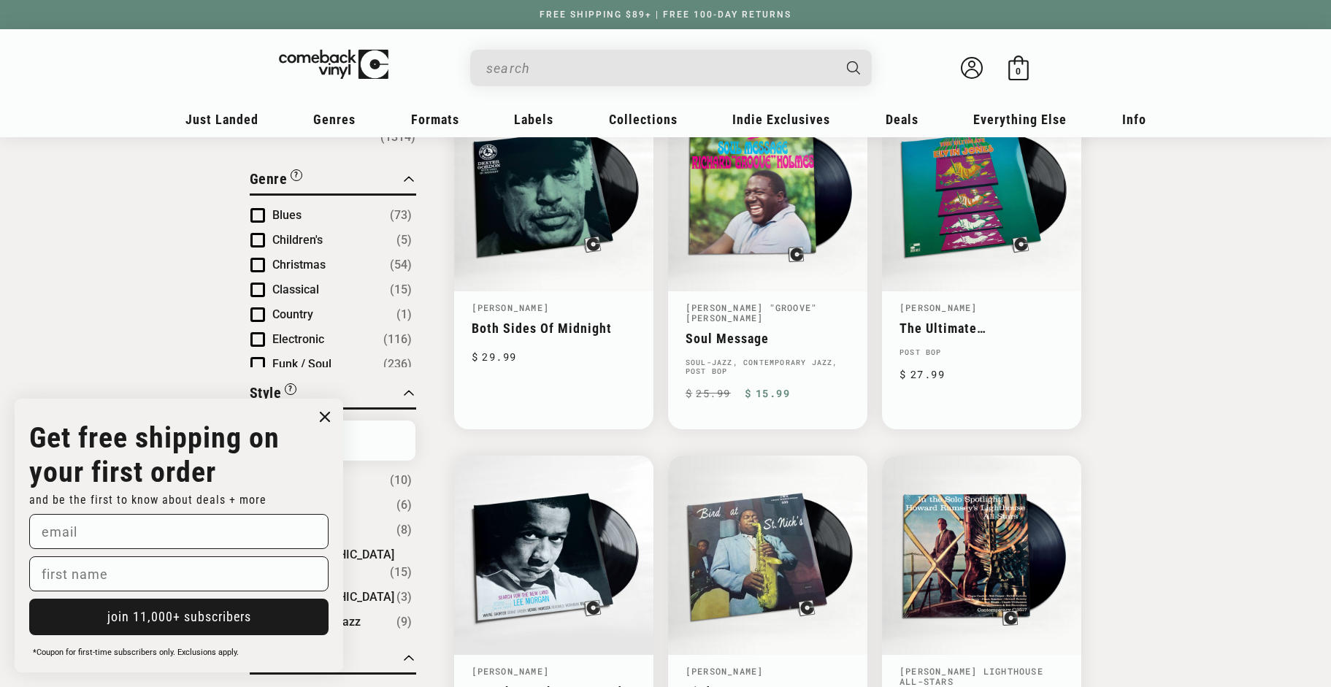
scroll to position [226, 0]
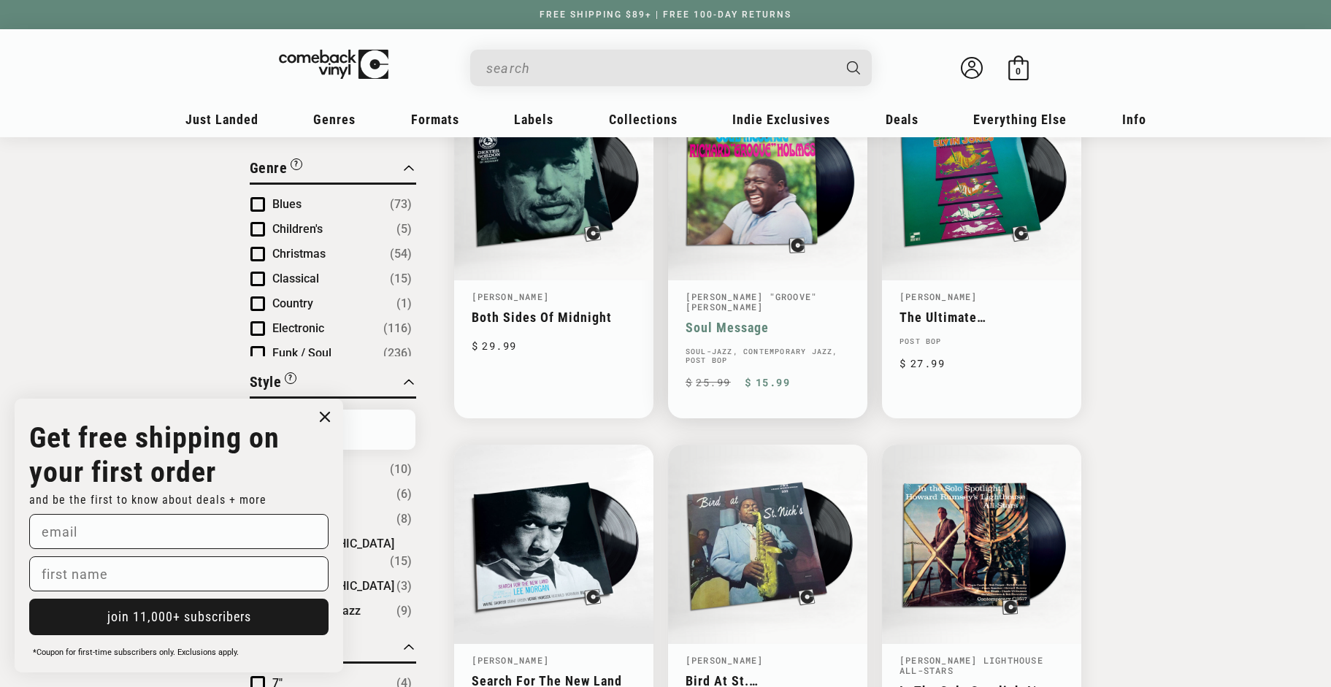
click at [724, 320] on link "Soul Message" at bounding box center [767, 327] width 164 height 15
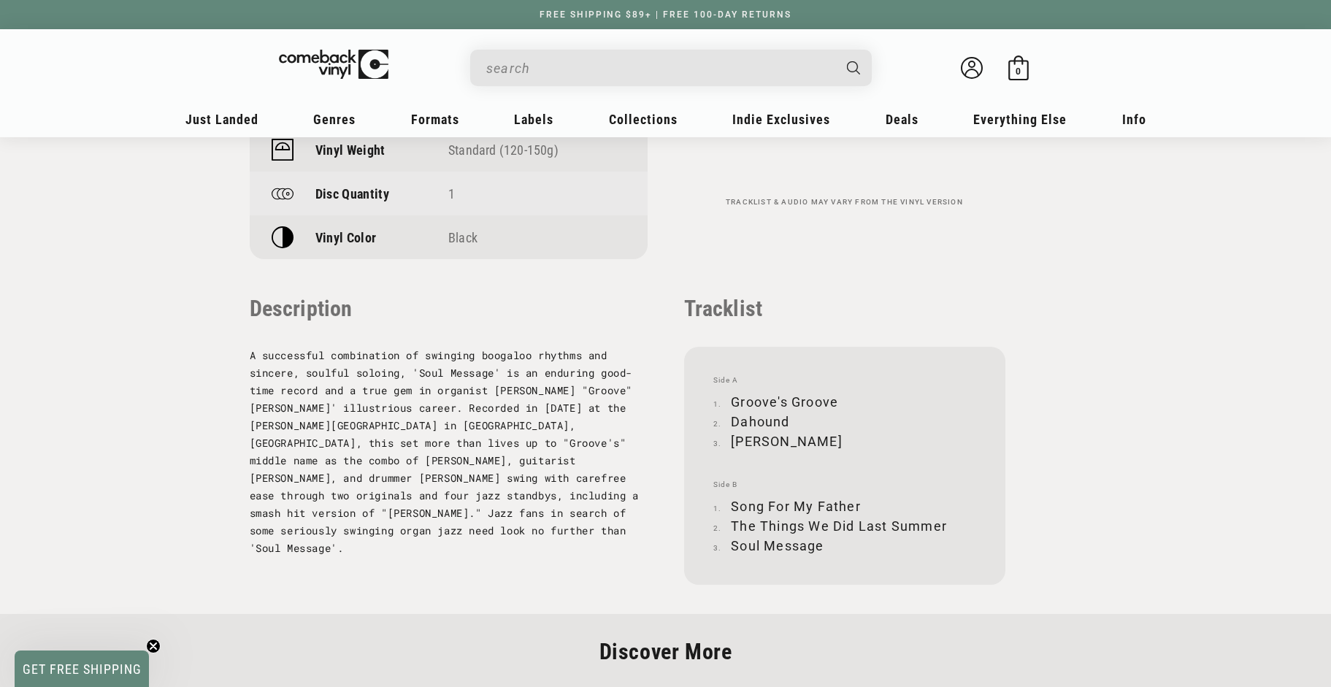
scroll to position [1375, 0]
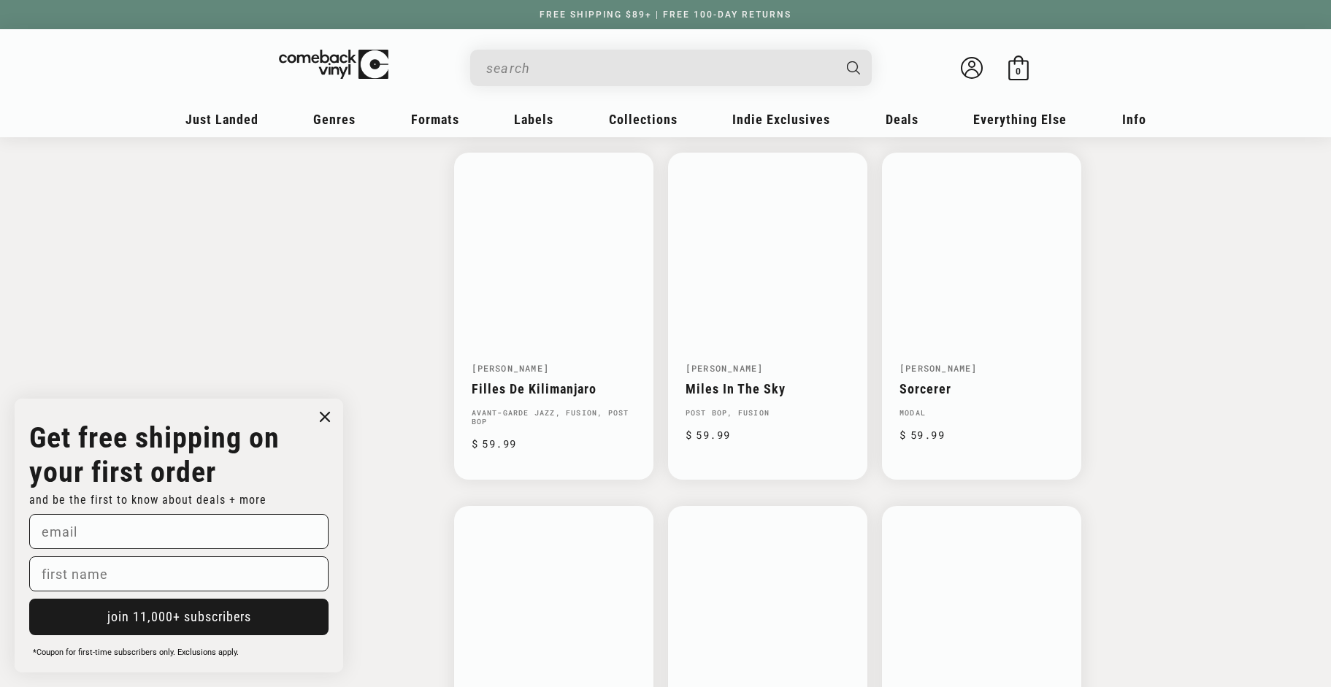
scroll to position [1921, 0]
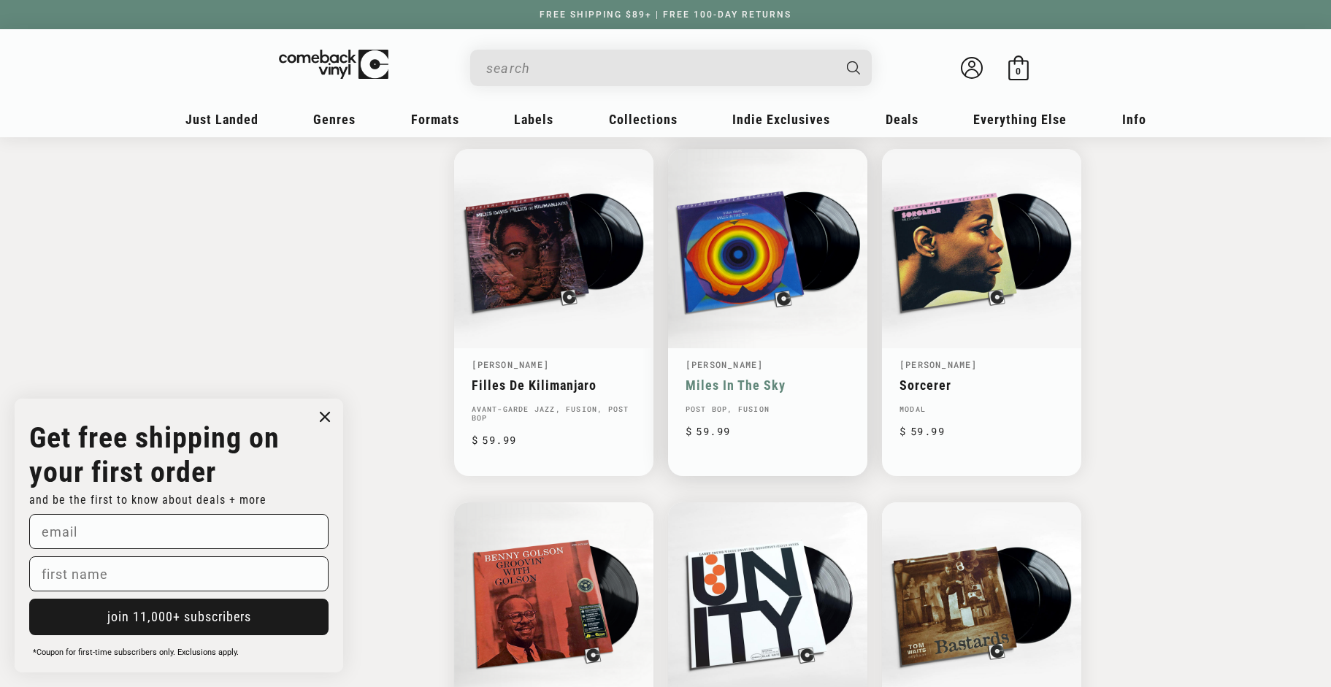
click at [727, 377] on link "Miles In The Sky" at bounding box center [767, 384] width 164 height 15
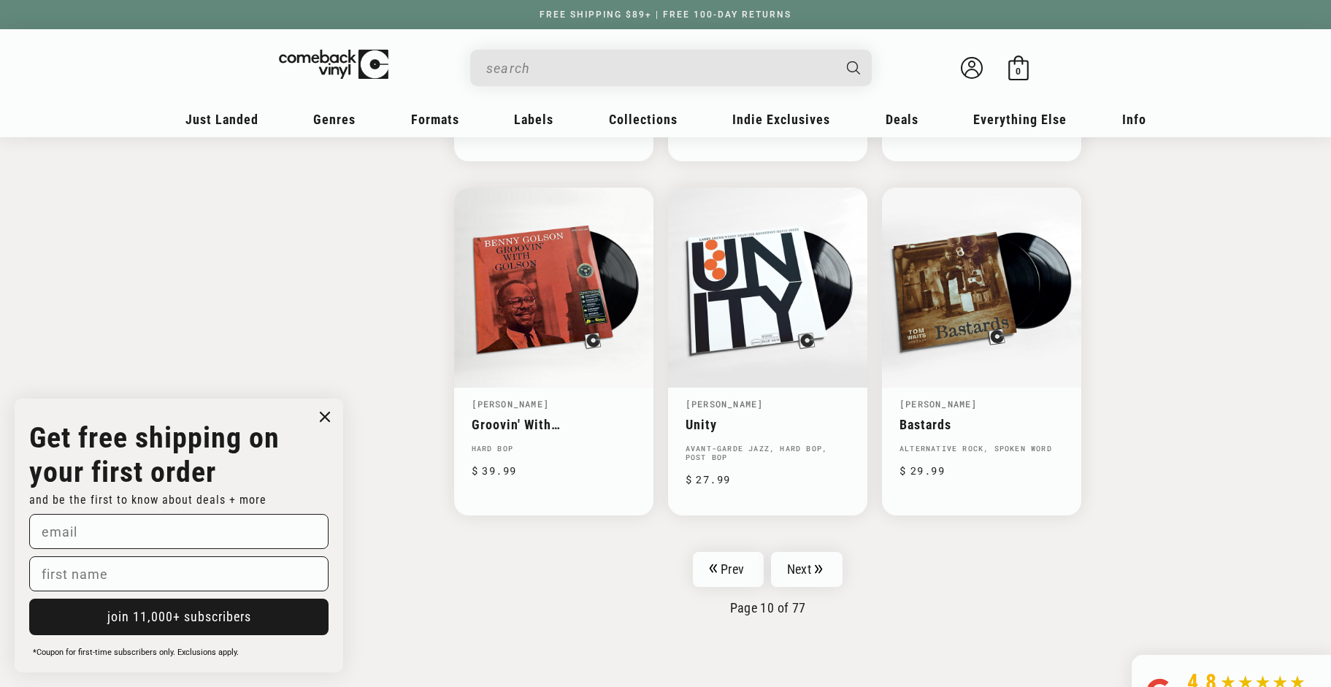
scroll to position [2239, 0]
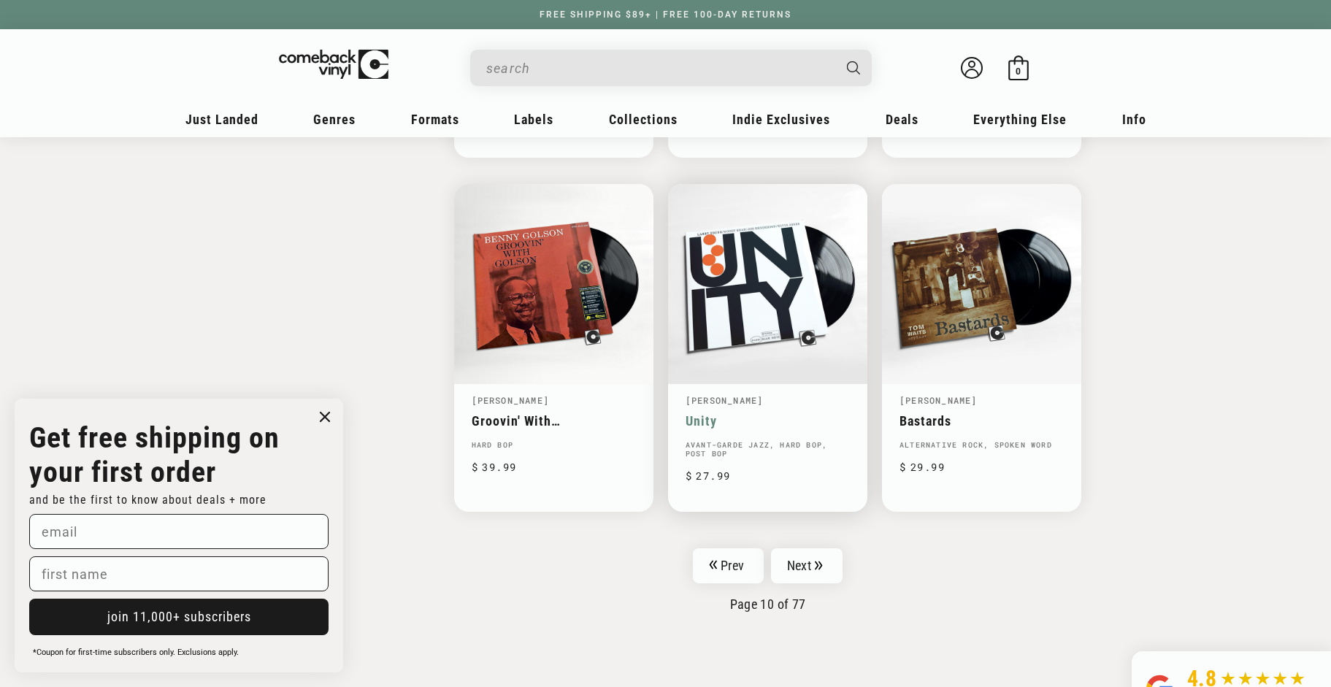
click at [780, 413] on link "Unity" at bounding box center [767, 420] width 164 height 15
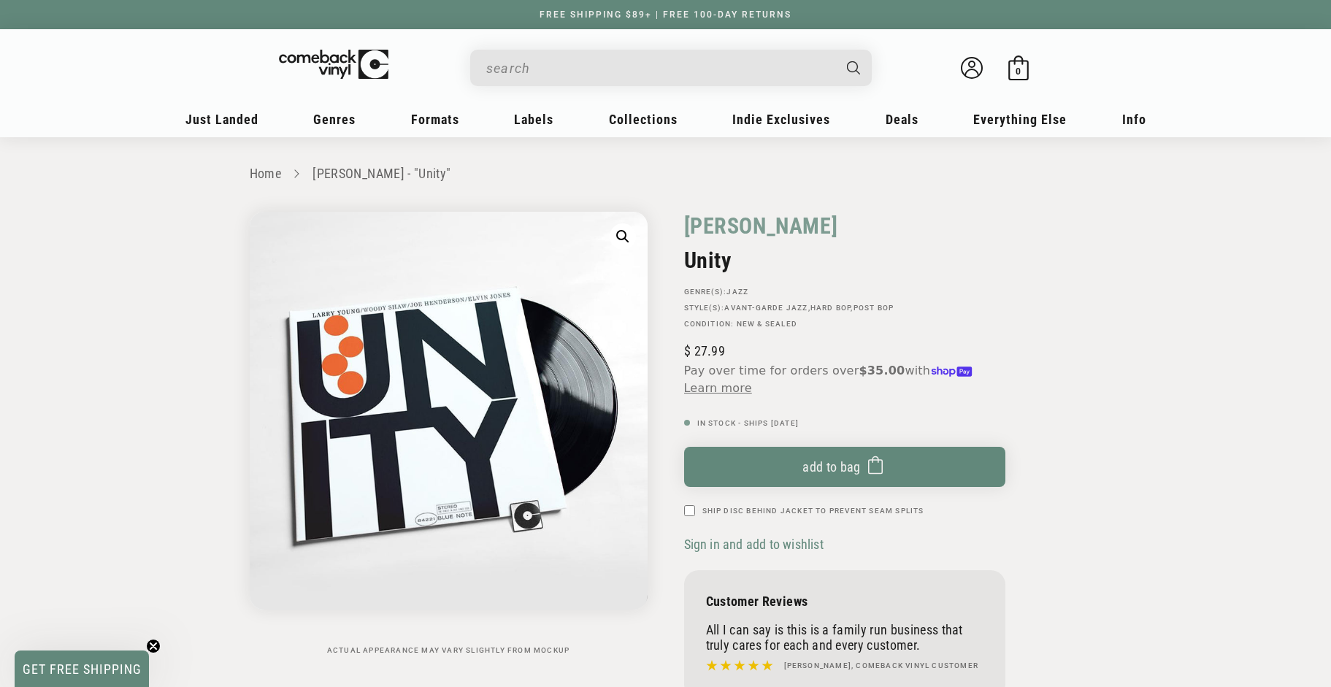
drag, startPoint x: 1331, startPoint y: 65, endPoint x: 1338, endPoint y: 107, distance: 42.8
click at [1330, 107] on html "Skip to content You can't add more than to the bag. Item added to bag Item remo…" at bounding box center [665, 343] width 1331 height 687
